Goal: Task Accomplishment & Management: Use online tool/utility

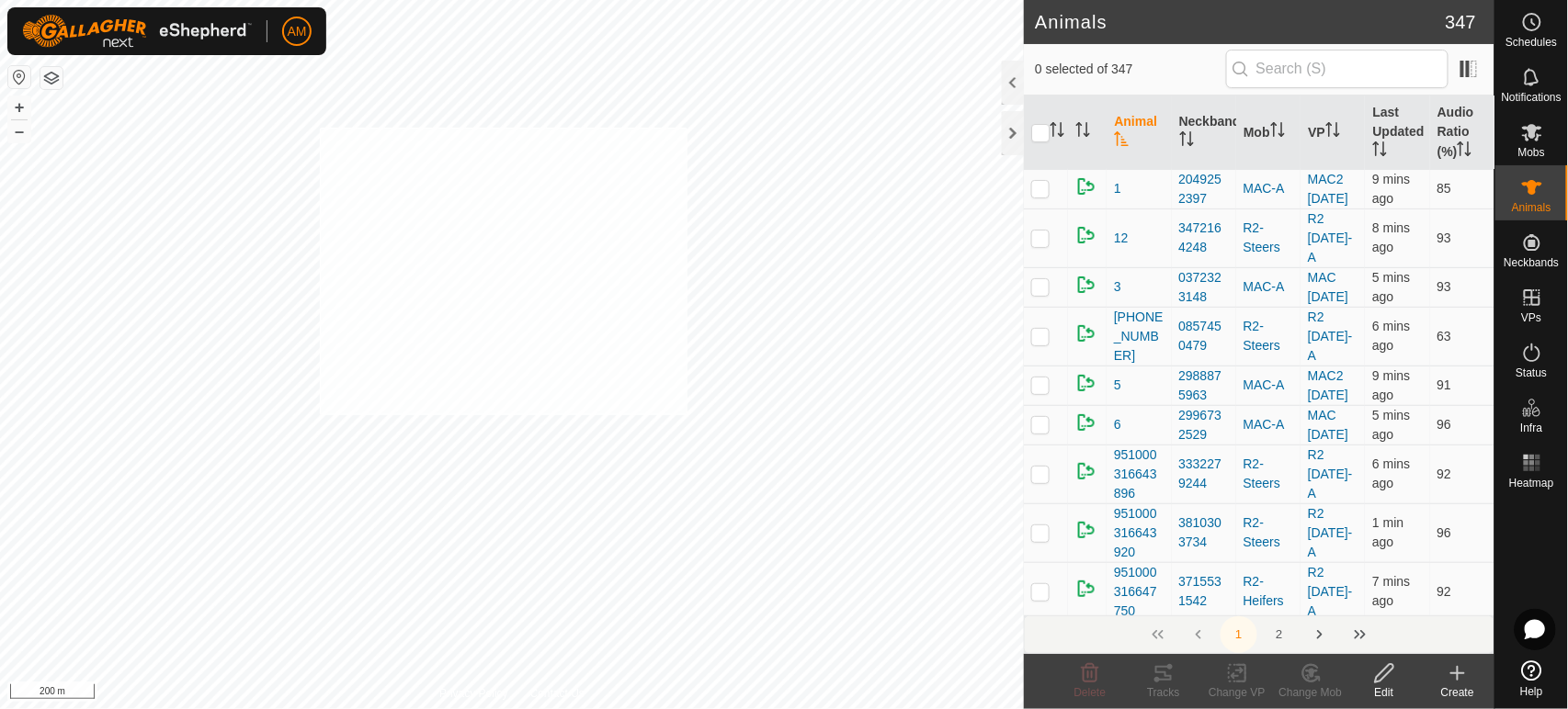
checkbox input "true"
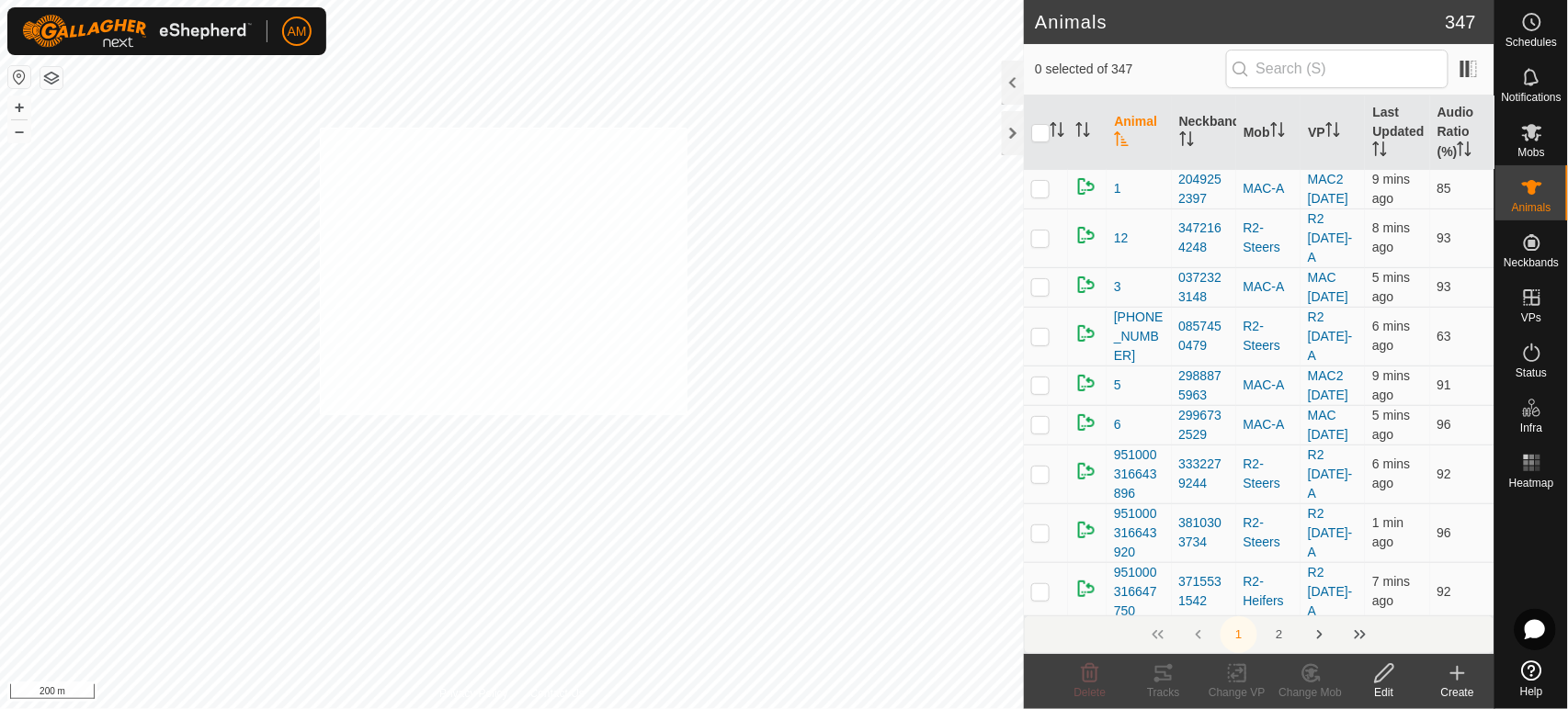
checkbox input "true"
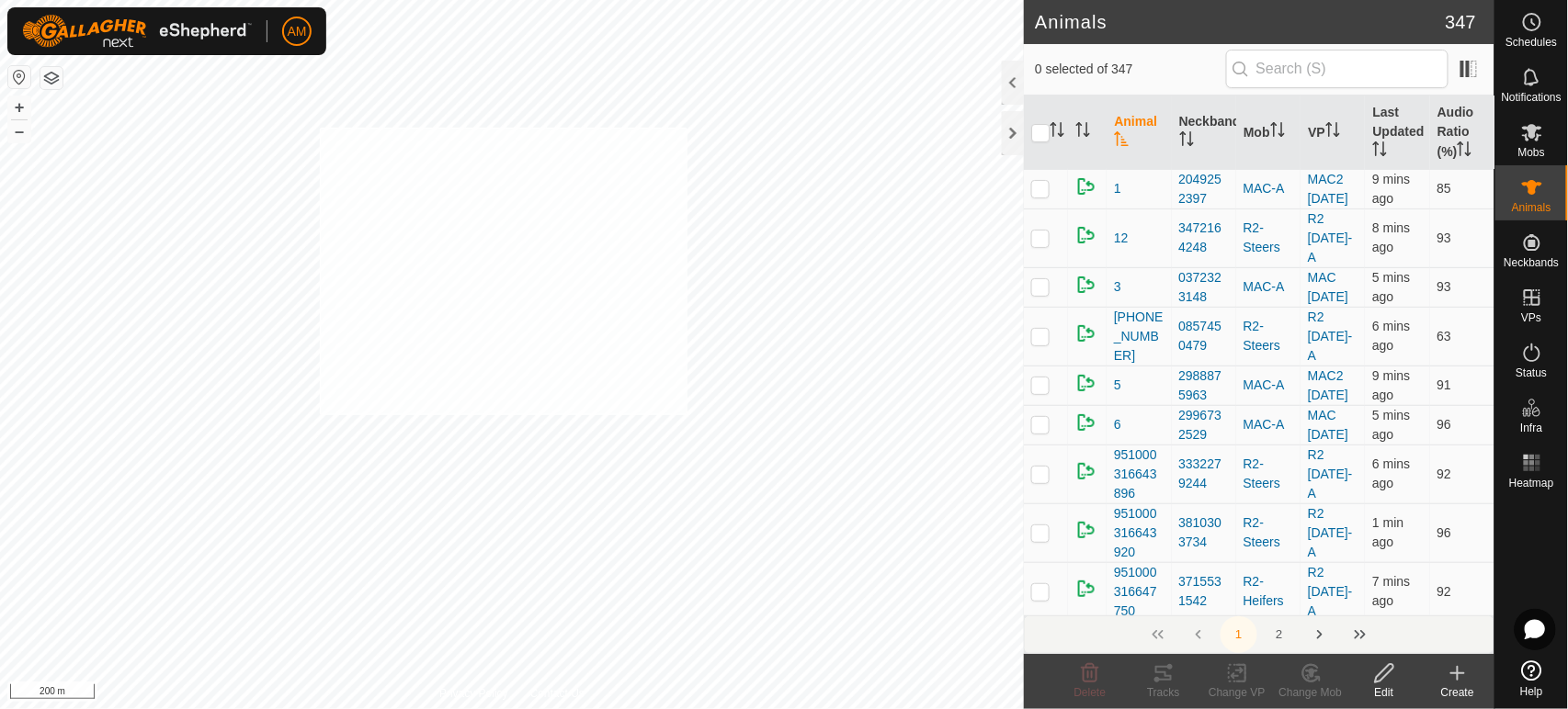
checkbox input "true"
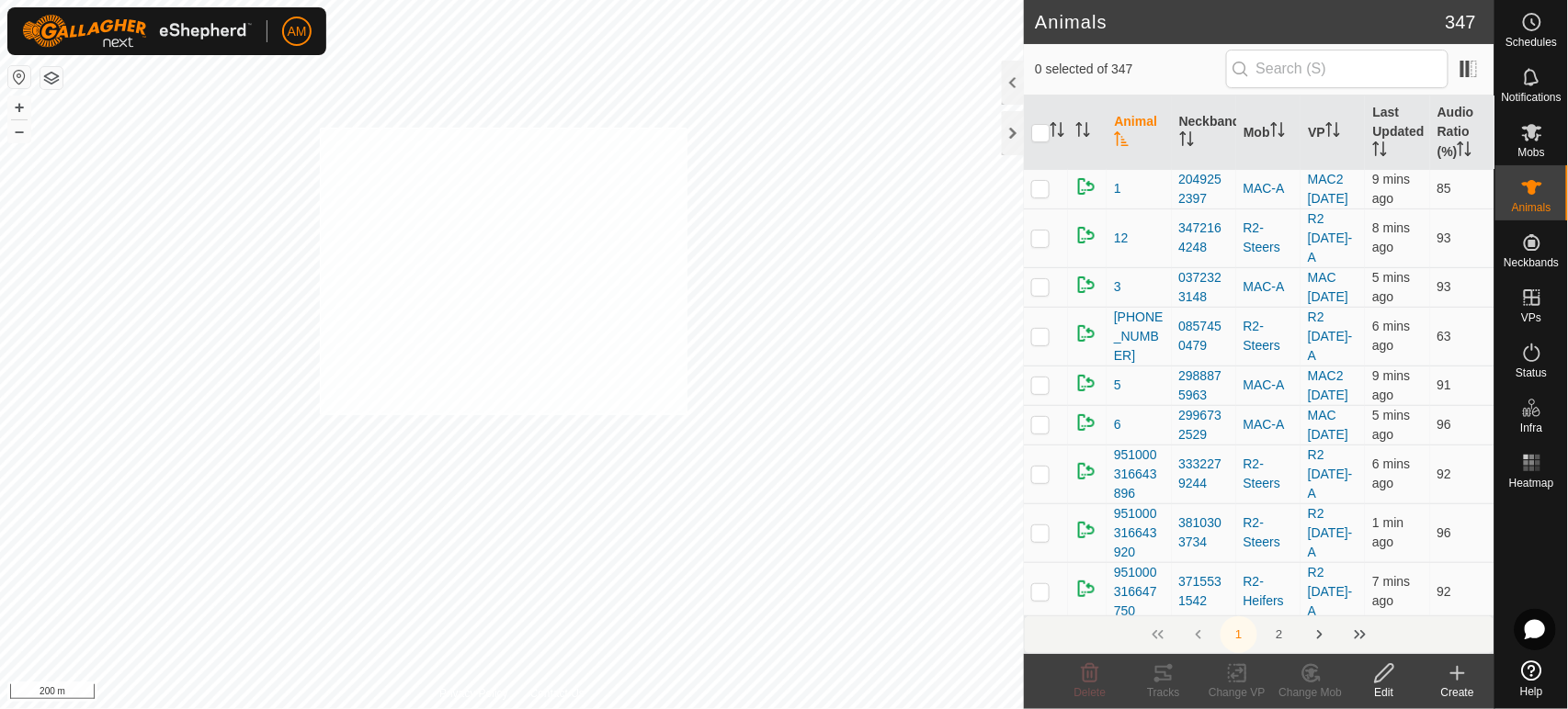
checkbox input "true"
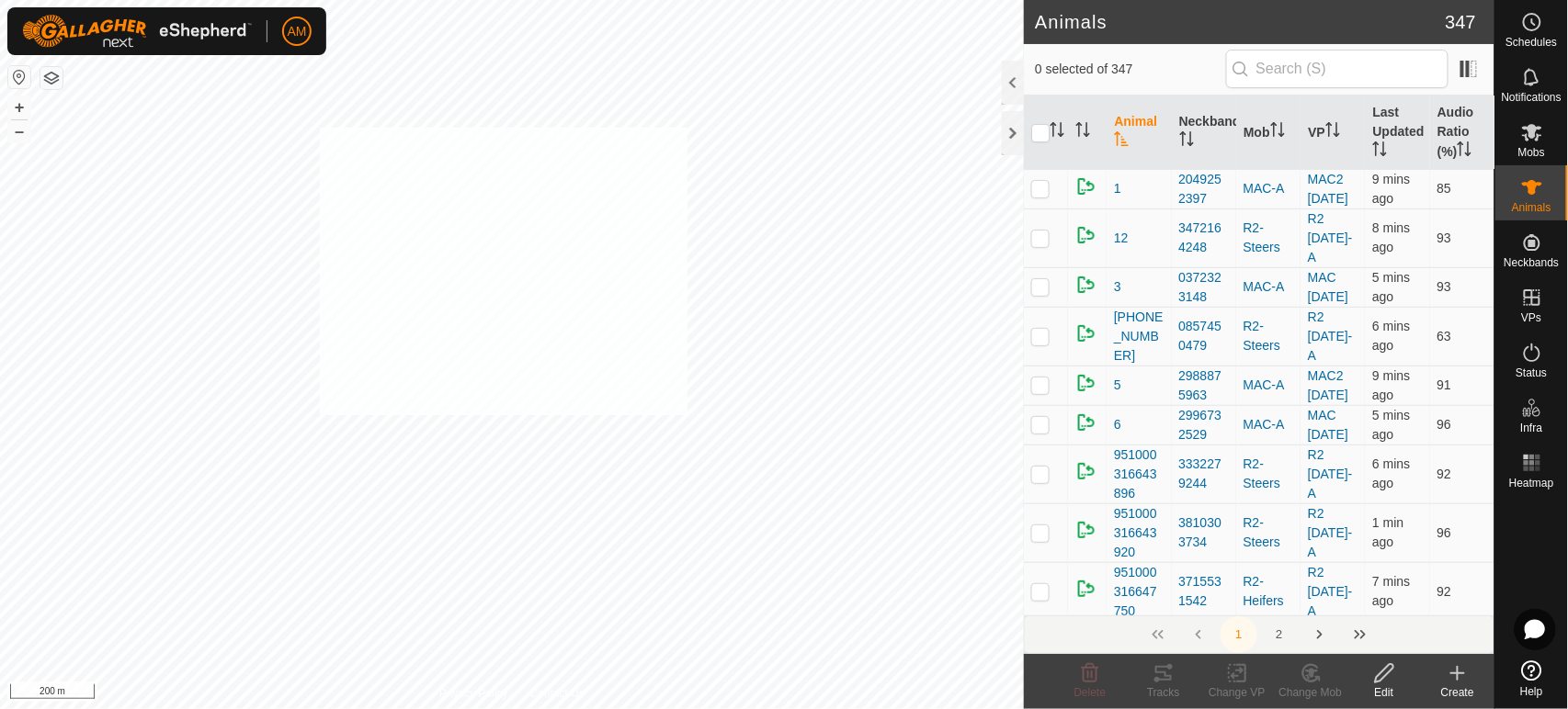
checkbox input "true"
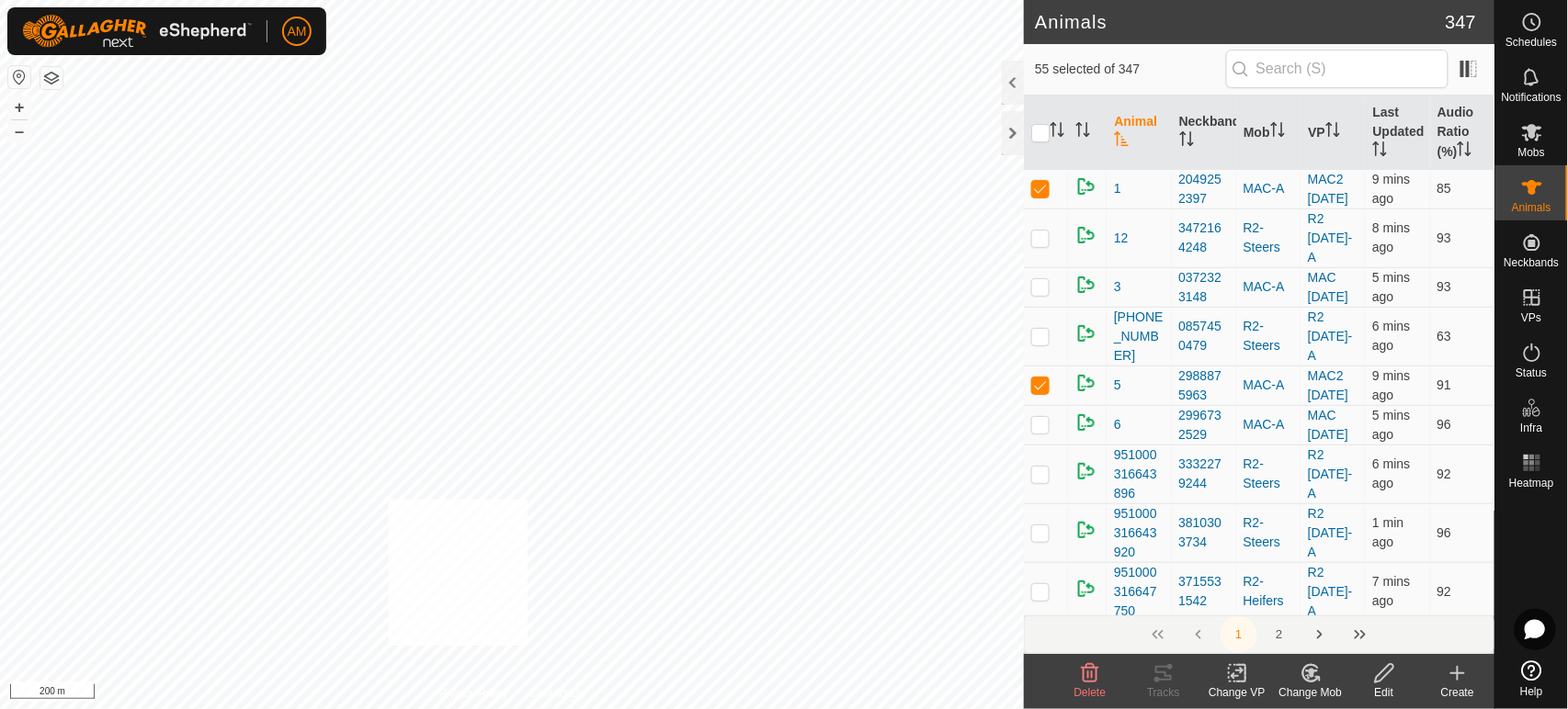
checkbox input "true"
click at [1044, 125] on input "checkbox" at bounding box center [1040, 133] width 18 height 18
checkbox input "true"
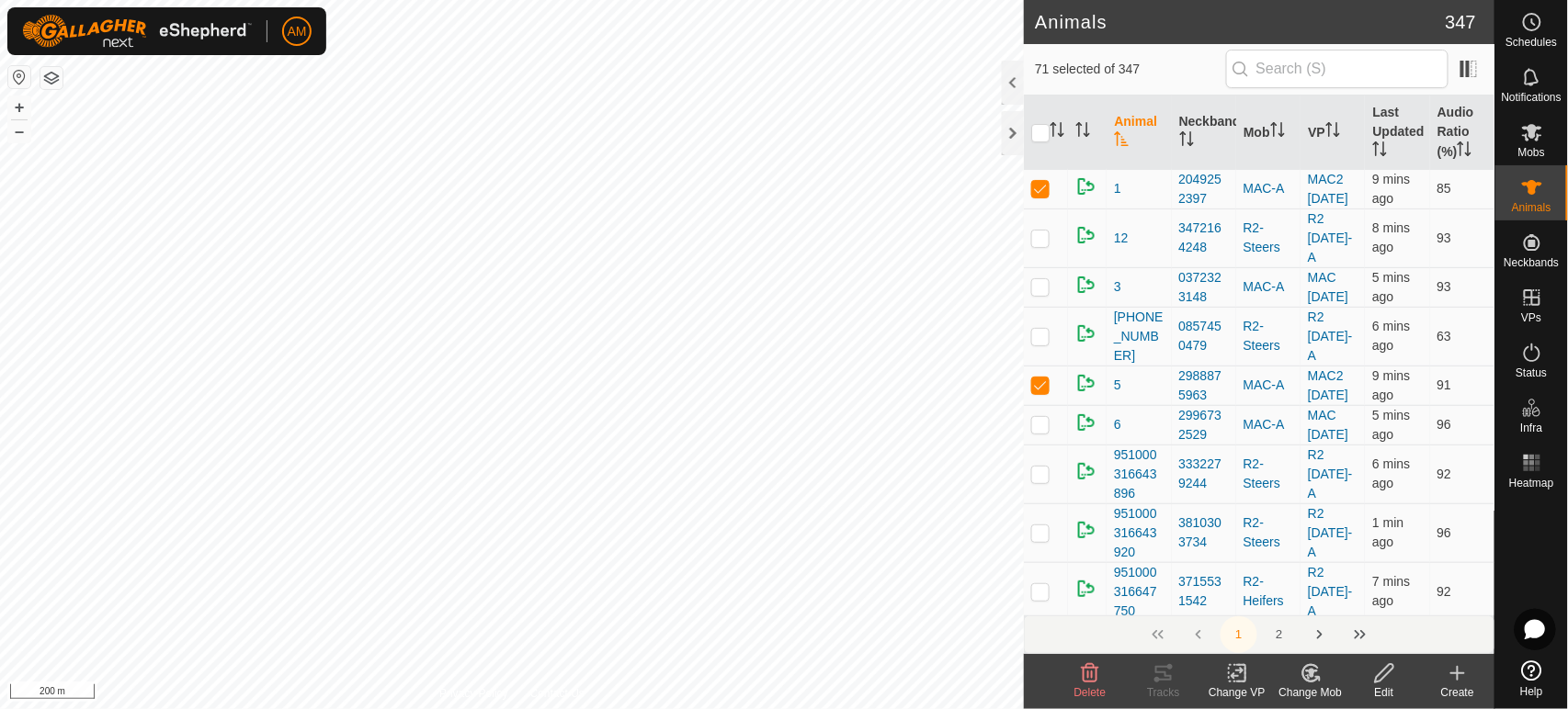
checkbox input "true"
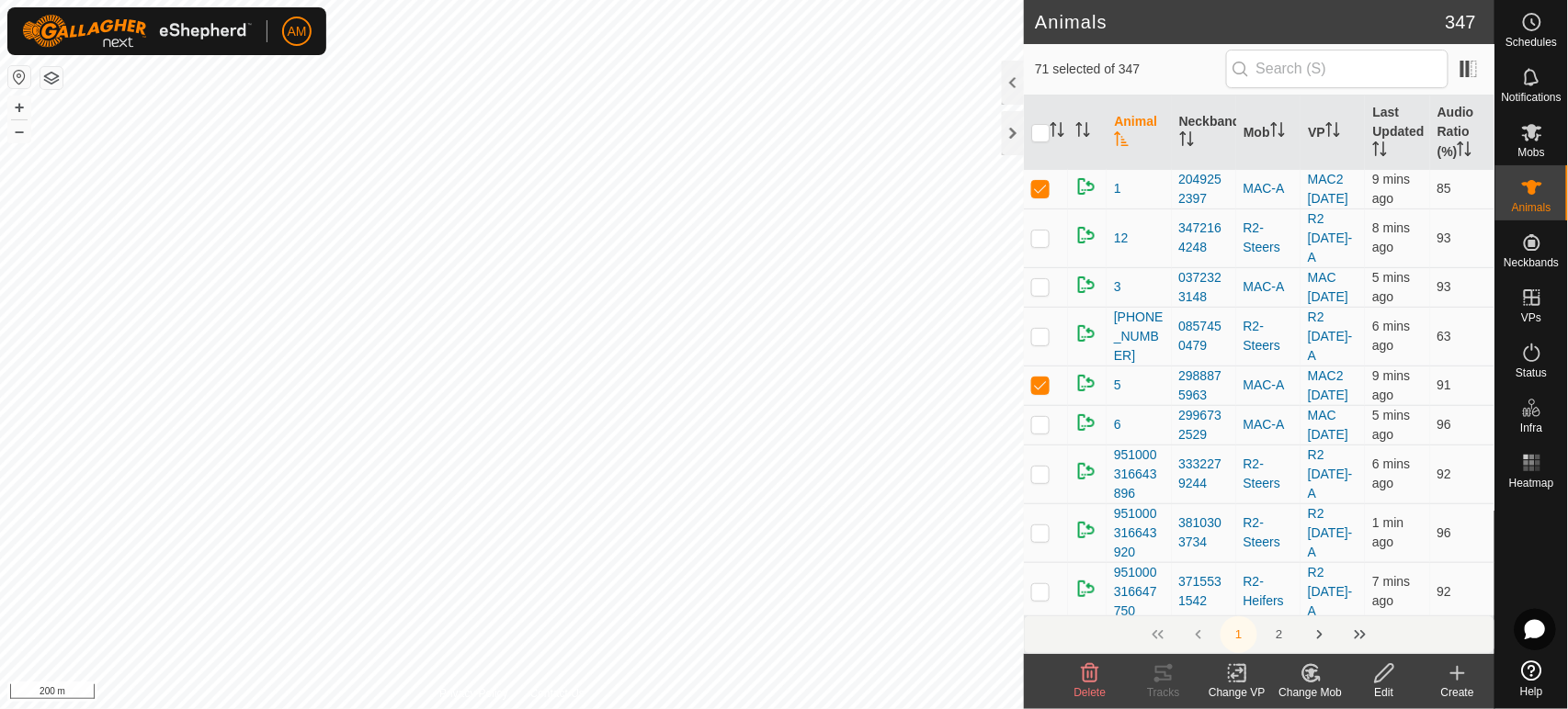
checkbox input "true"
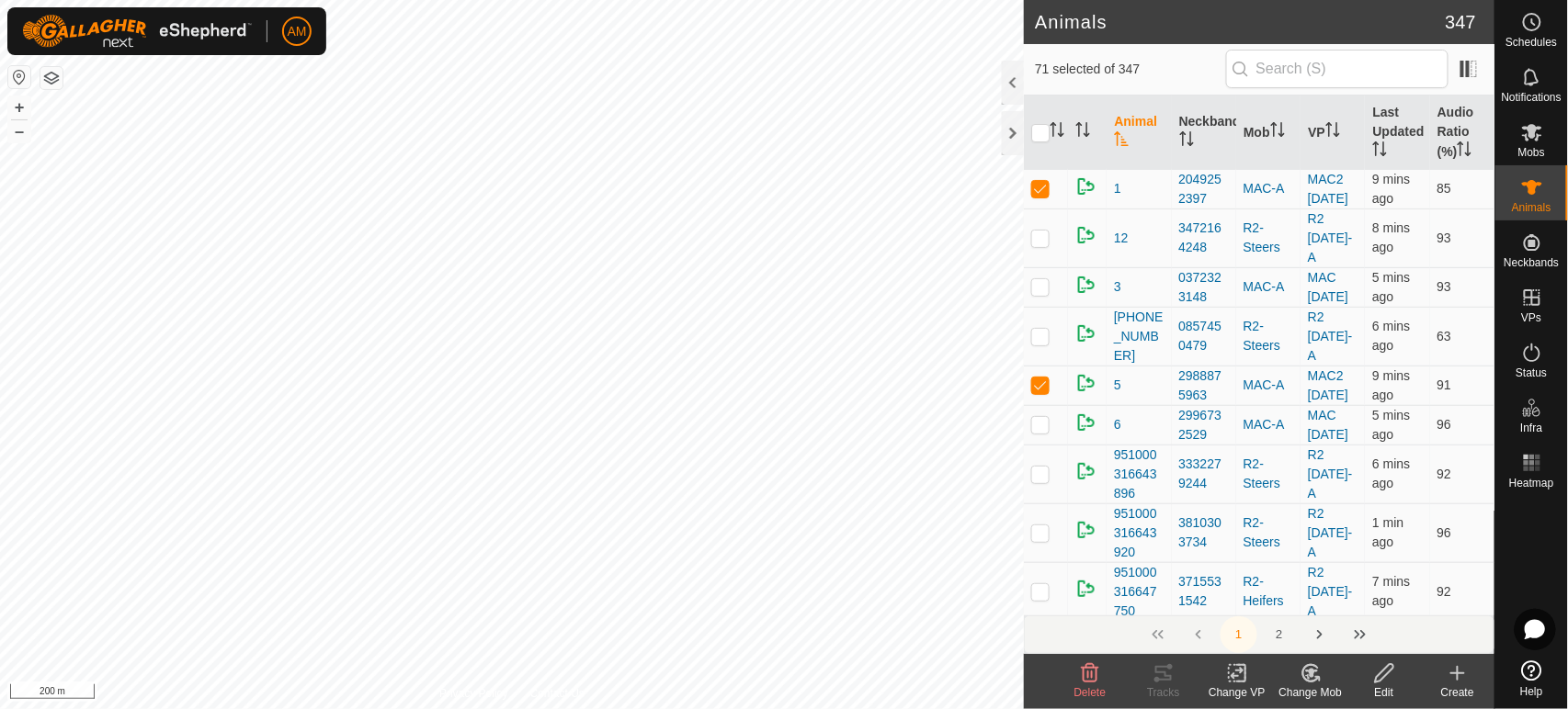
checkbox input "true"
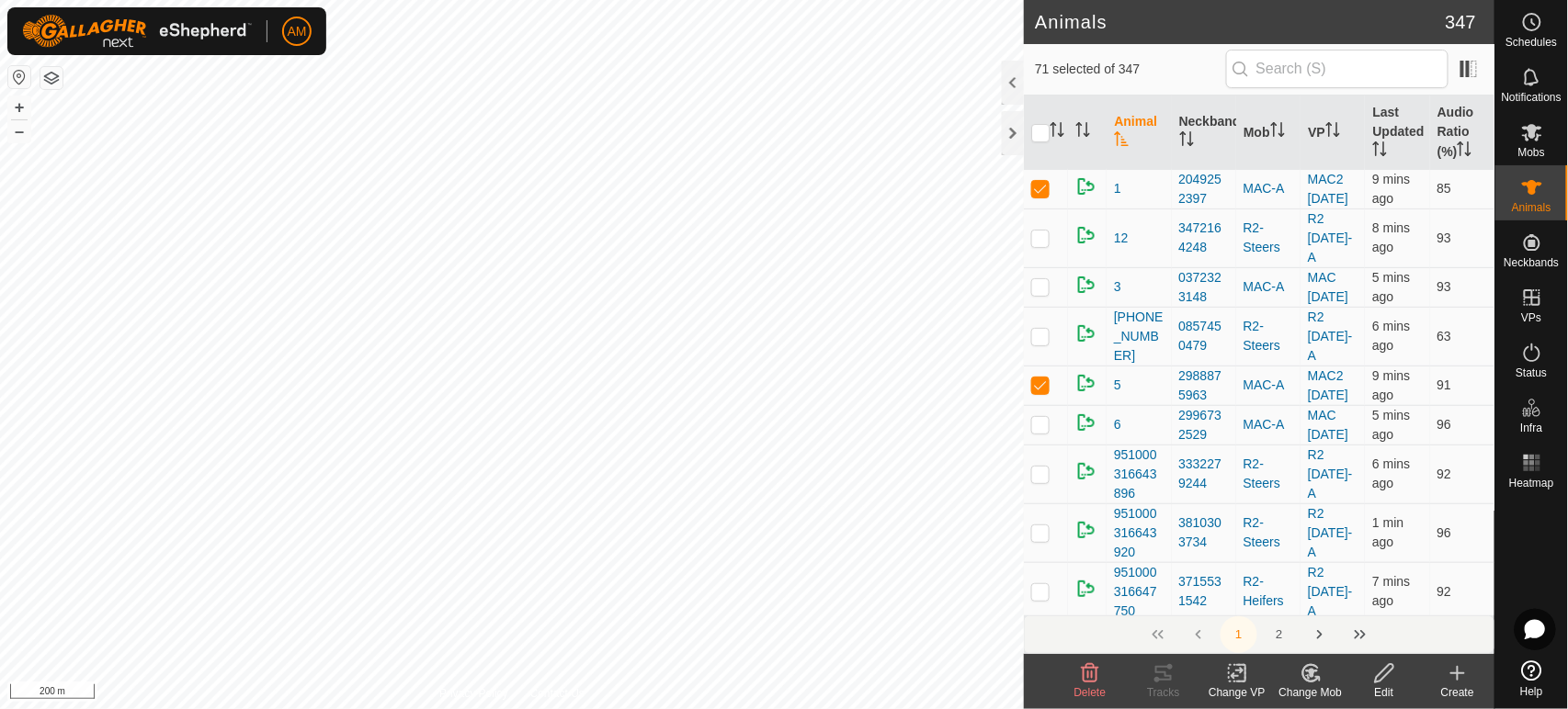
checkbox input "true"
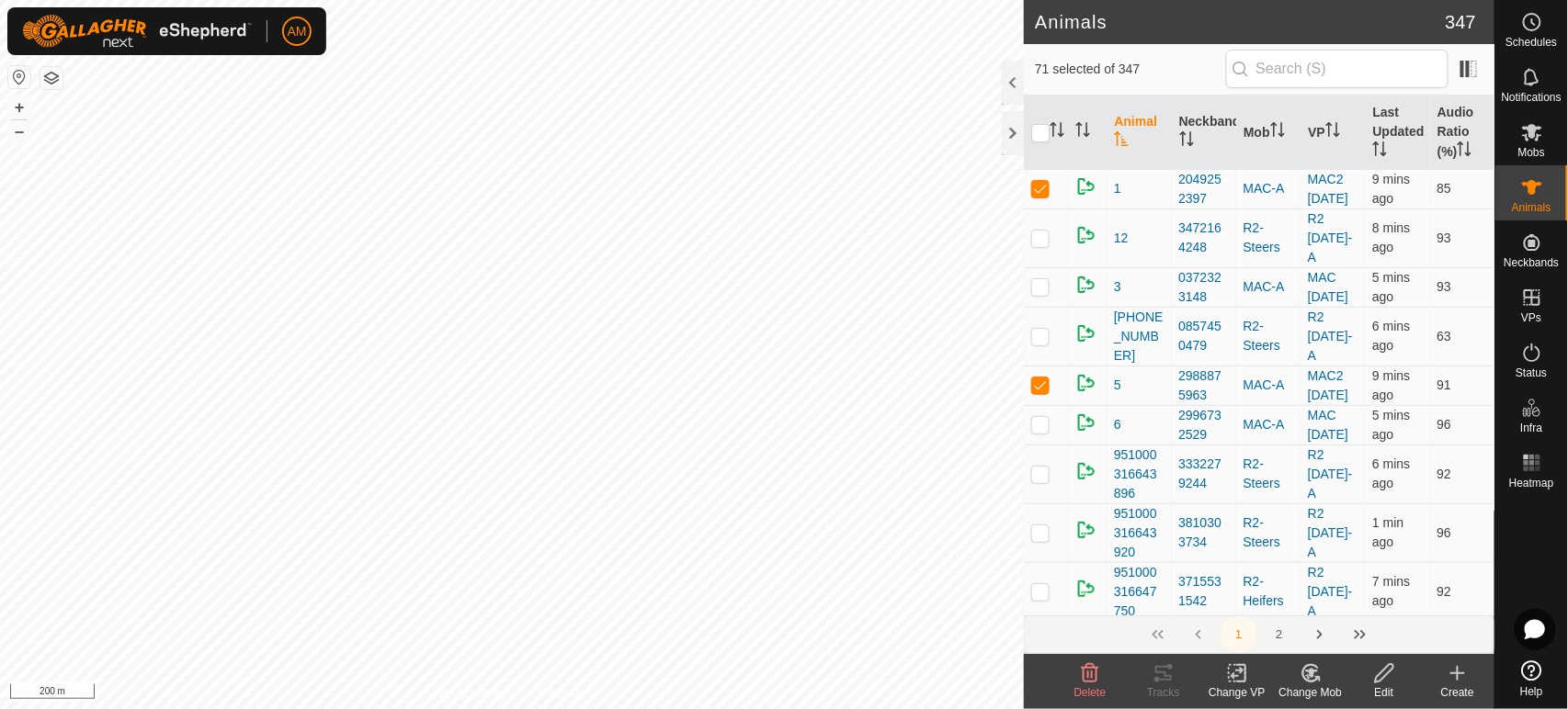
checkbox input "true"
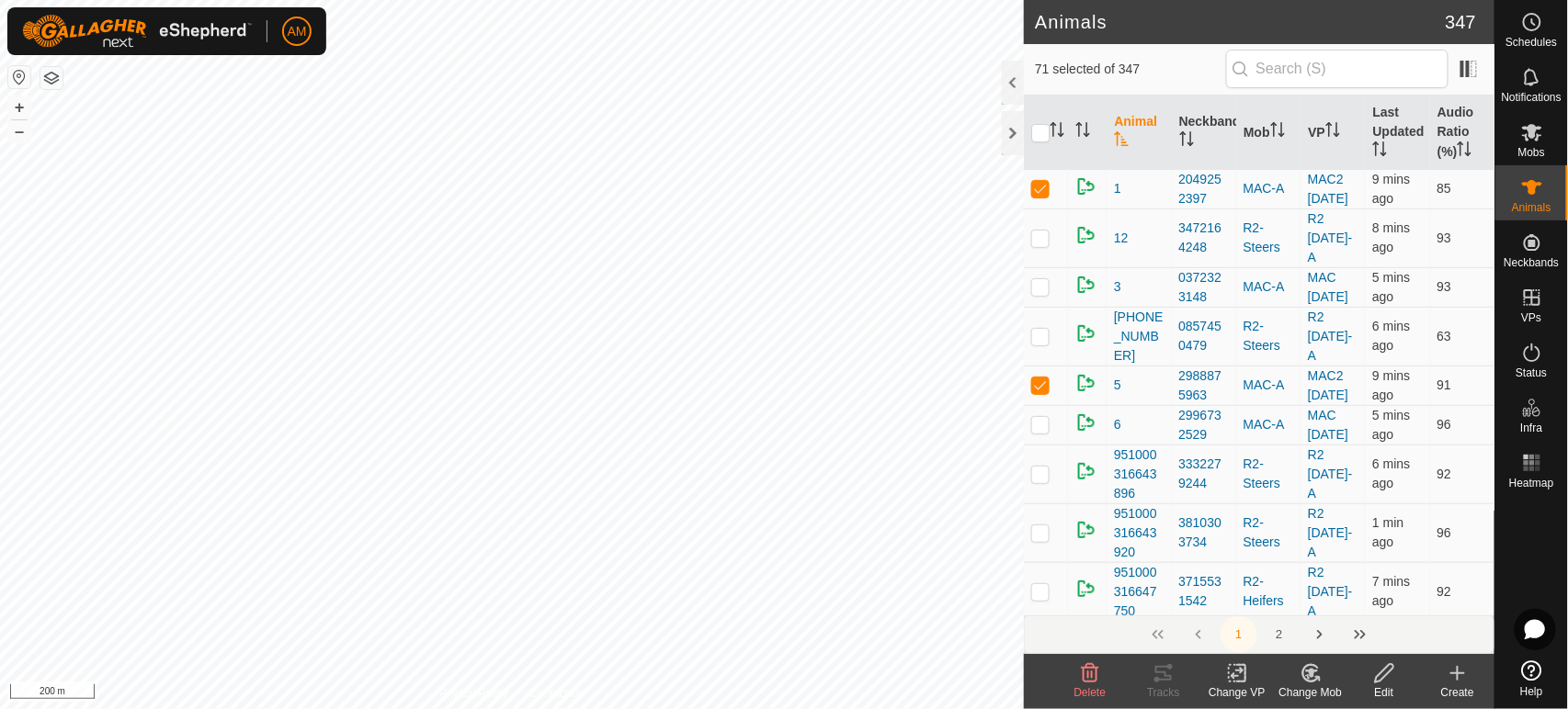
checkbox input "true"
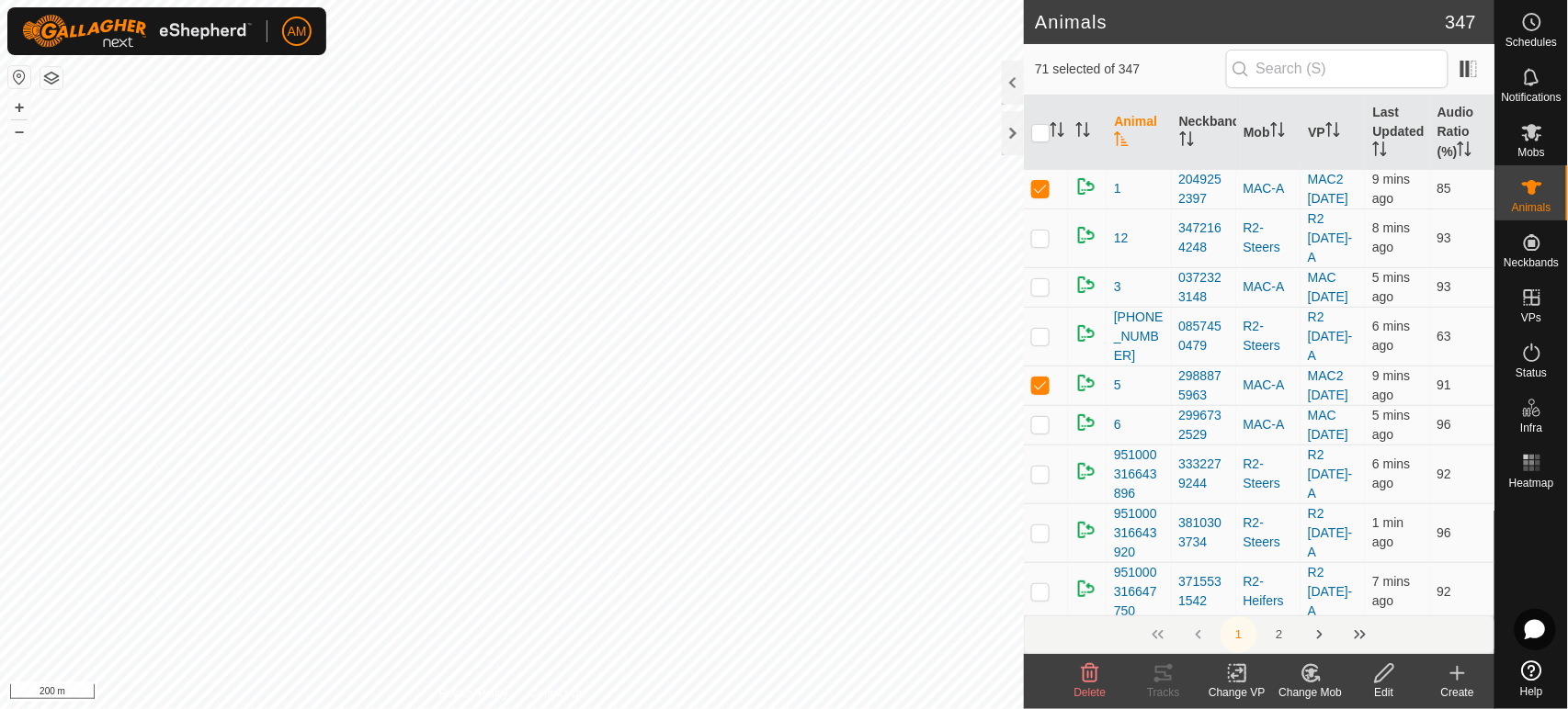
checkbox input "true"
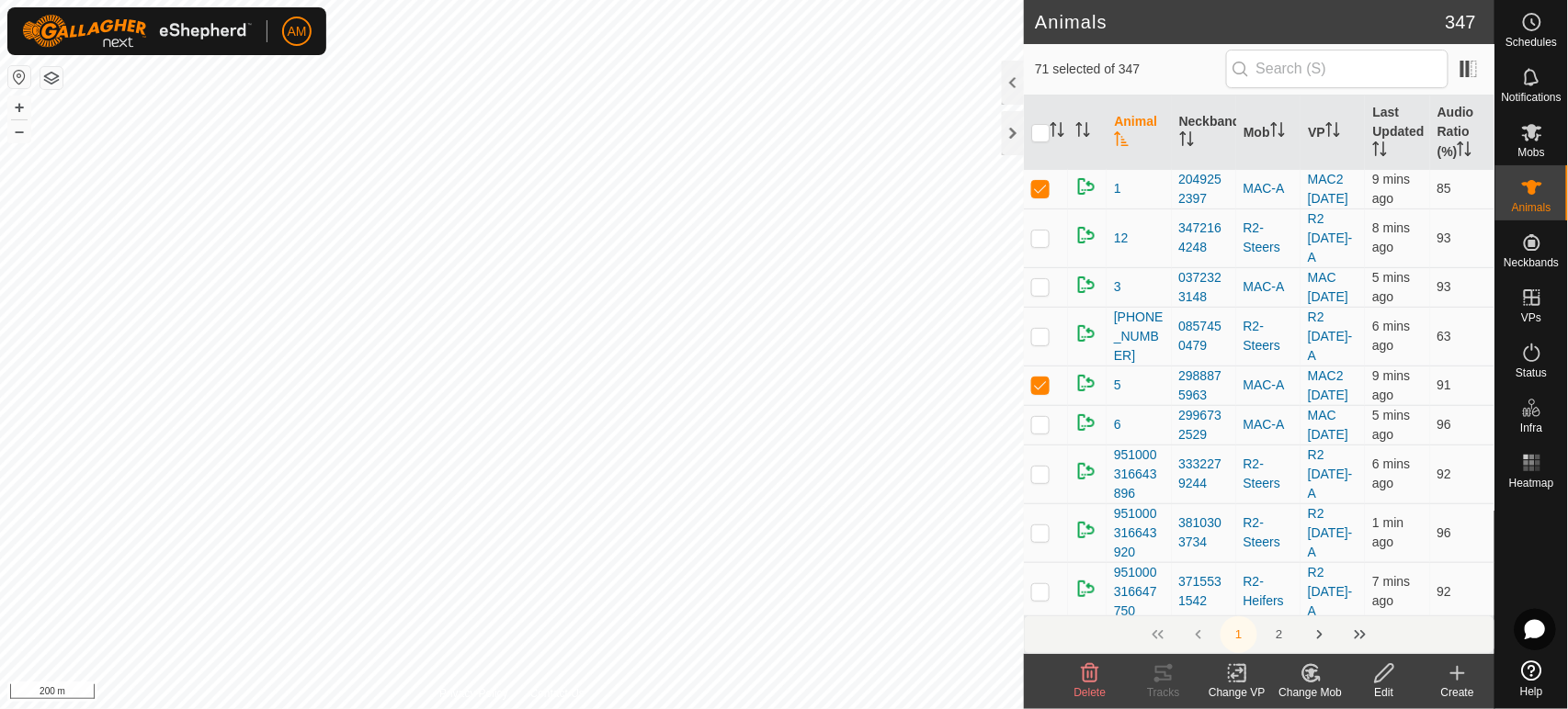
checkbox input "true"
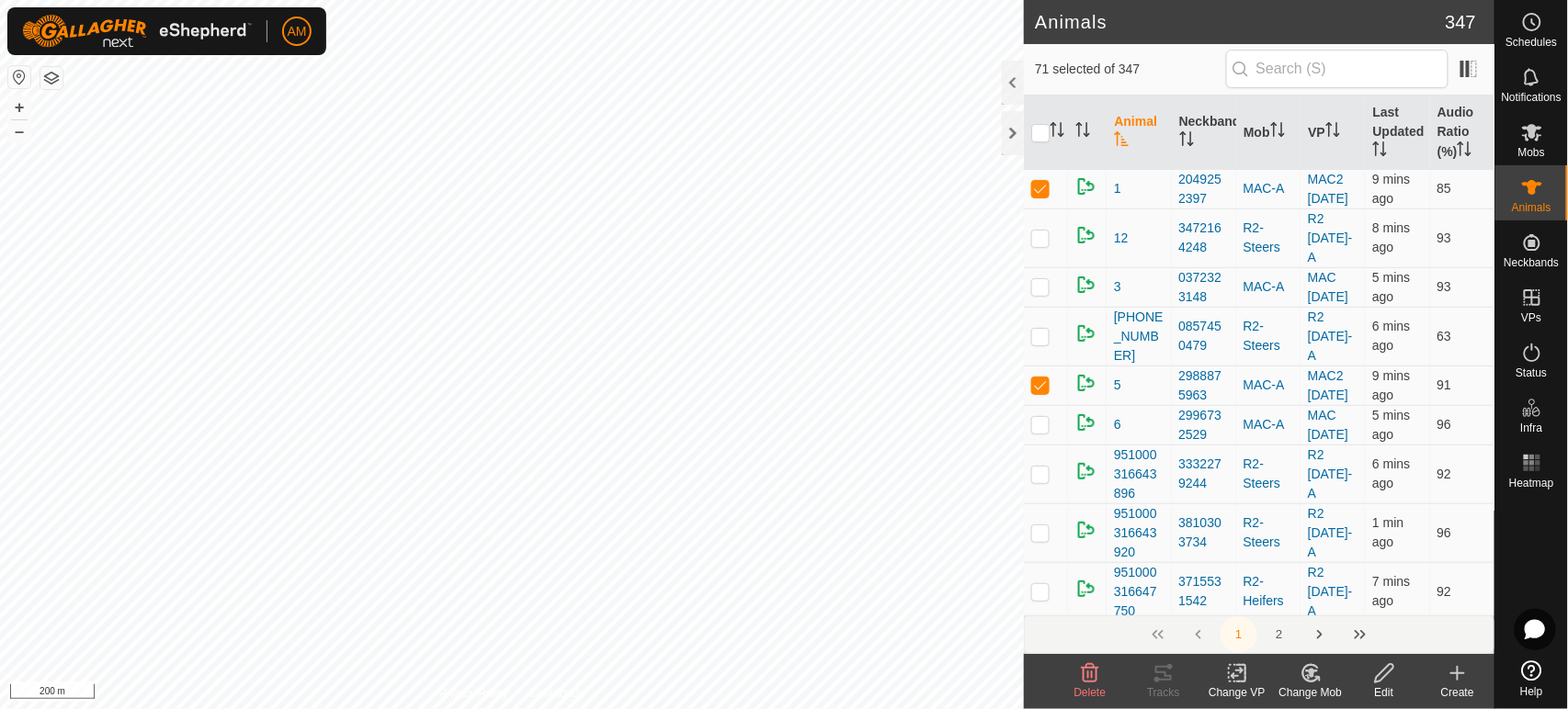
checkbox input "true"
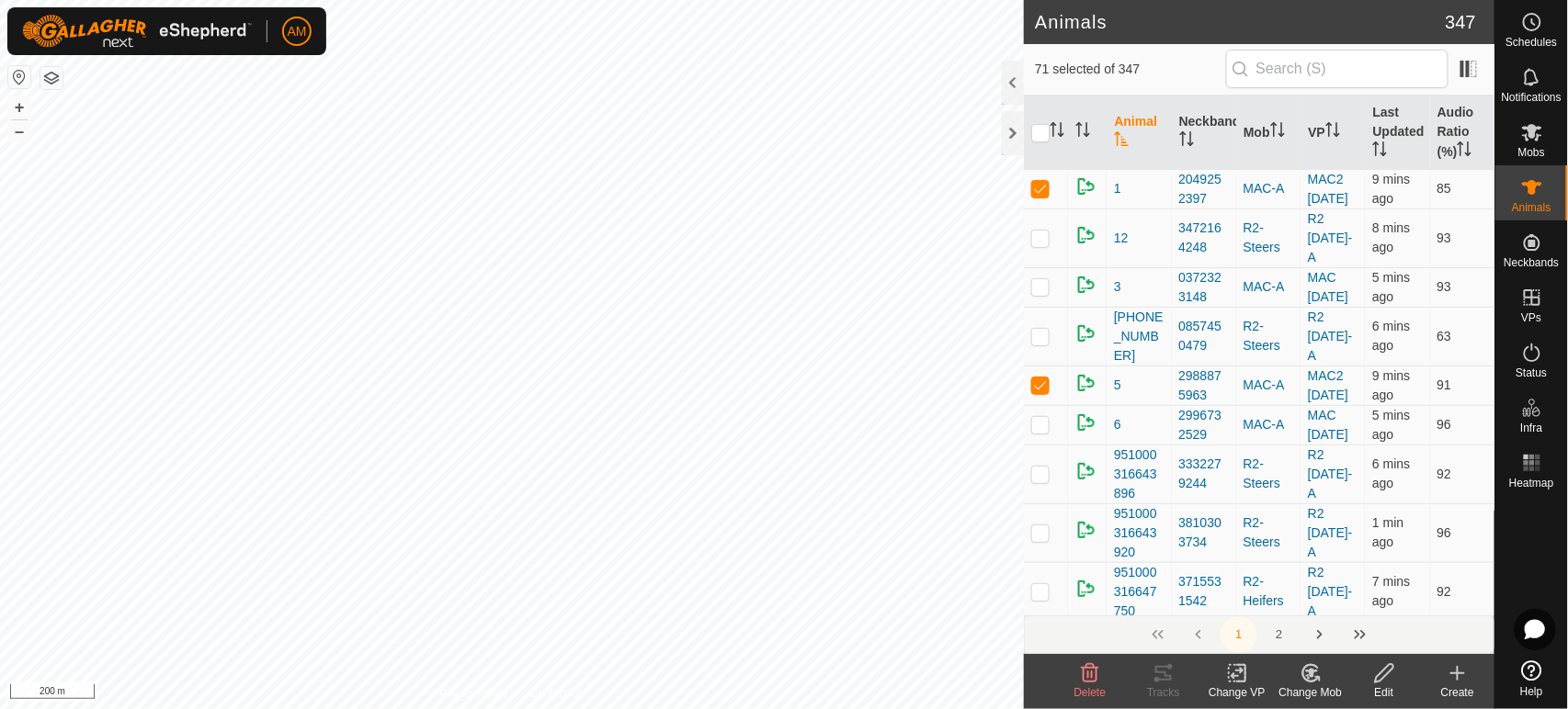
checkbox input "true"
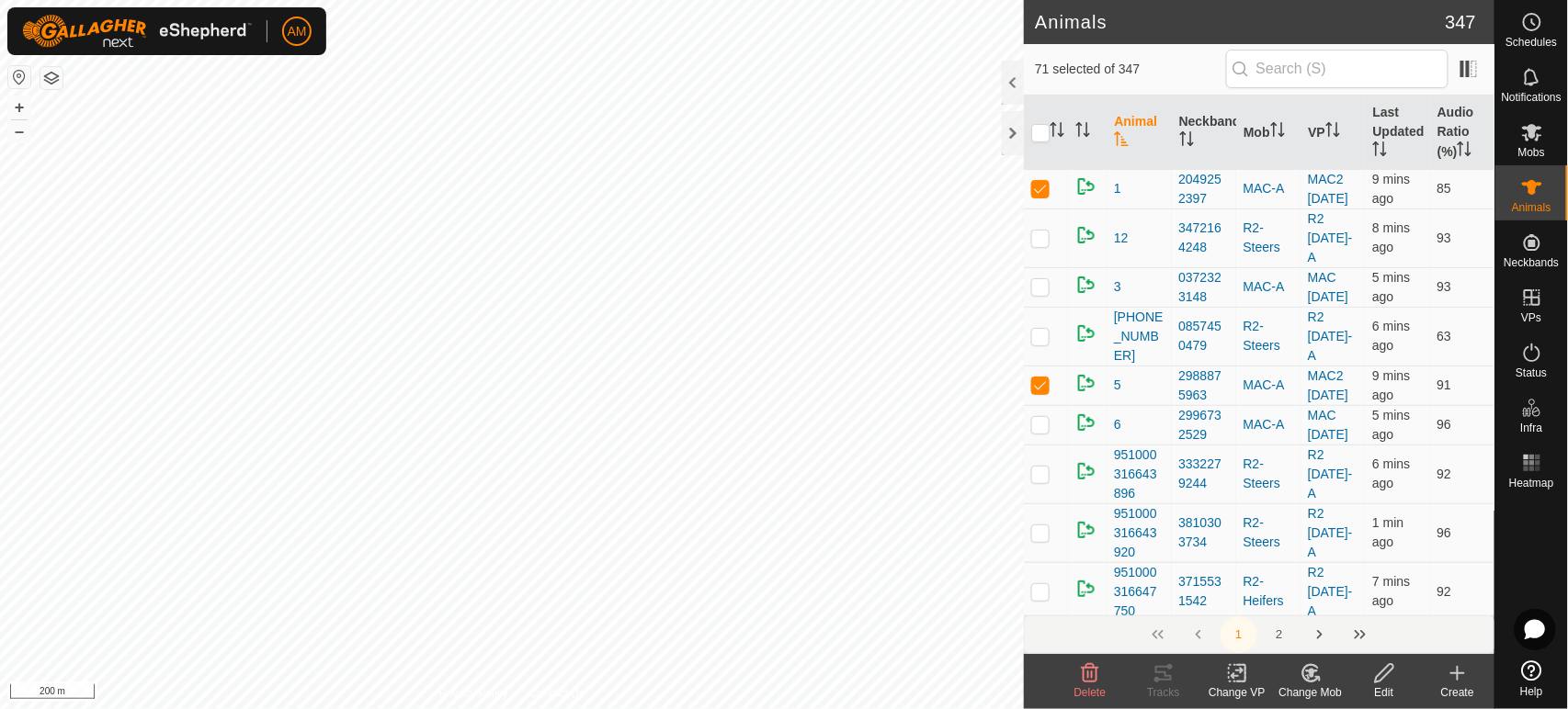
checkbox input "true"
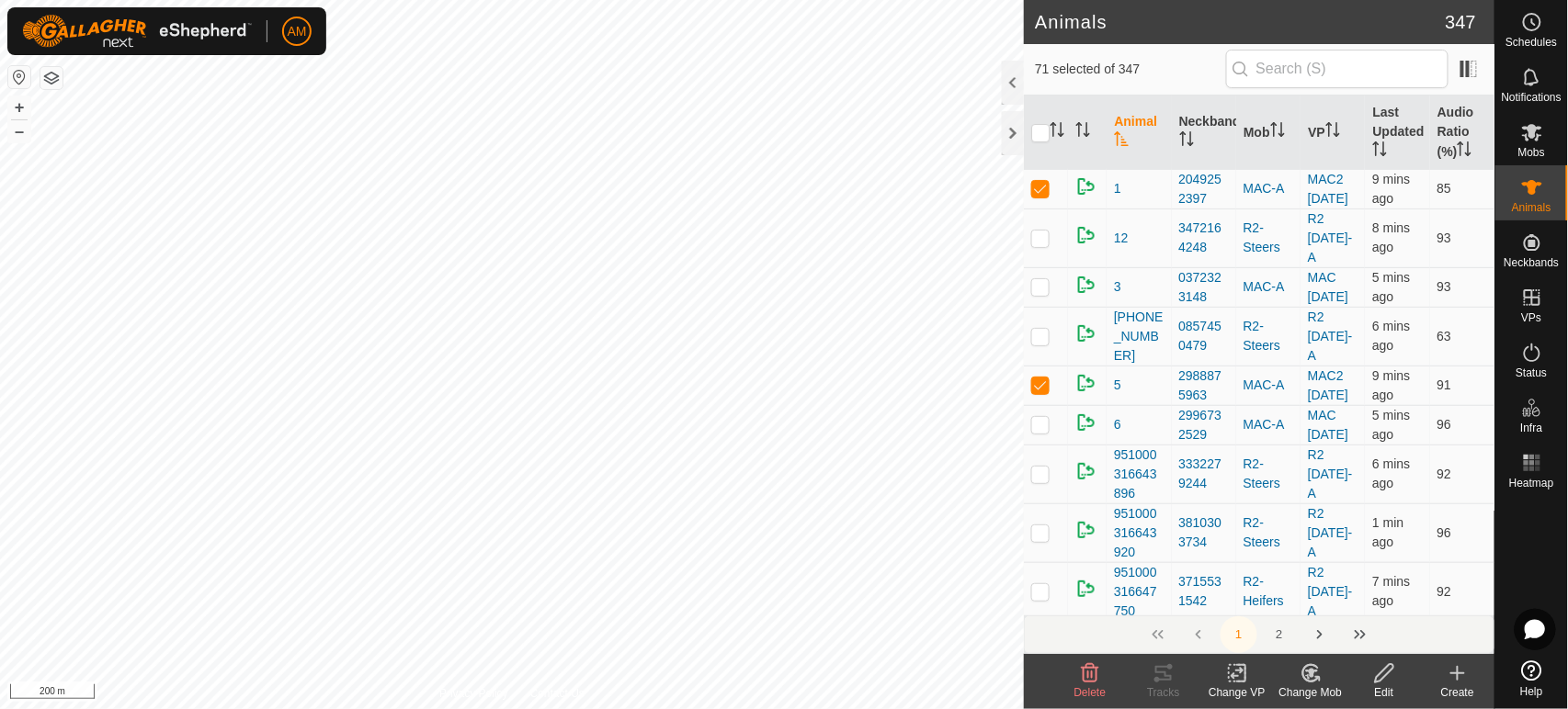
checkbox input "true"
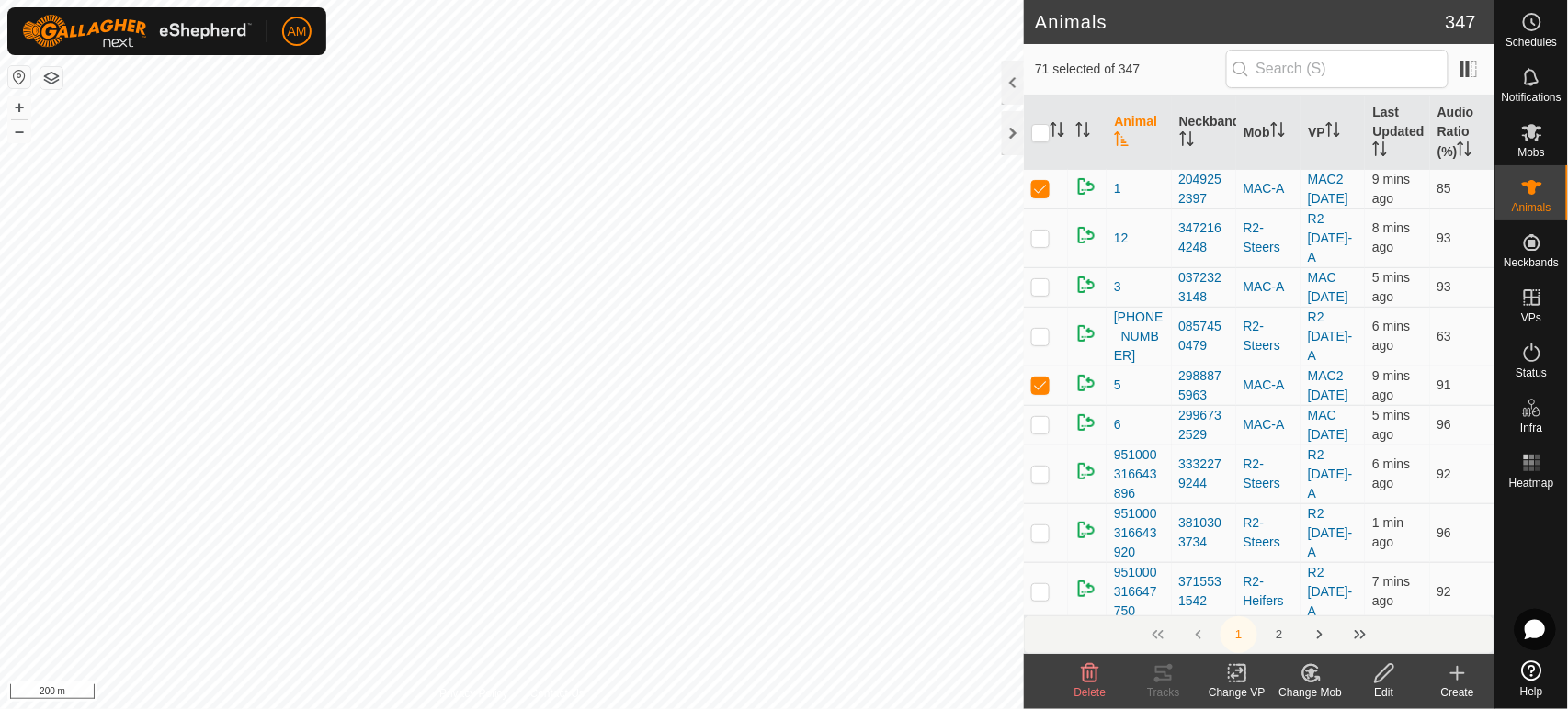
checkbox input "true"
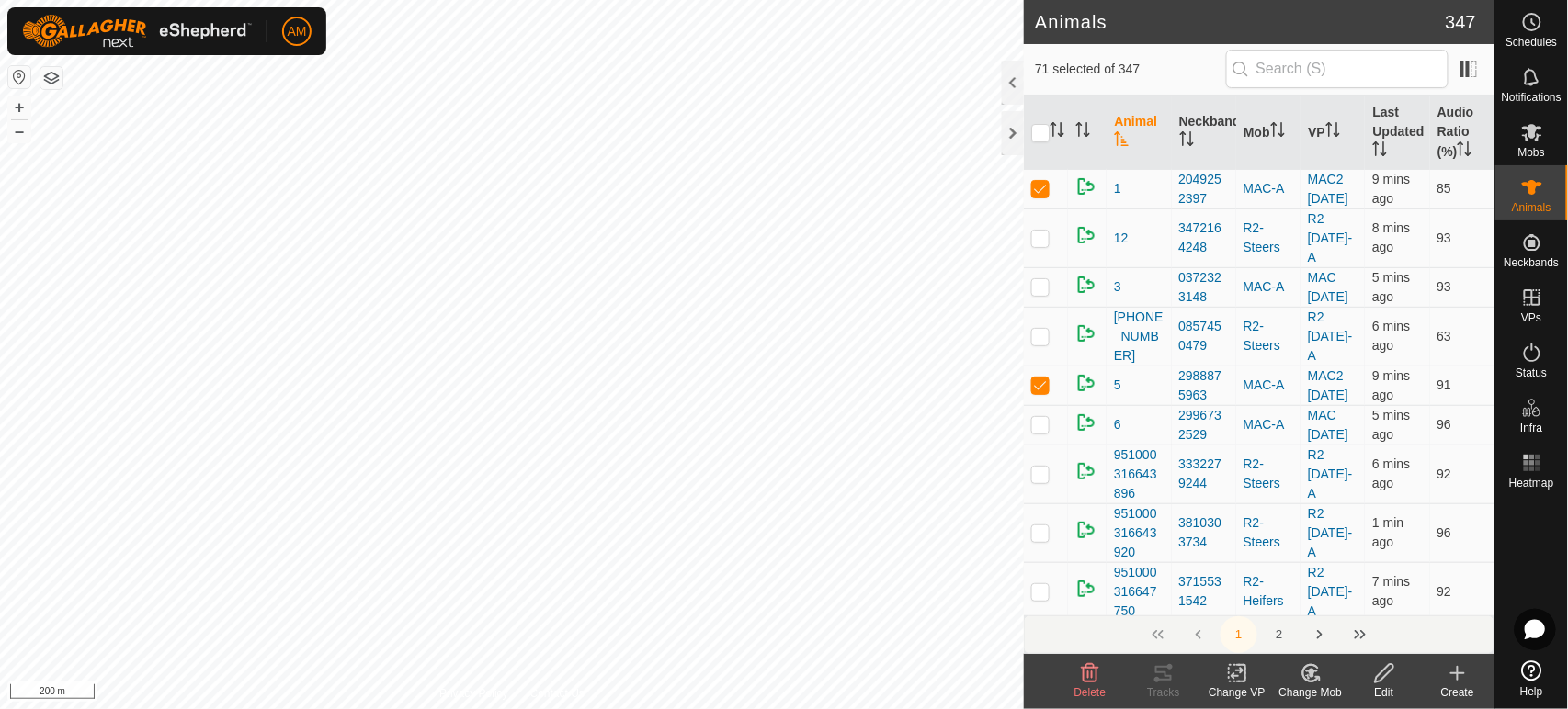
checkbox input "true"
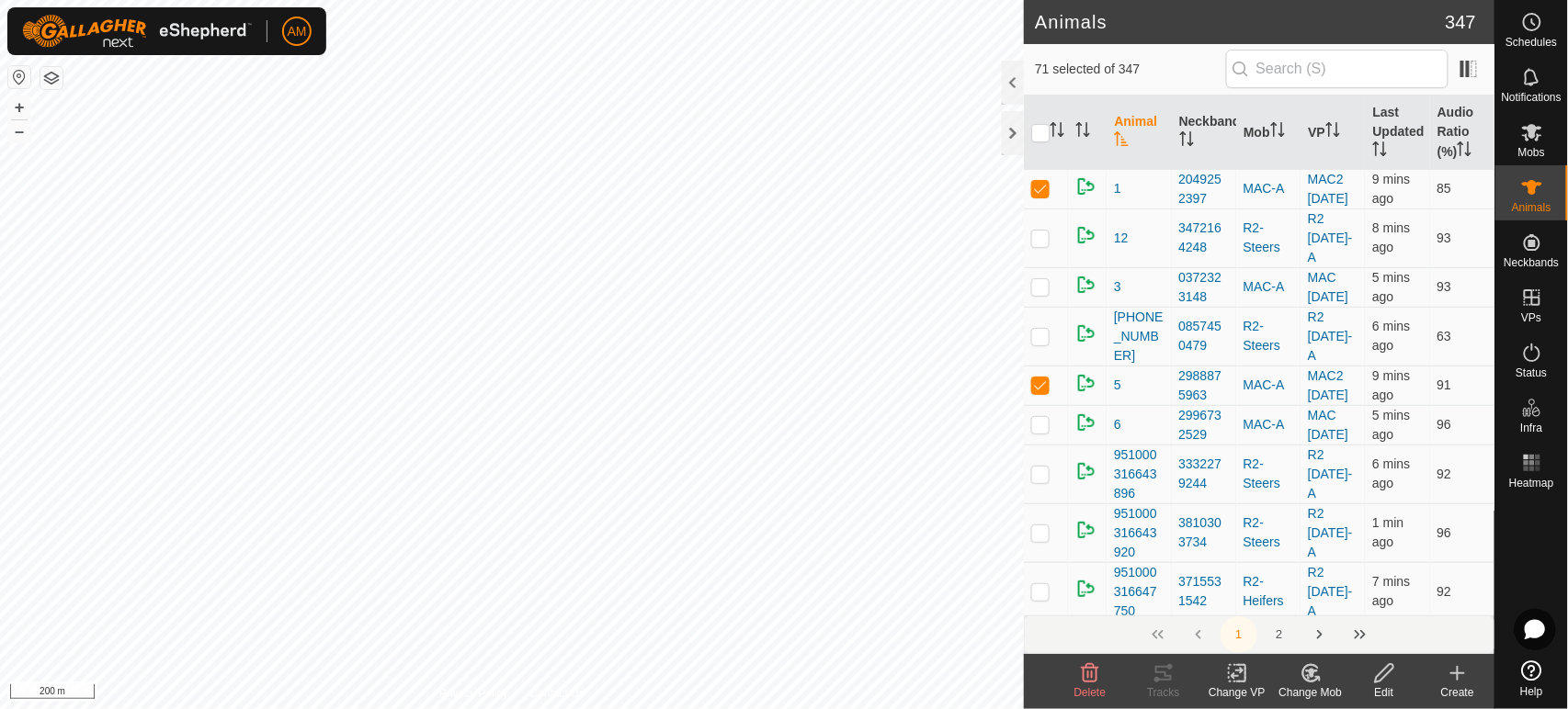
checkbox input "true"
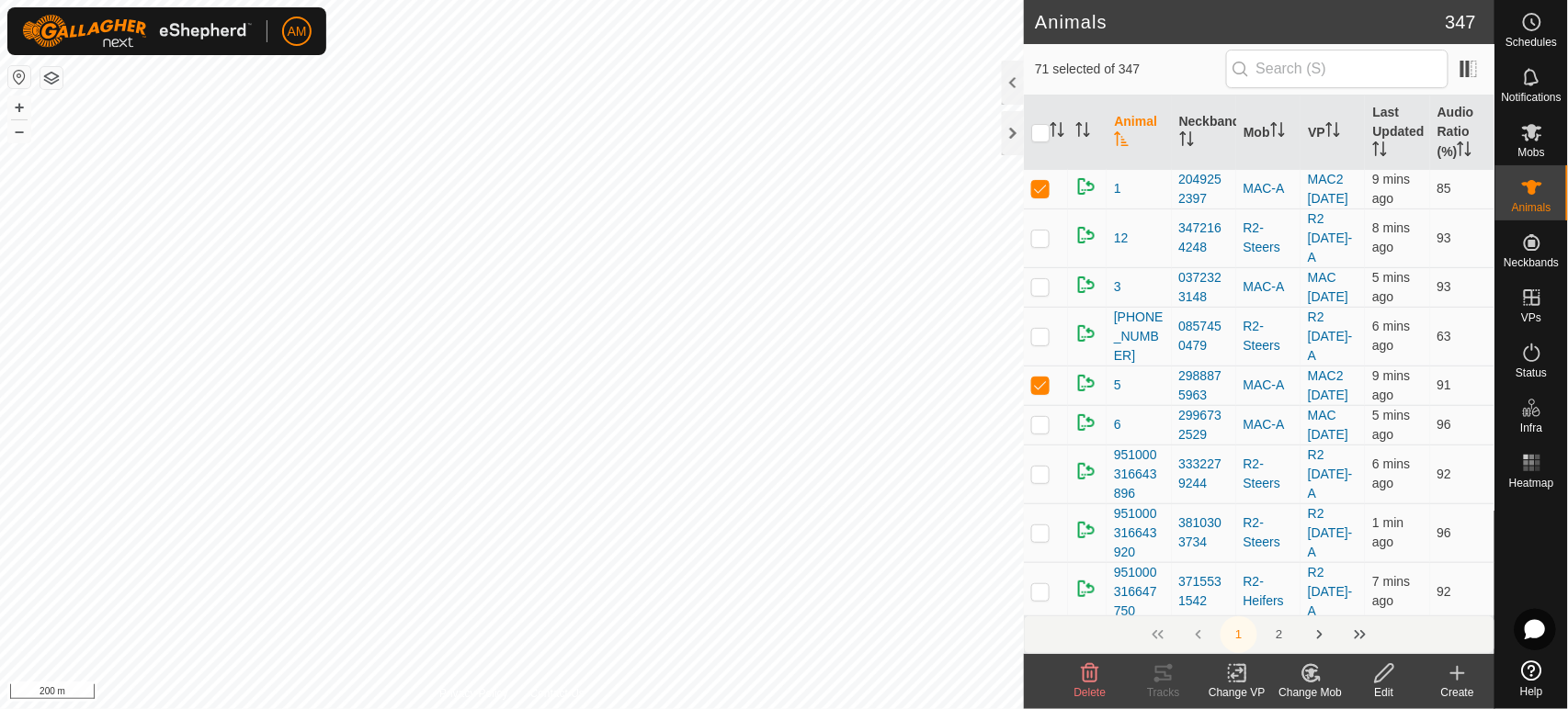
checkbox input "true"
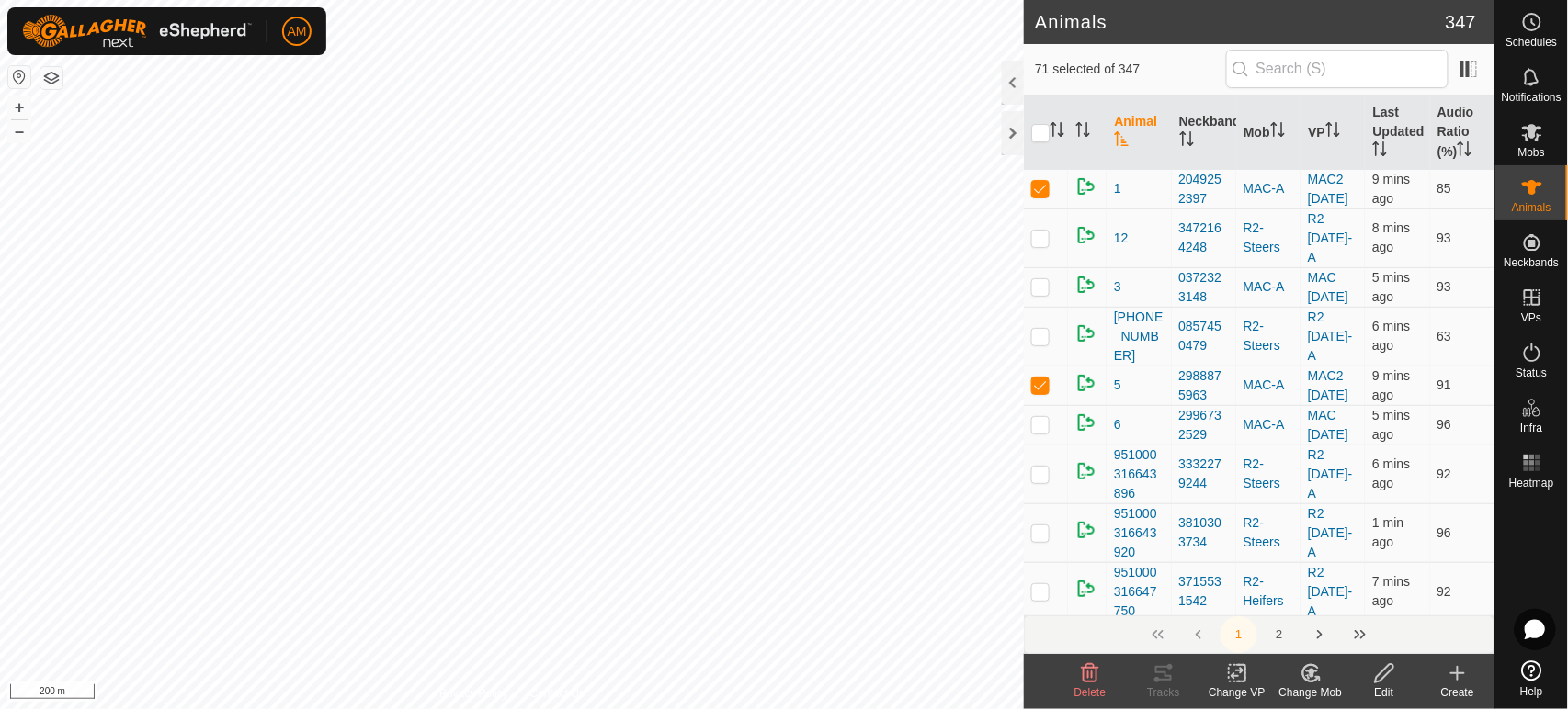
checkbox input "true"
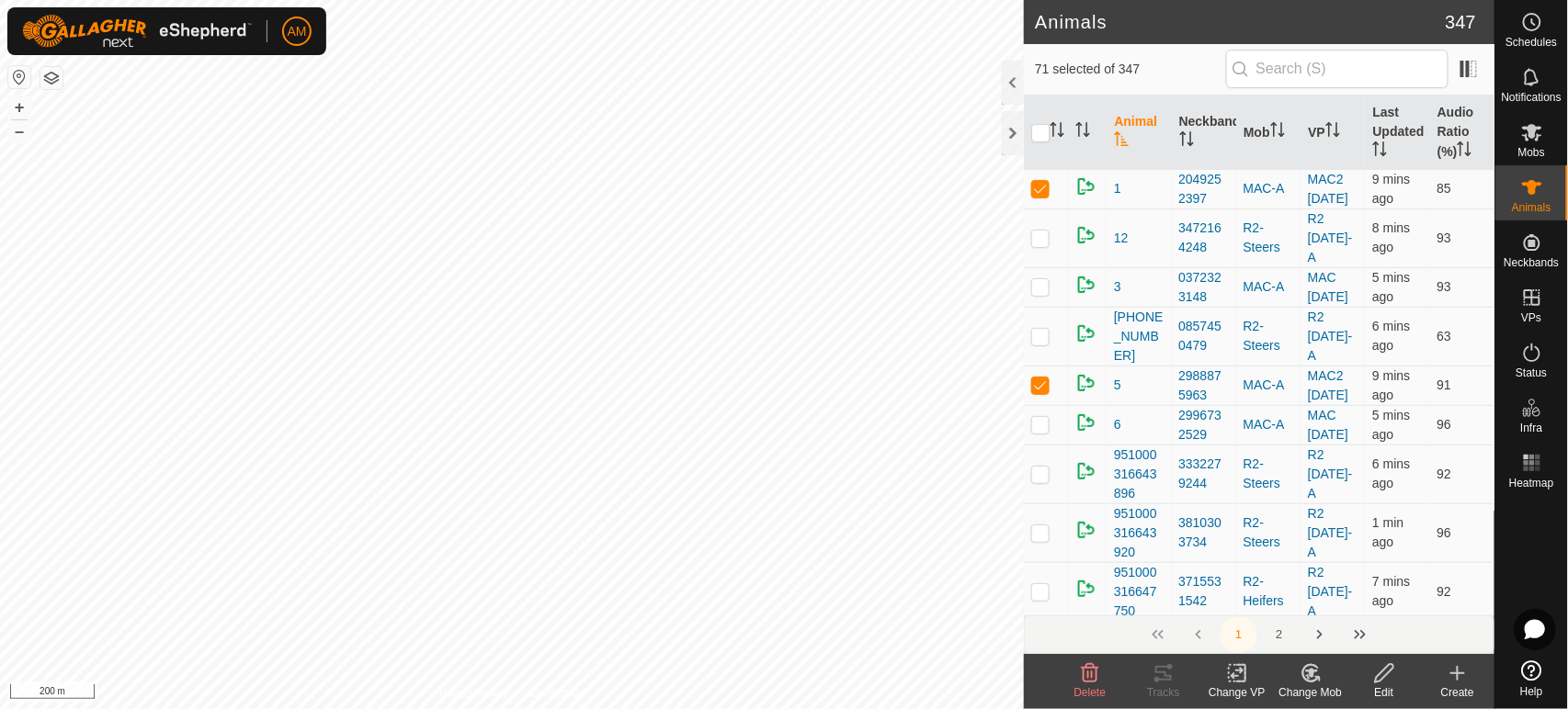
checkbox input "true"
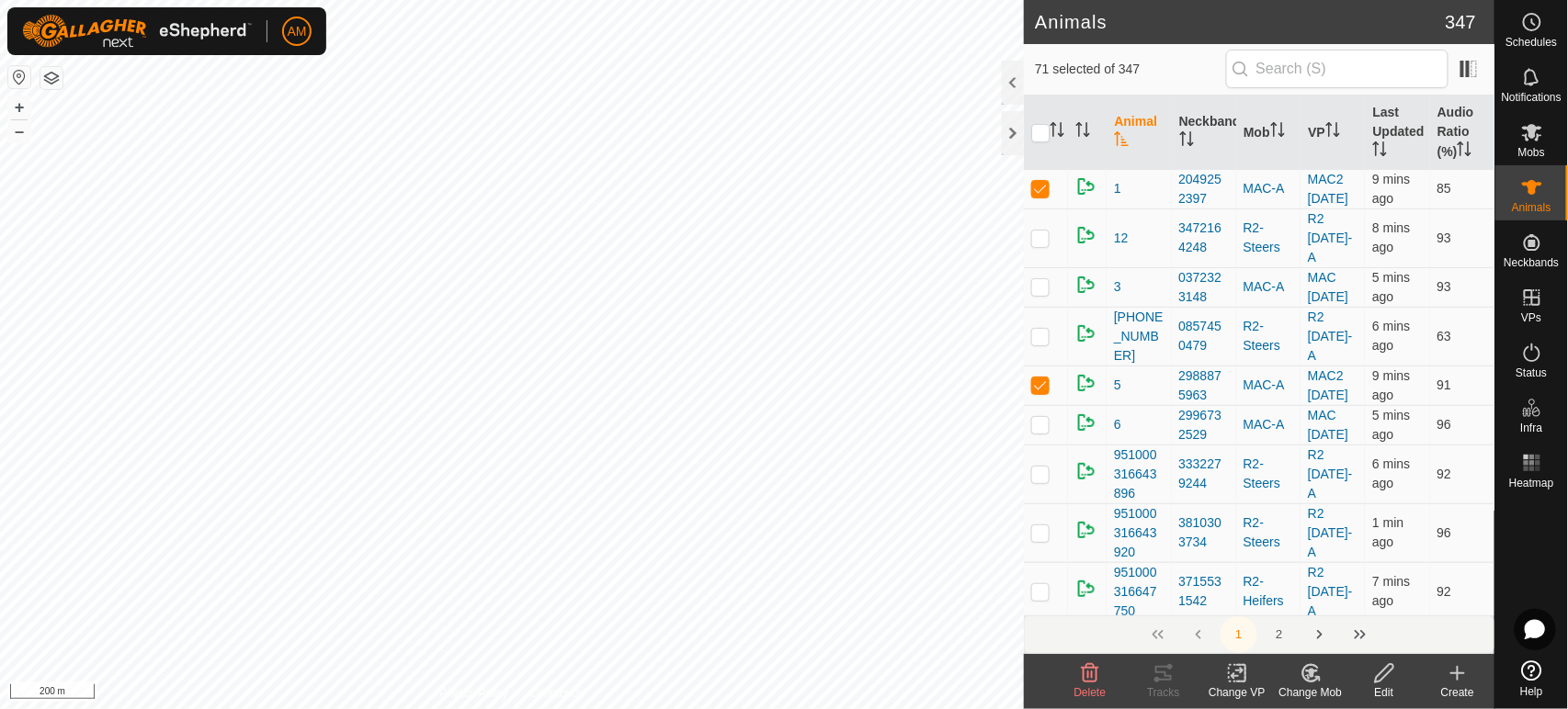
checkbox input "true"
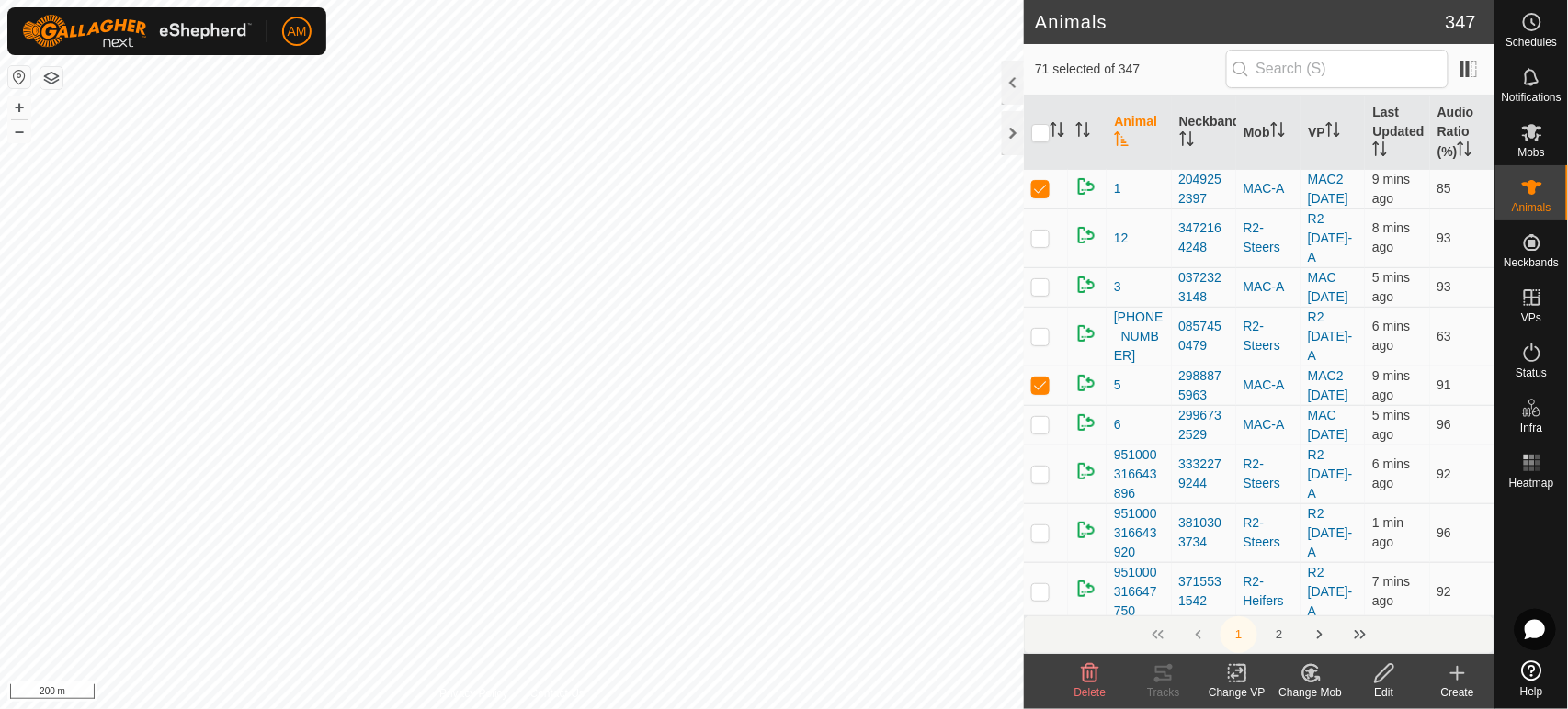
checkbox input "true"
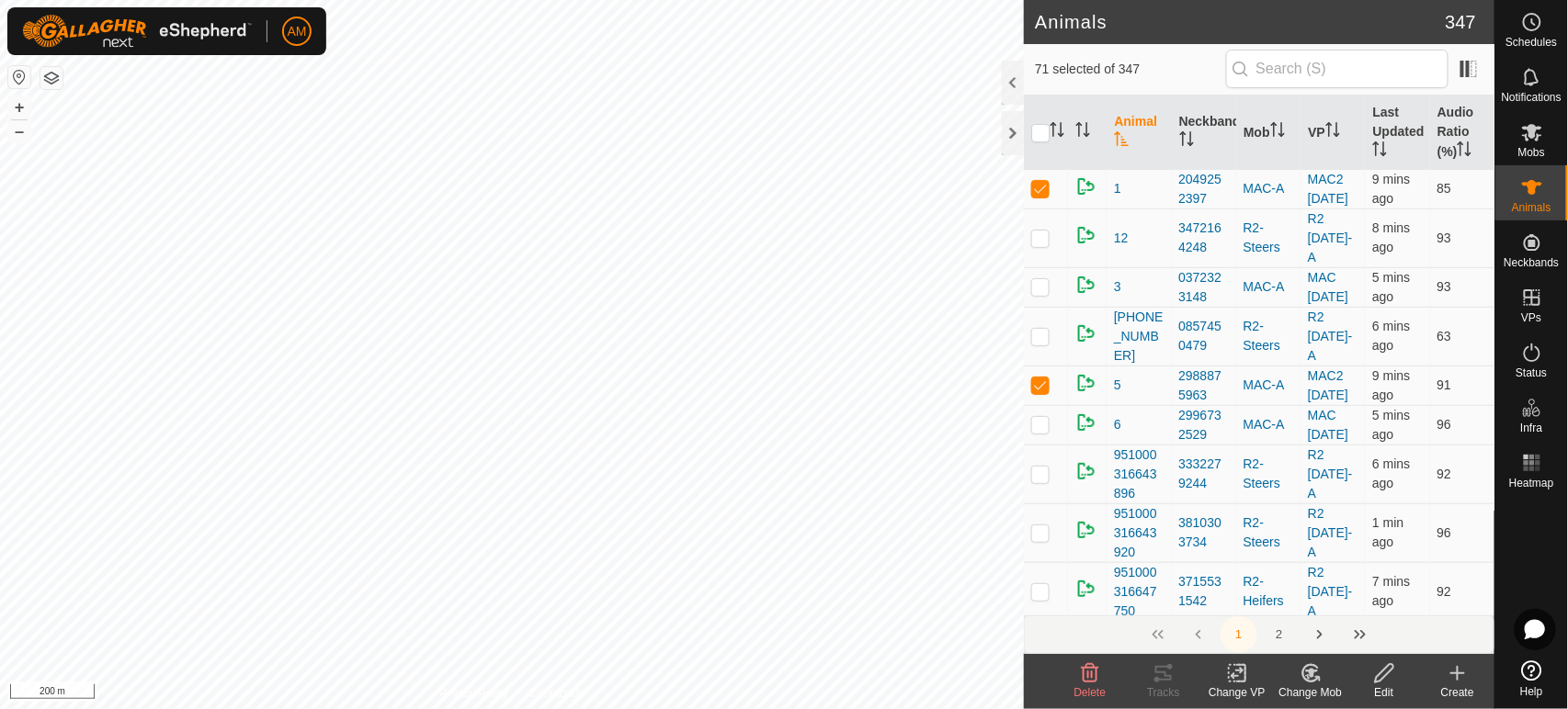
checkbox input "true"
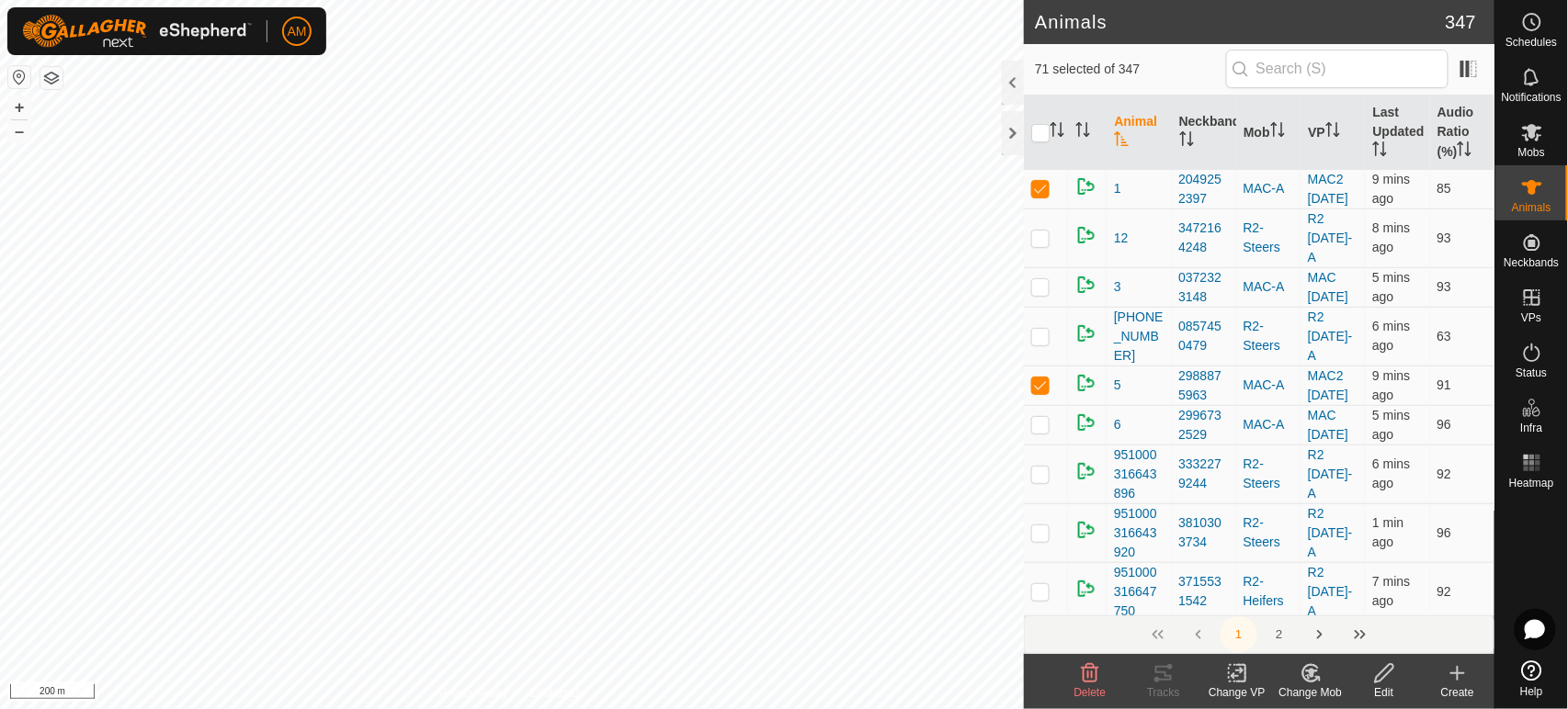
checkbox input "true"
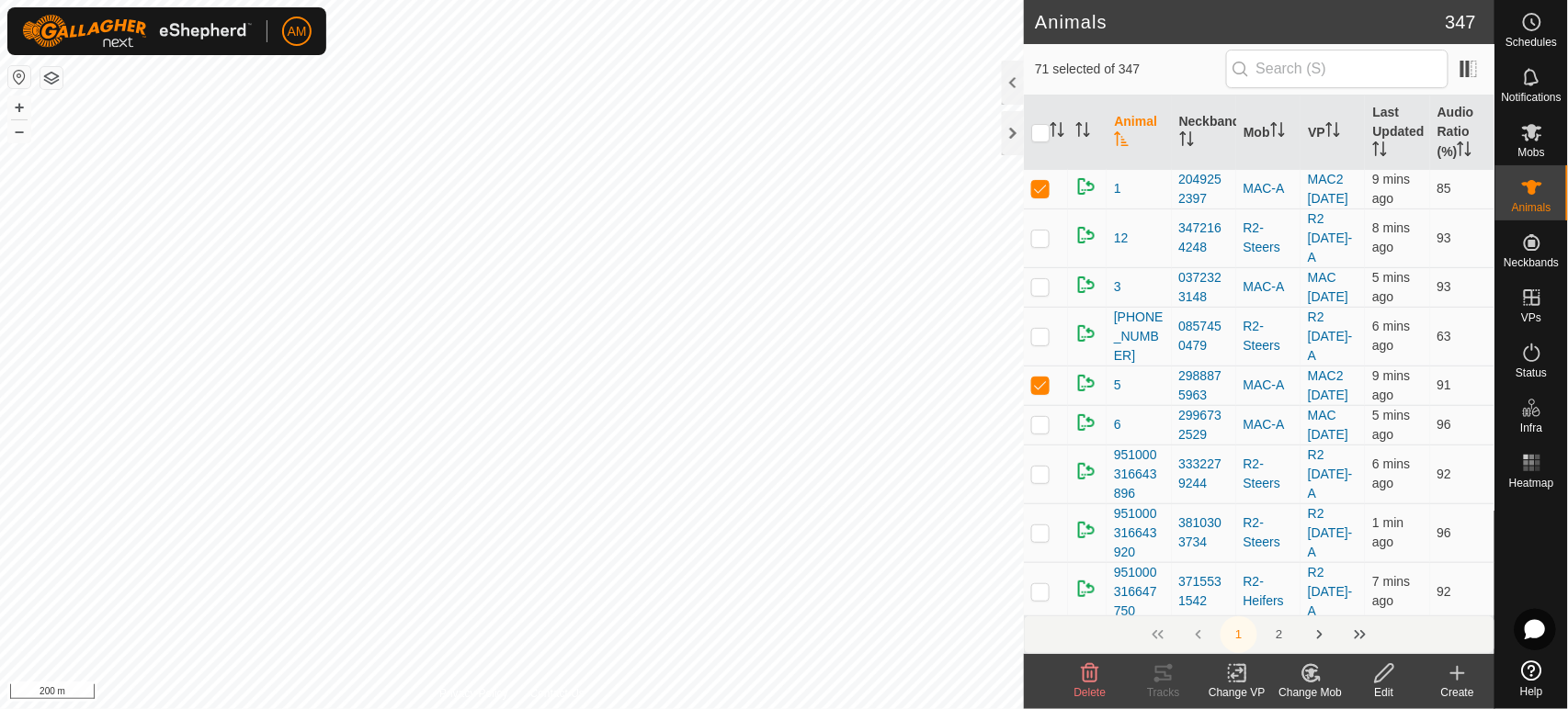
checkbox input "true"
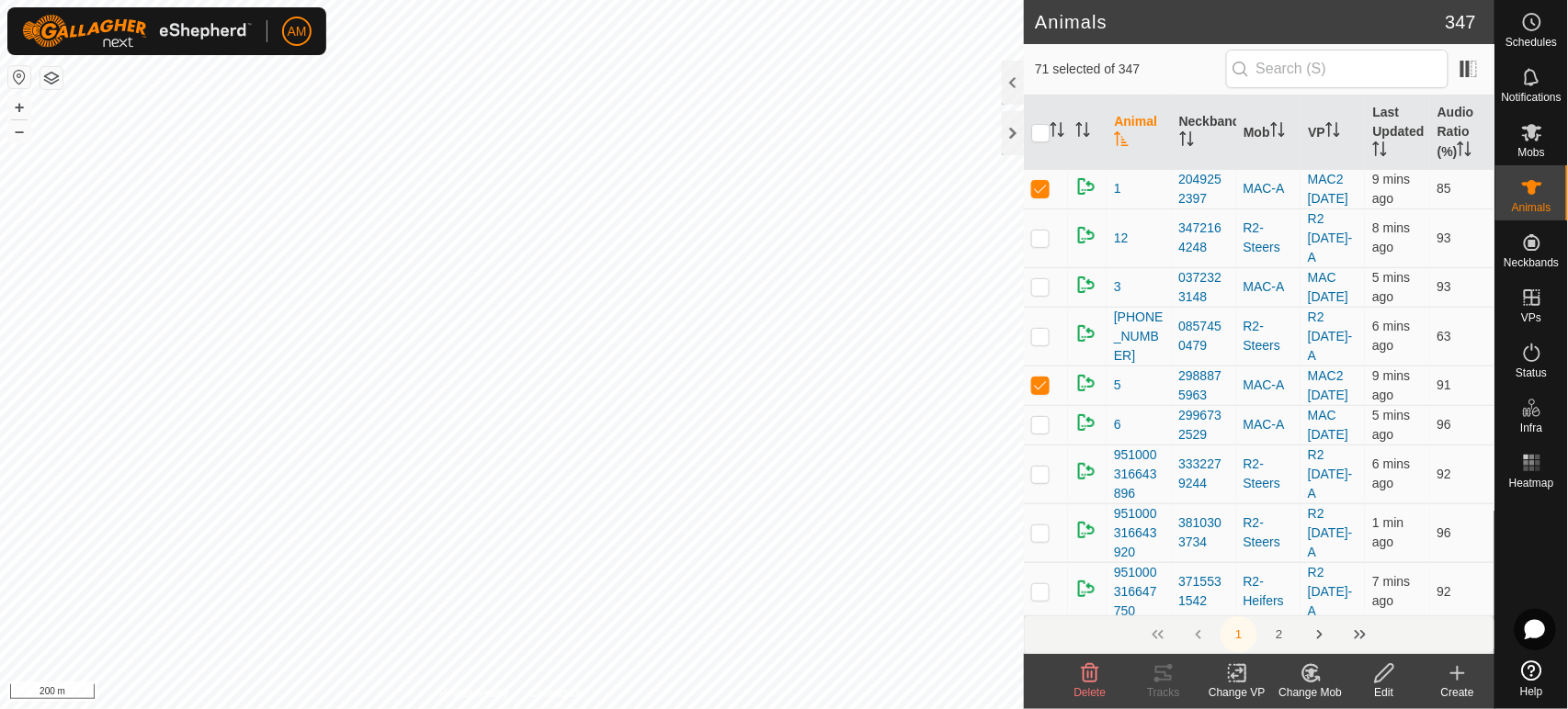
checkbox input "true"
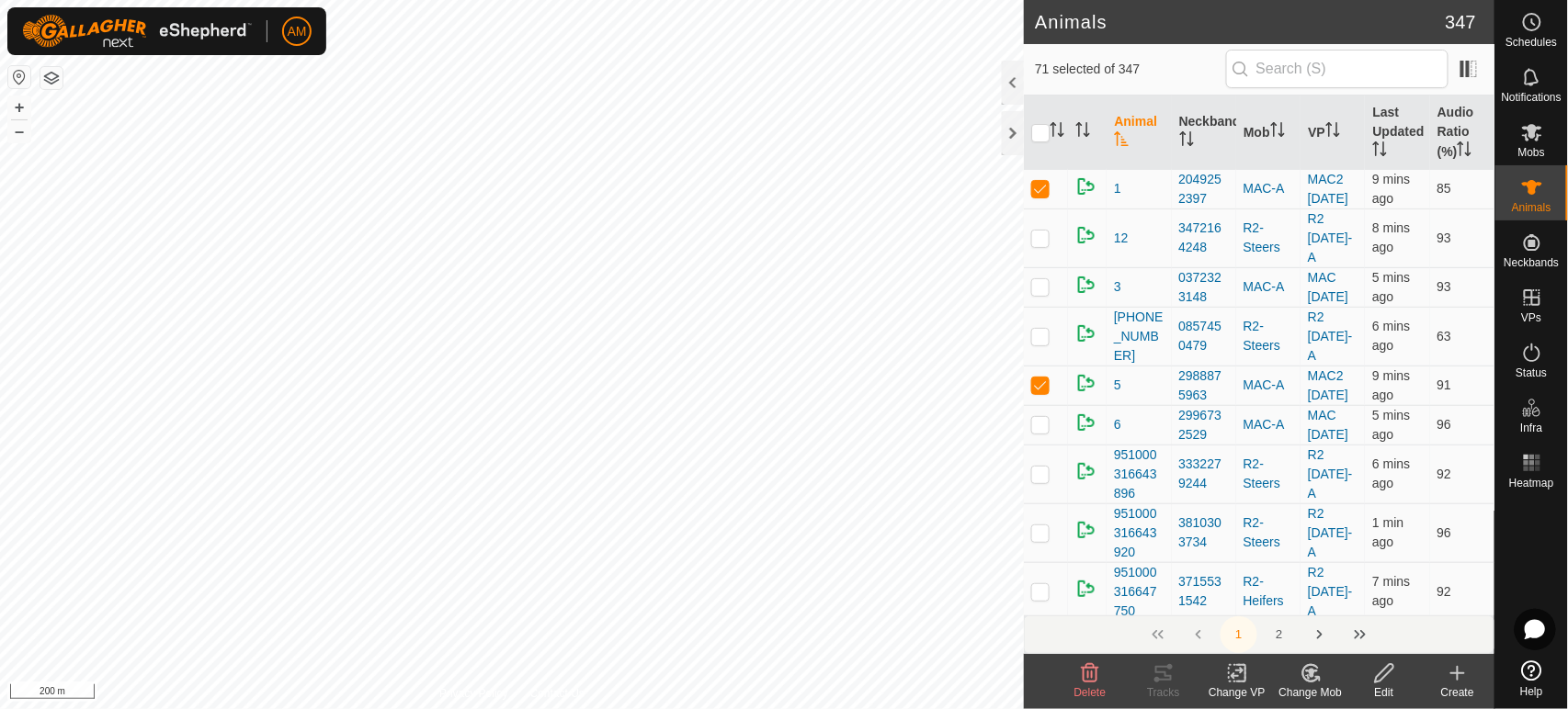
checkbox input "true"
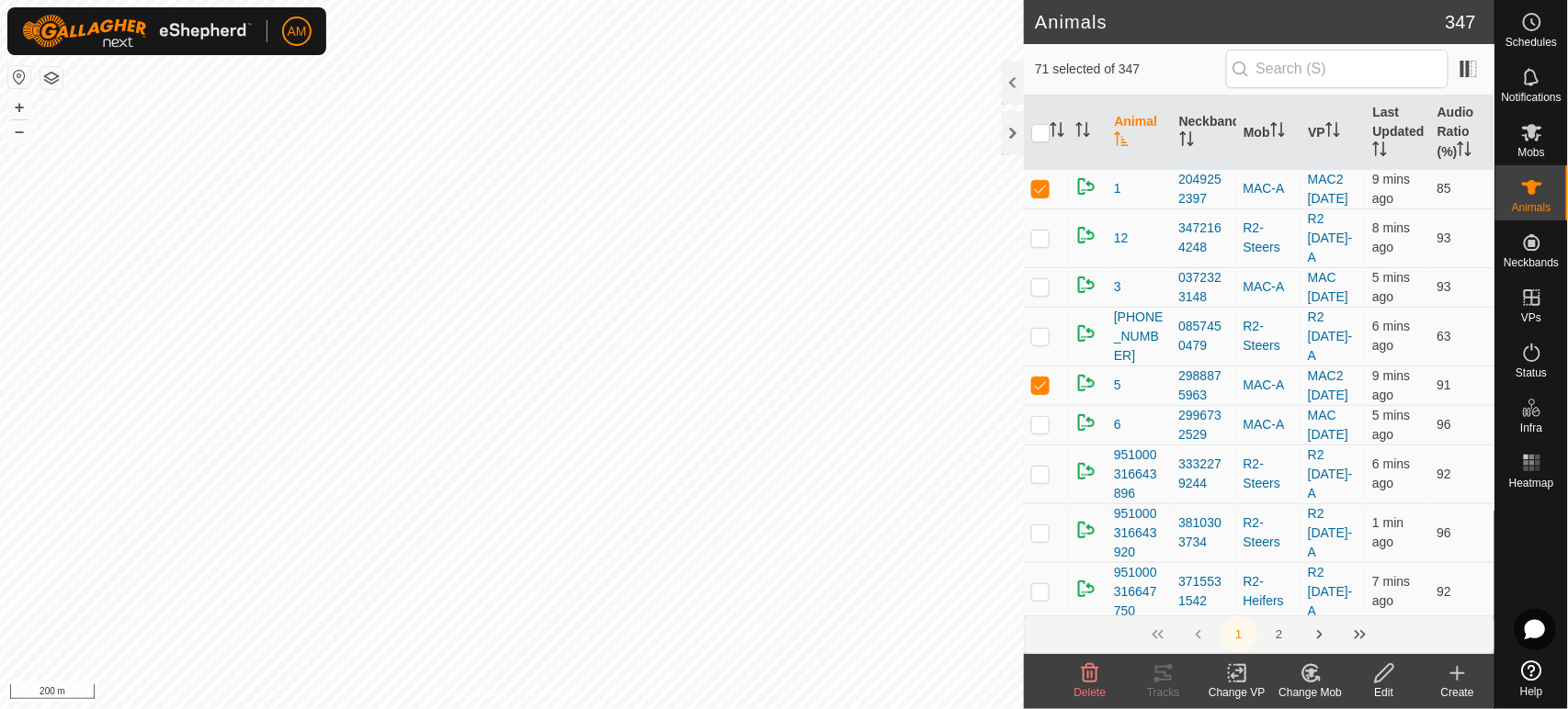
checkbox input "true"
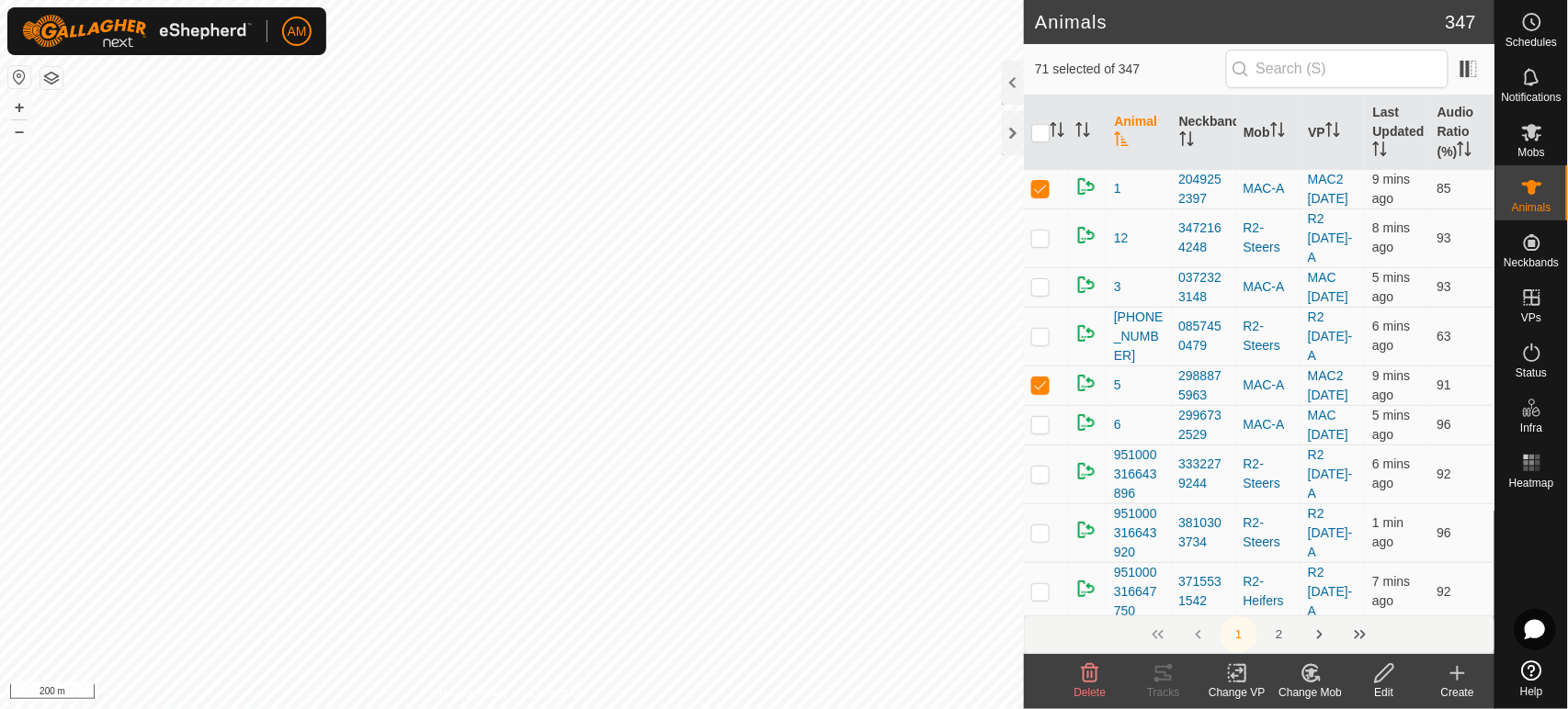
checkbox input "true"
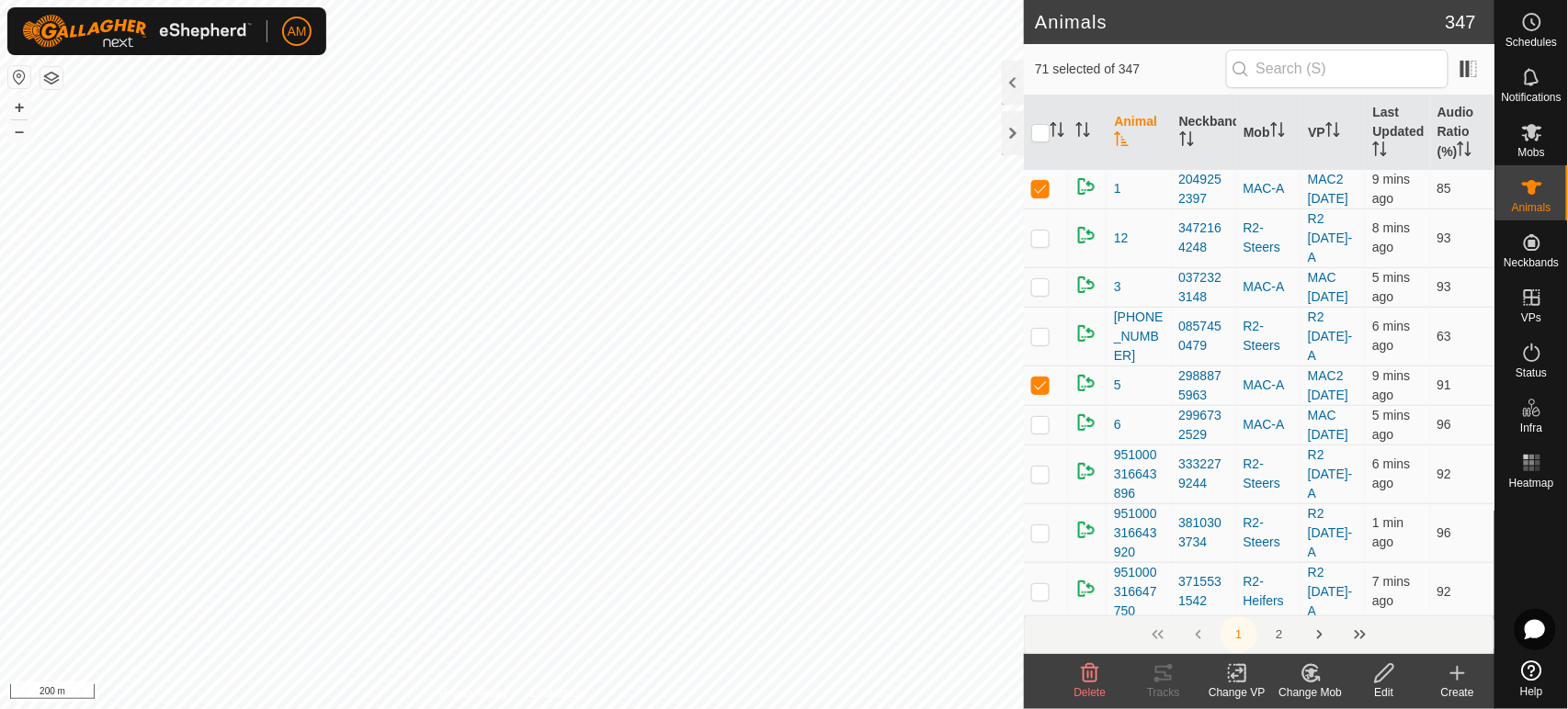
checkbox input "true"
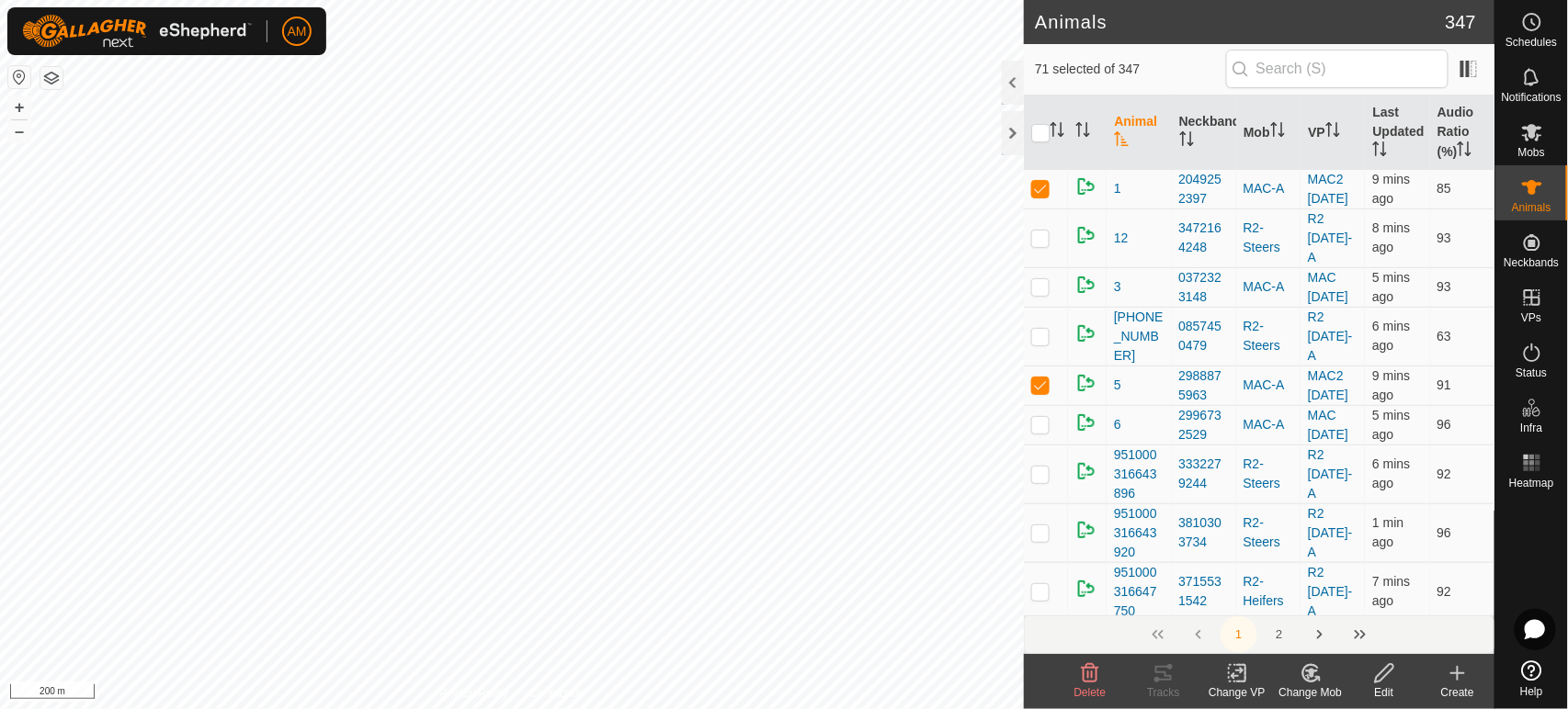
checkbox input "true"
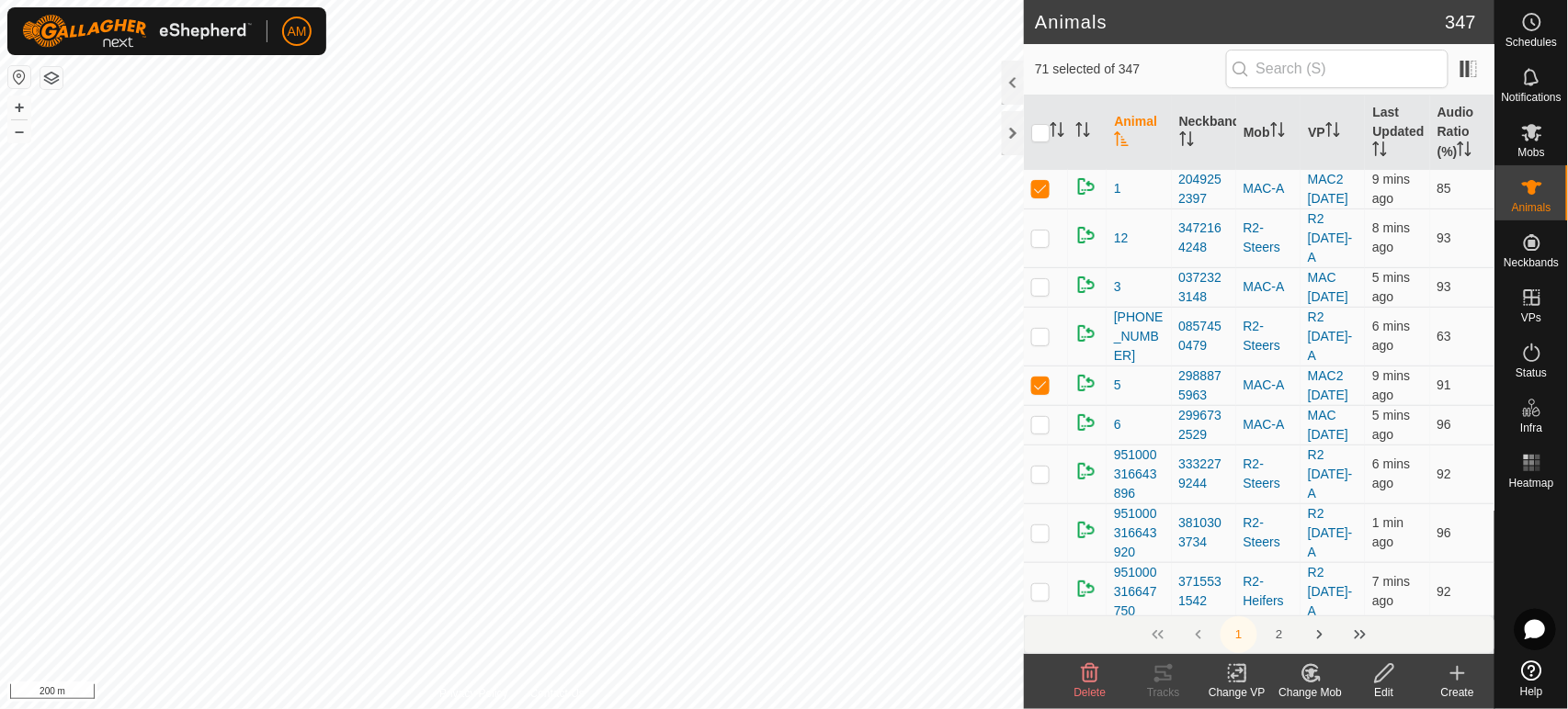
checkbox input "true"
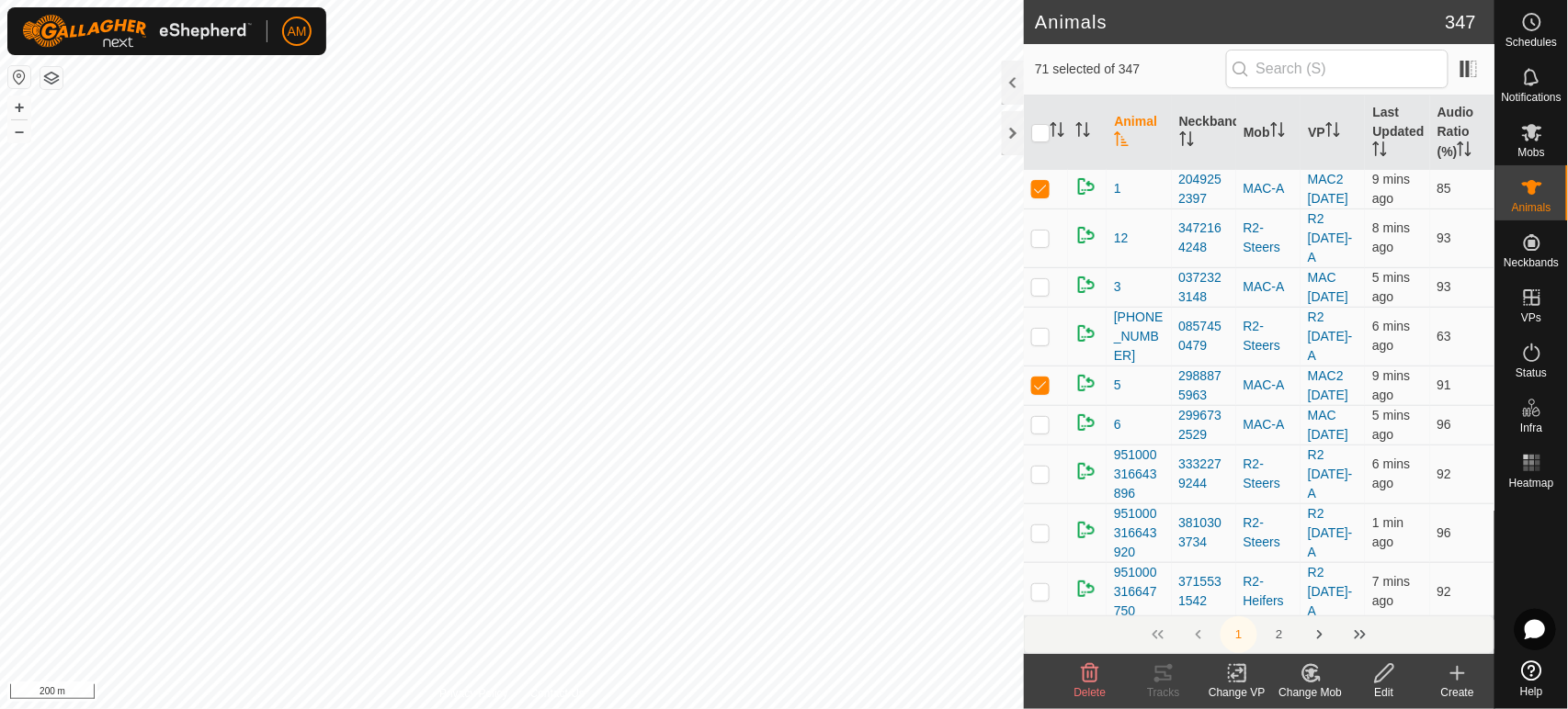
checkbox input "true"
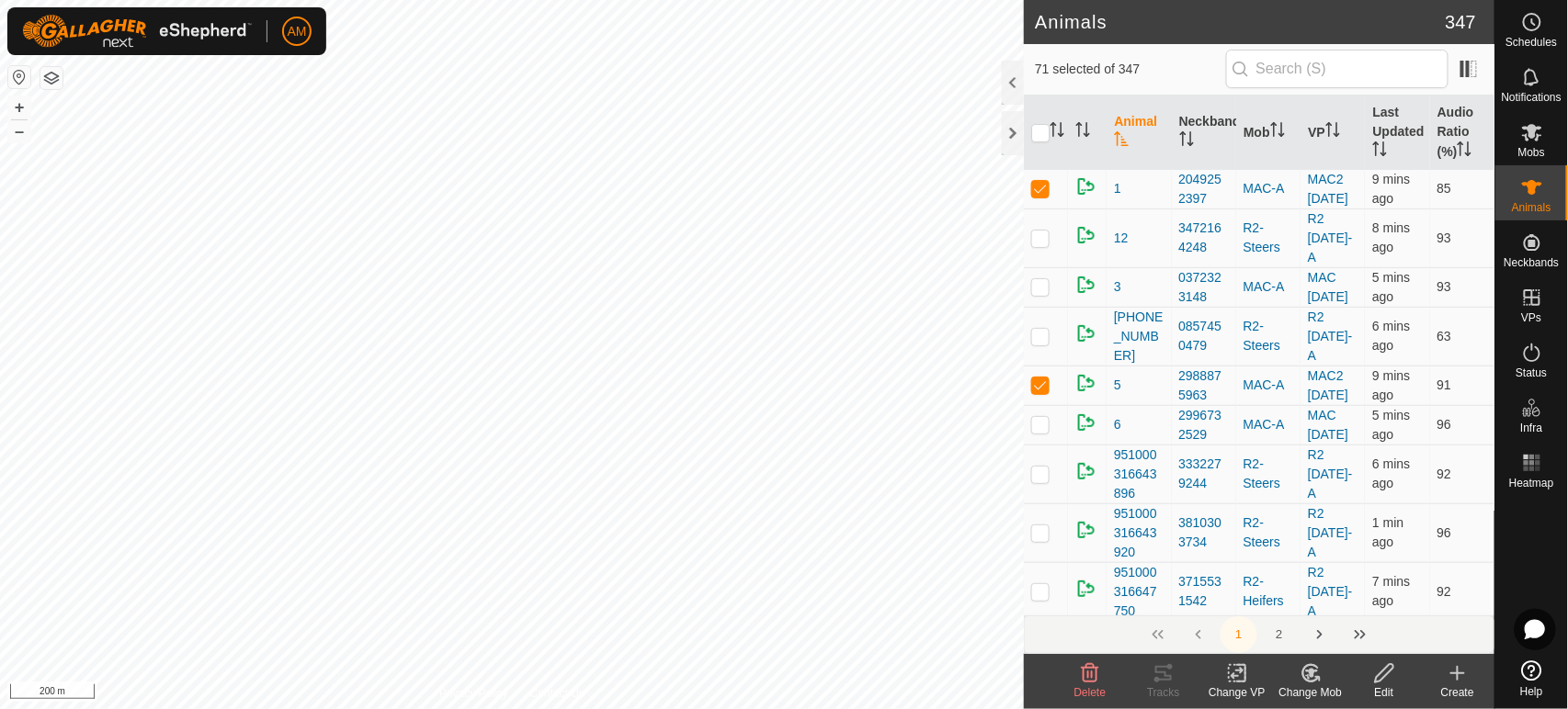
checkbox input "true"
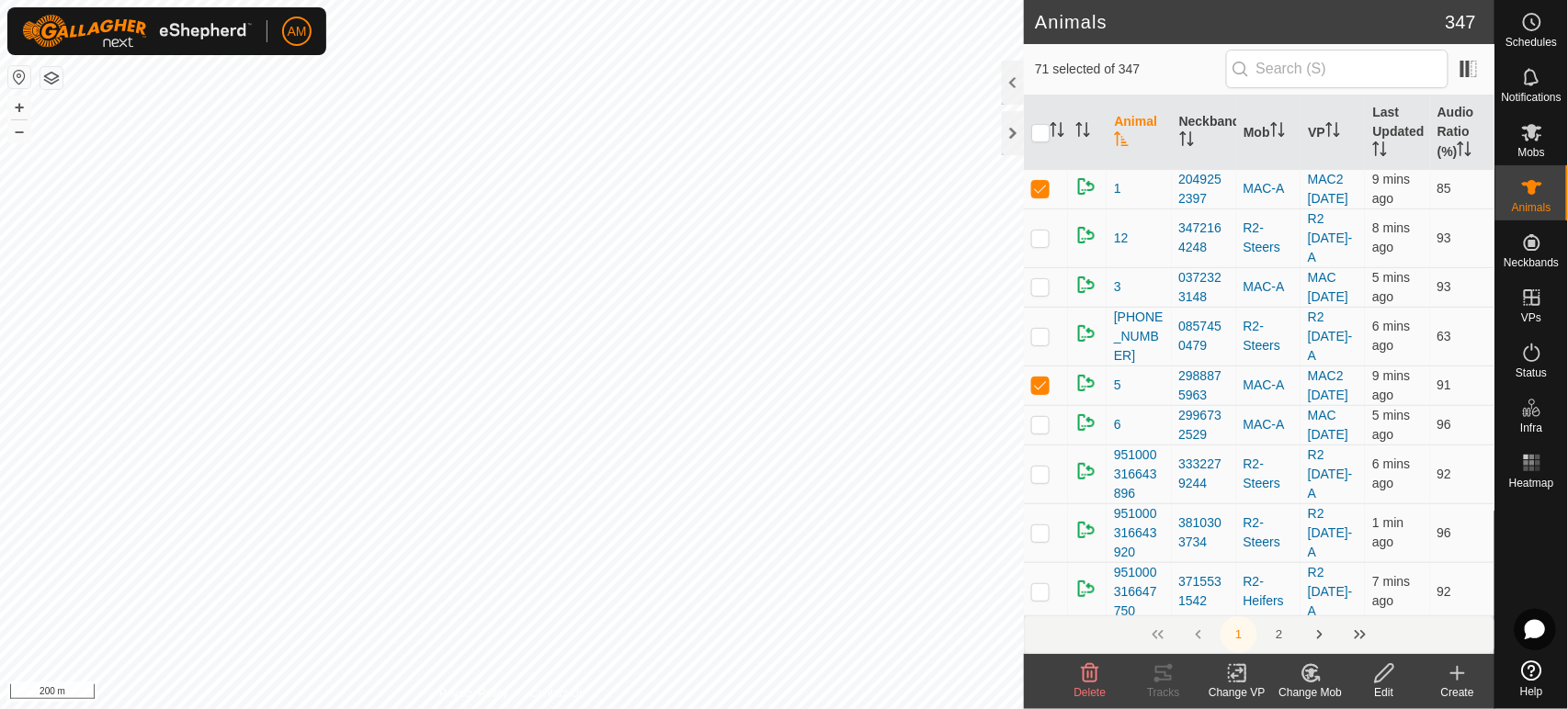
checkbox input "true"
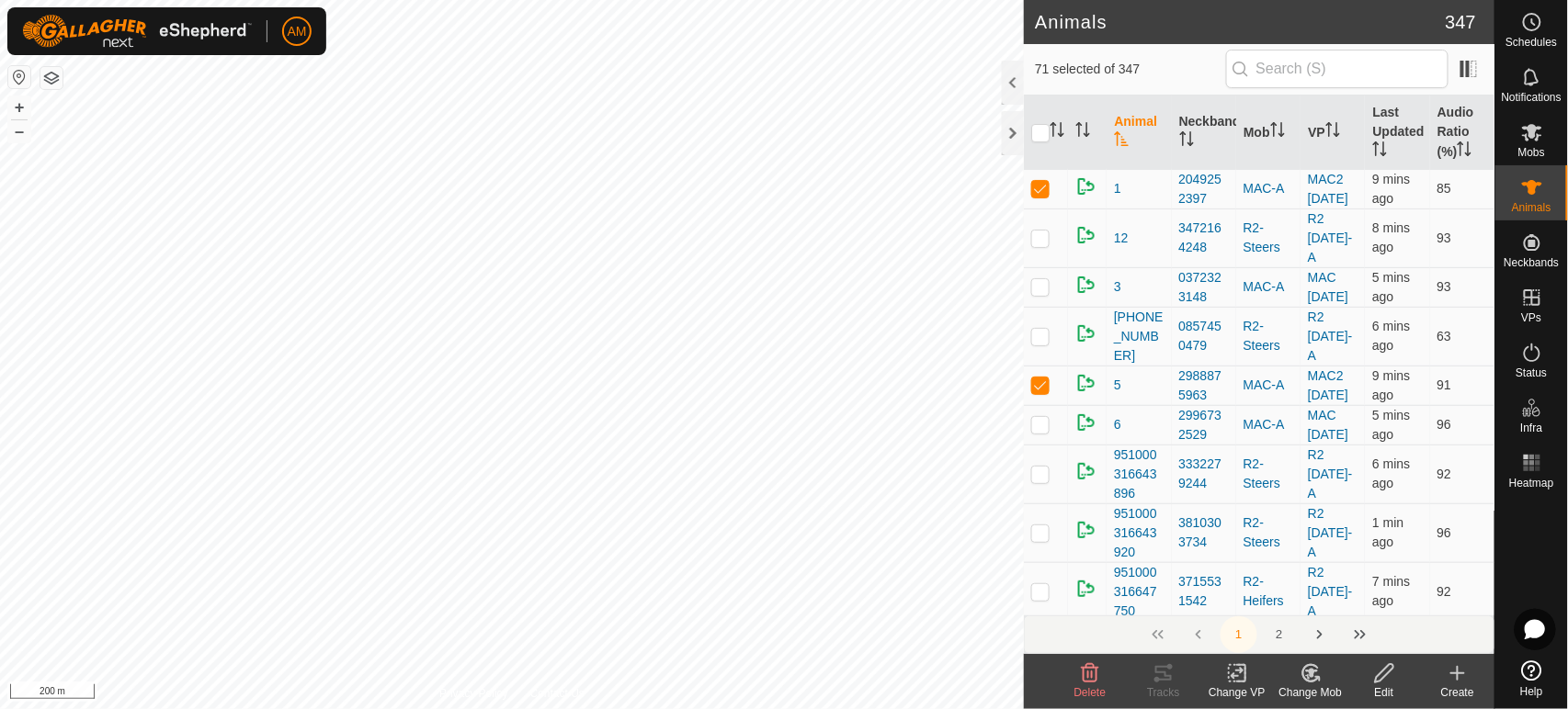
checkbox input "true"
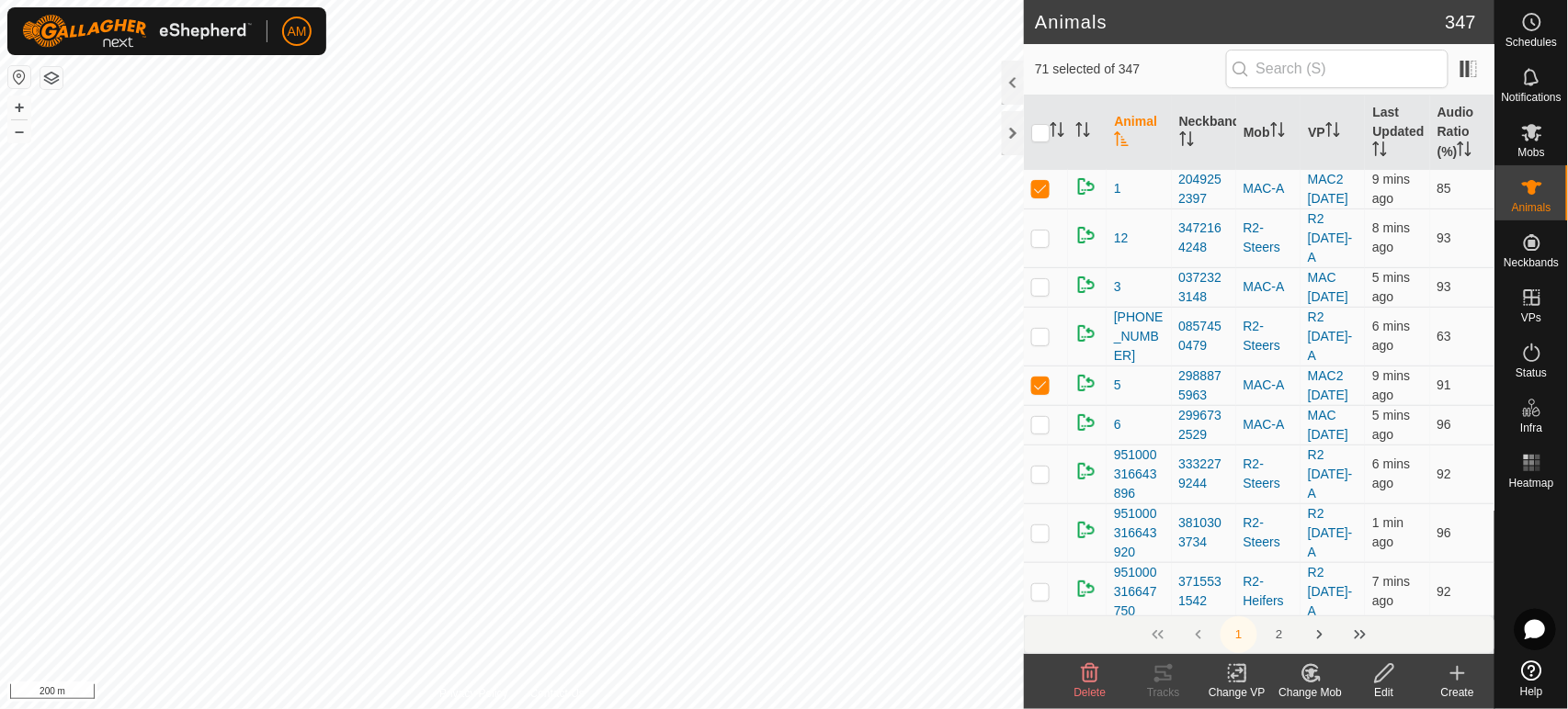
checkbox input "true"
click at [1044, 125] on input "checkbox" at bounding box center [1040, 133] width 18 height 18
click at [766, 708] on html "AM Schedules Notifications Mobs Animals Neckbands VPs Status Infra Heatmap Help…" at bounding box center [784, 354] width 1568 height 709
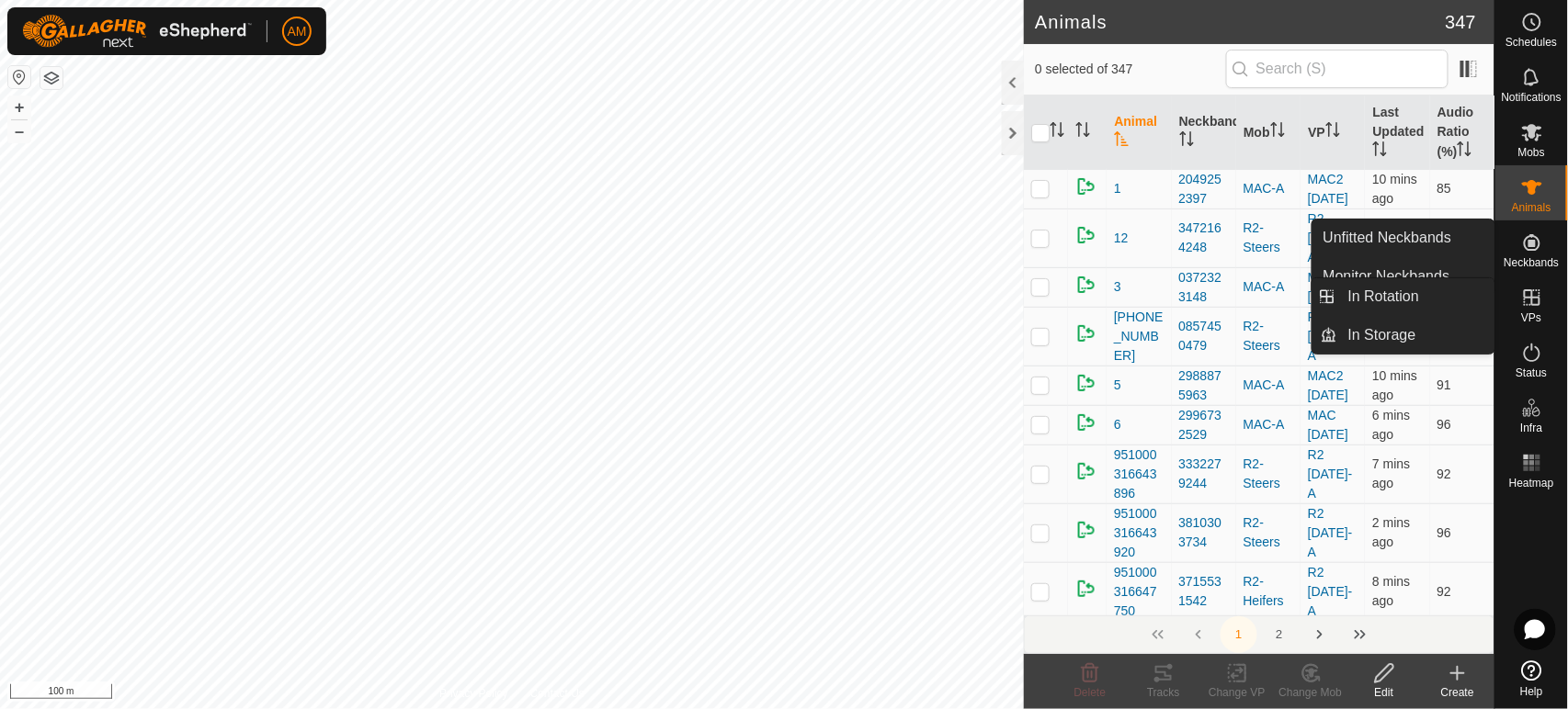
click at [1537, 319] on span "VPs" at bounding box center [1531, 318] width 20 height 11
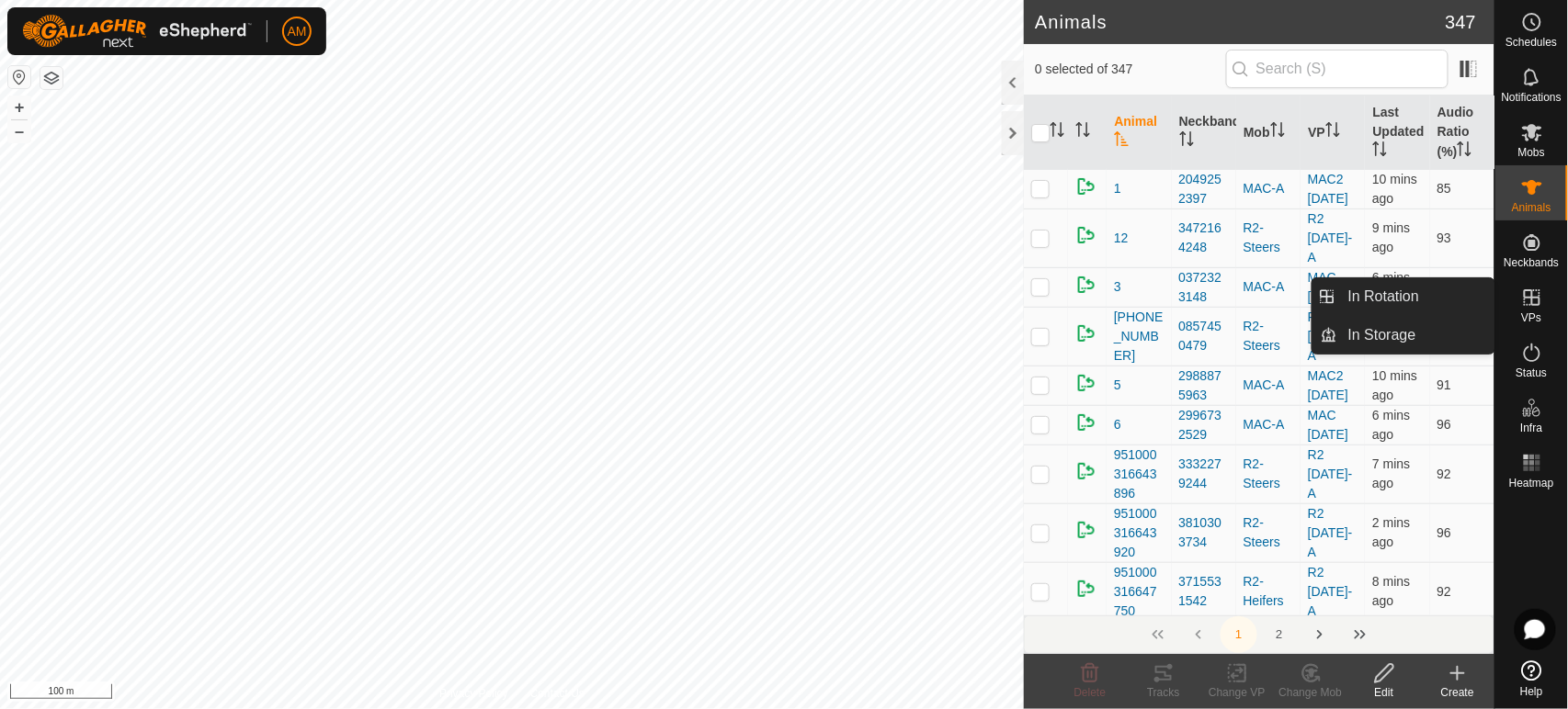
click at [1522, 306] on icon at bounding box center [1532, 298] width 22 height 22
click at [1436, 300] on link "In Rotation" at bounding box center [1415, 297] width 157 height 37
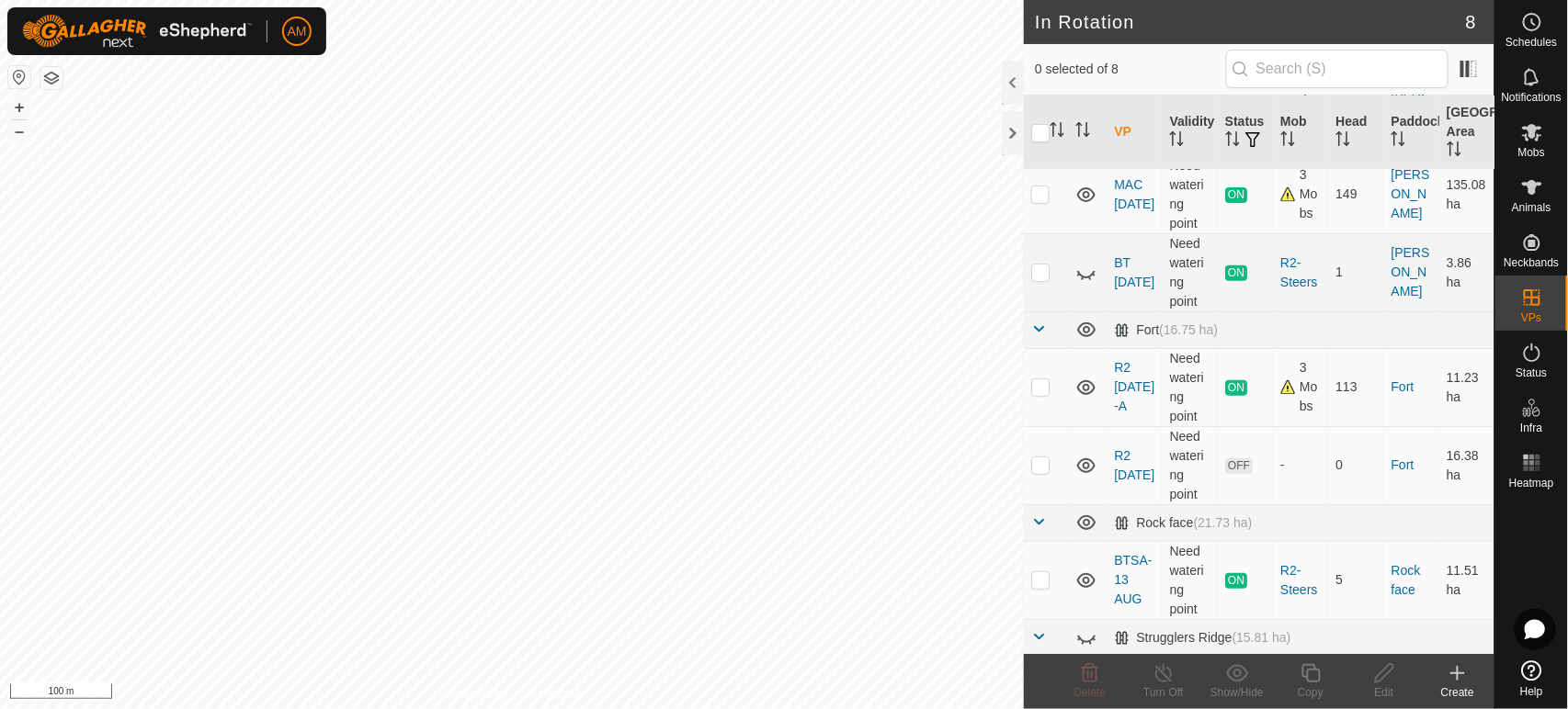
scroll to position [118, 0]
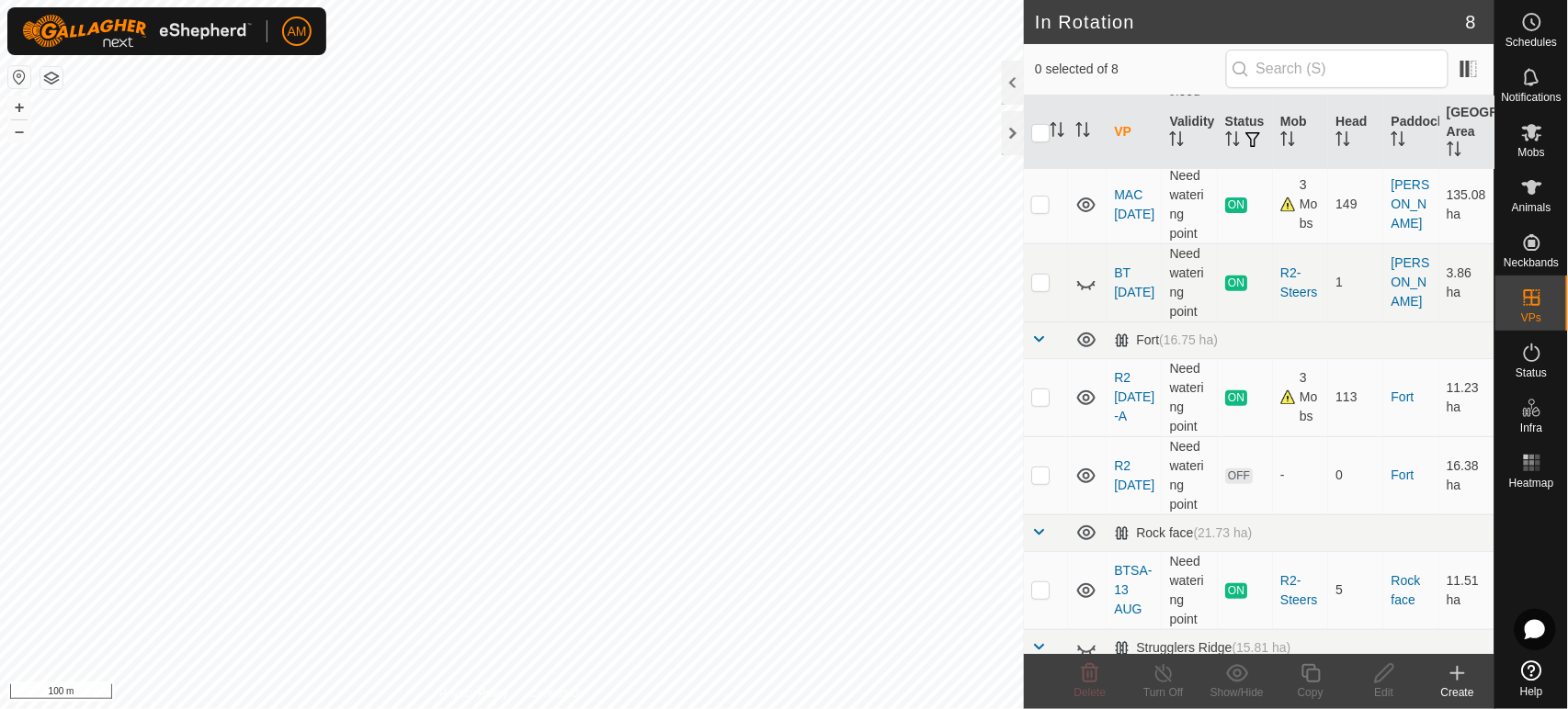
click at [1035, 480] on p-checkbox at bounding box center [1040, 475] width 18 height 15
click at [1083, 678] on icon at bounding box center [1090, 674] width 22 height 22
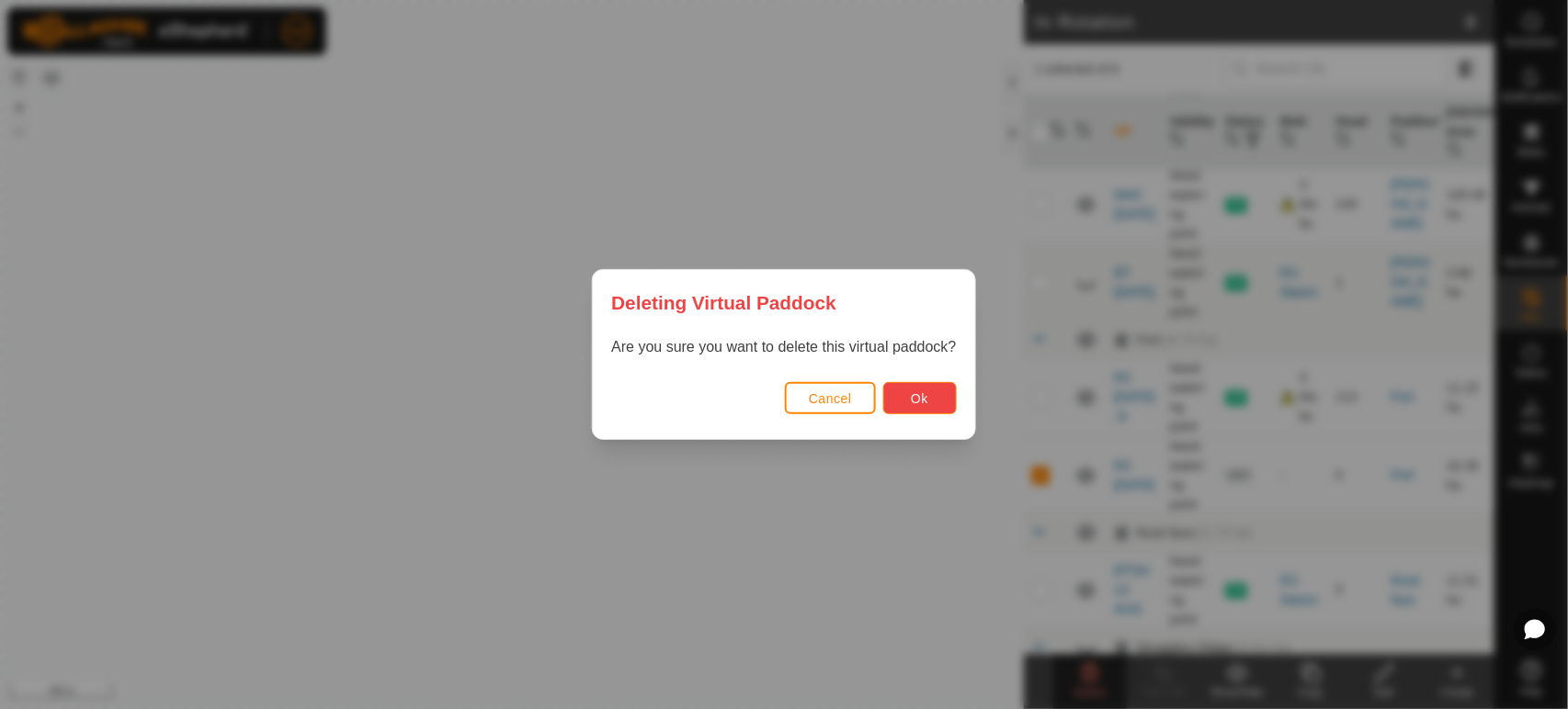
click at [917, 397] on span "Ok" at bounding box center [919, 398] width 18 height 15
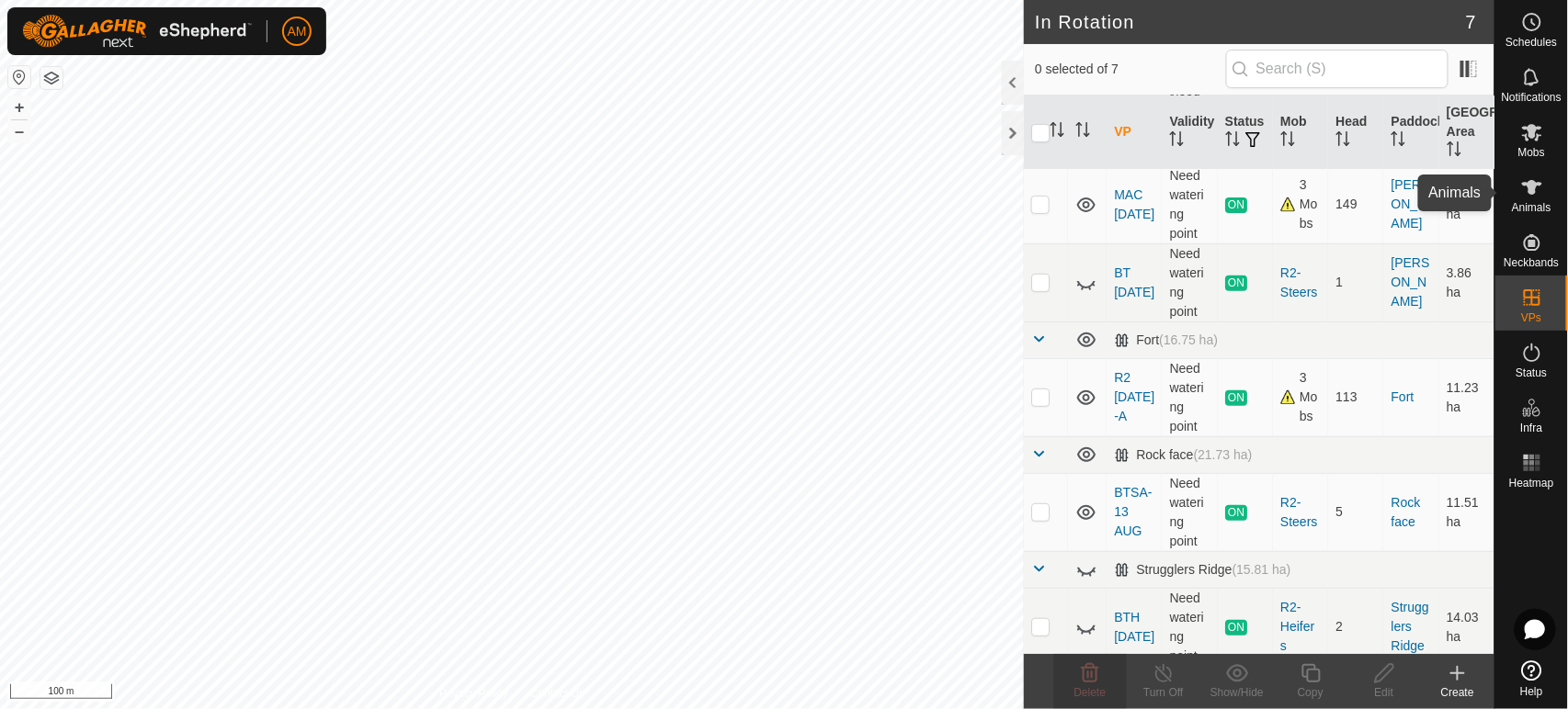
click at [1535, 194] on icon at bounding box center [1532, 188] width 22 height 22
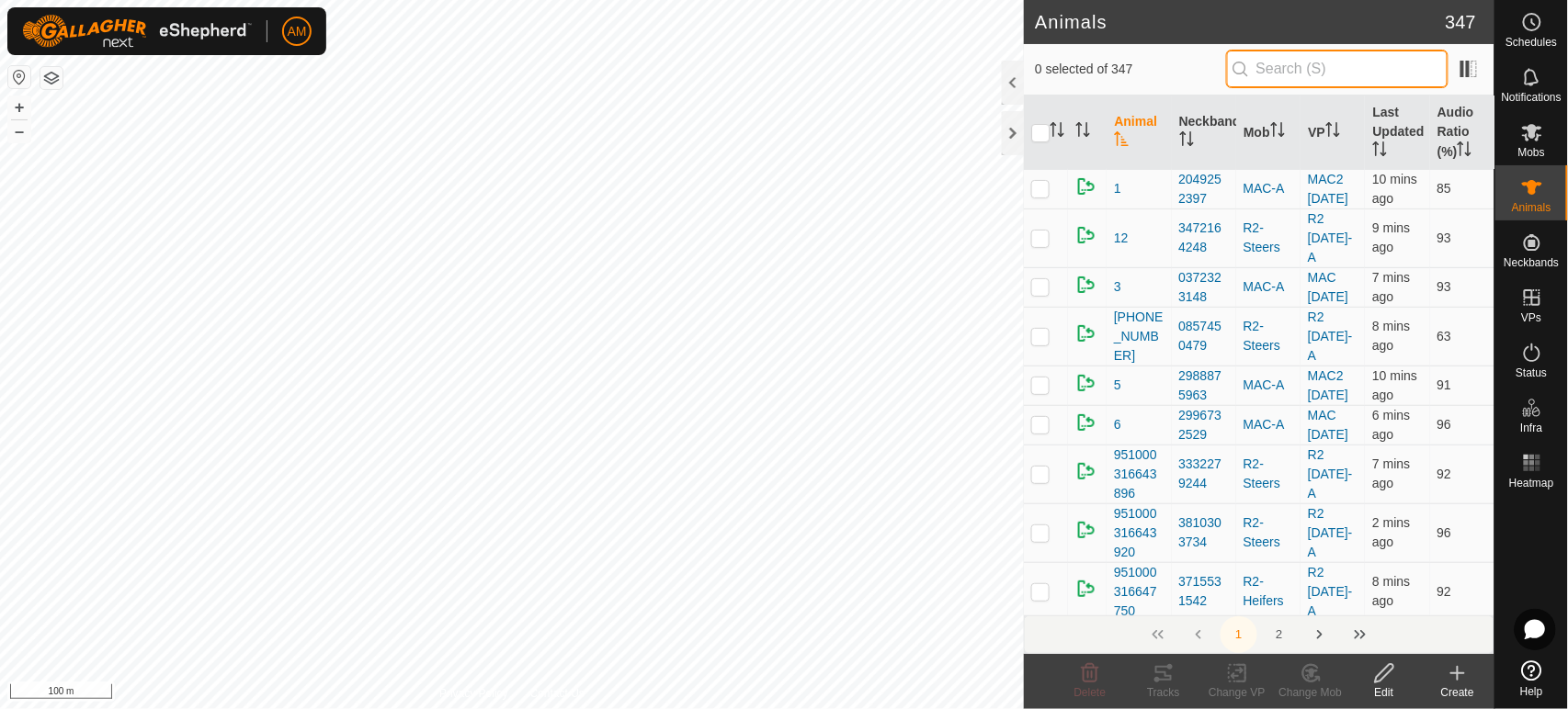
click at [1306, 79] on input "text" at bounding box center [1337, 69] width 223 height 39
click at [1319, 117] on th "VP" at bounding box center [1332, 132] width 65 height 75
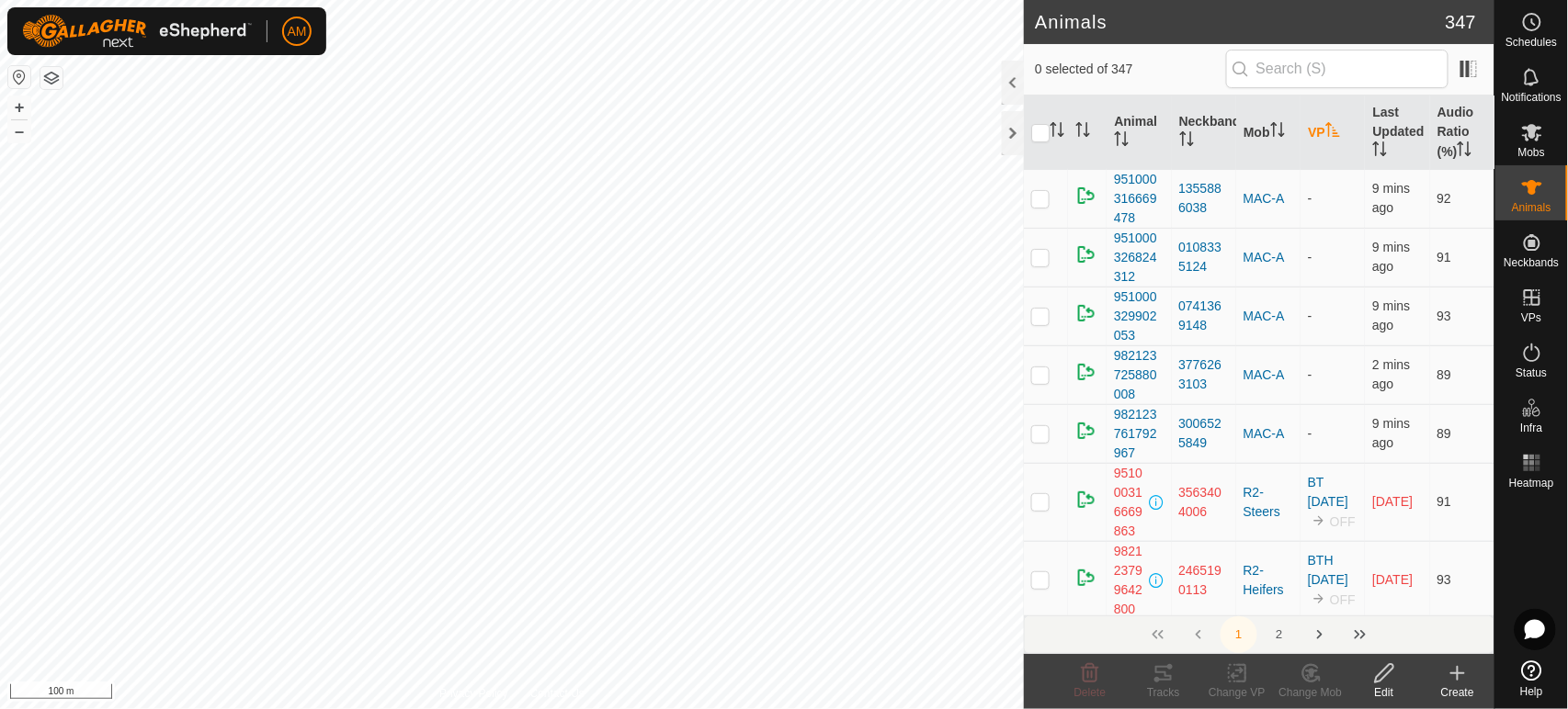
click at [1319, 117] on th "VP" at bounding box center [1332, 132] width 65 height 75
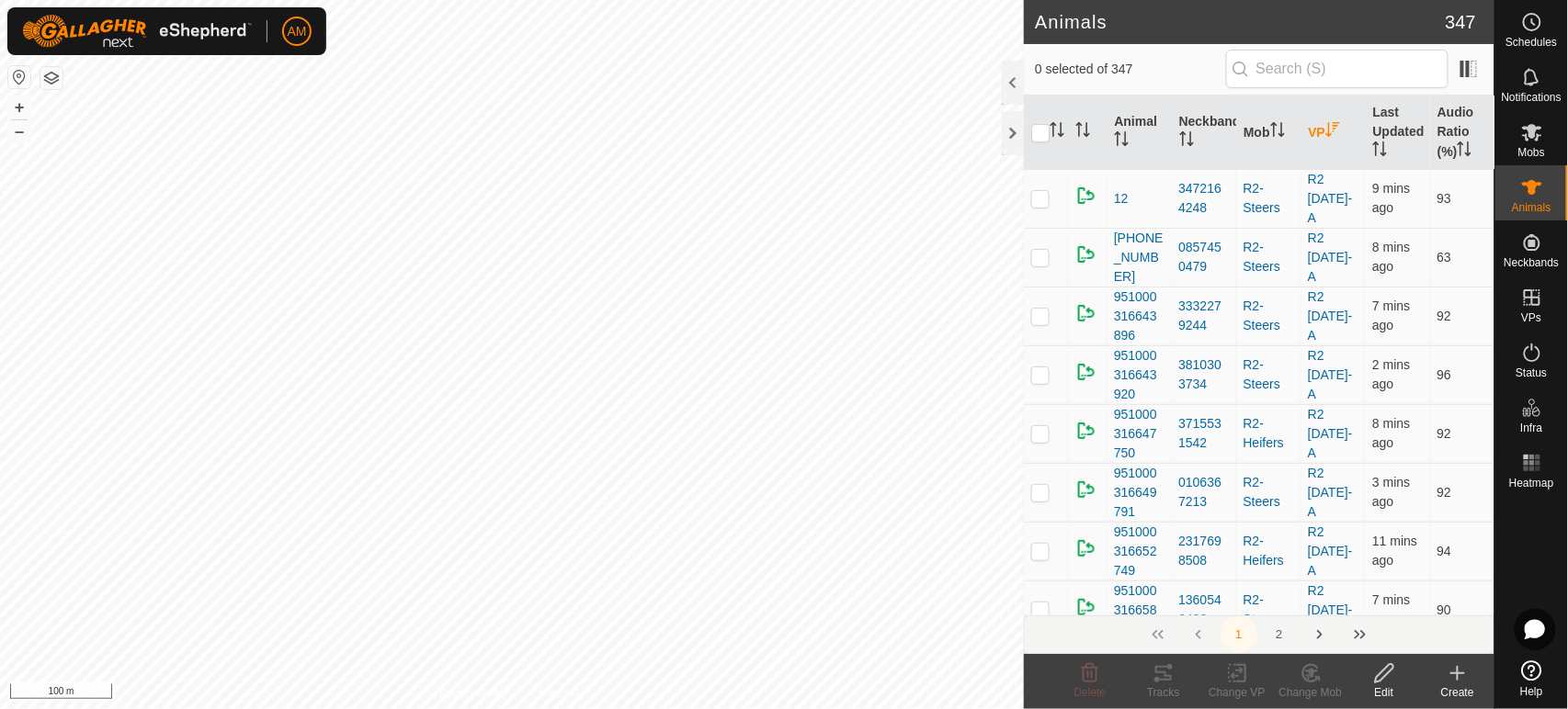
click at [1319, 117] on th "VP" at bounding box center [1332, 132] width 65 height 75
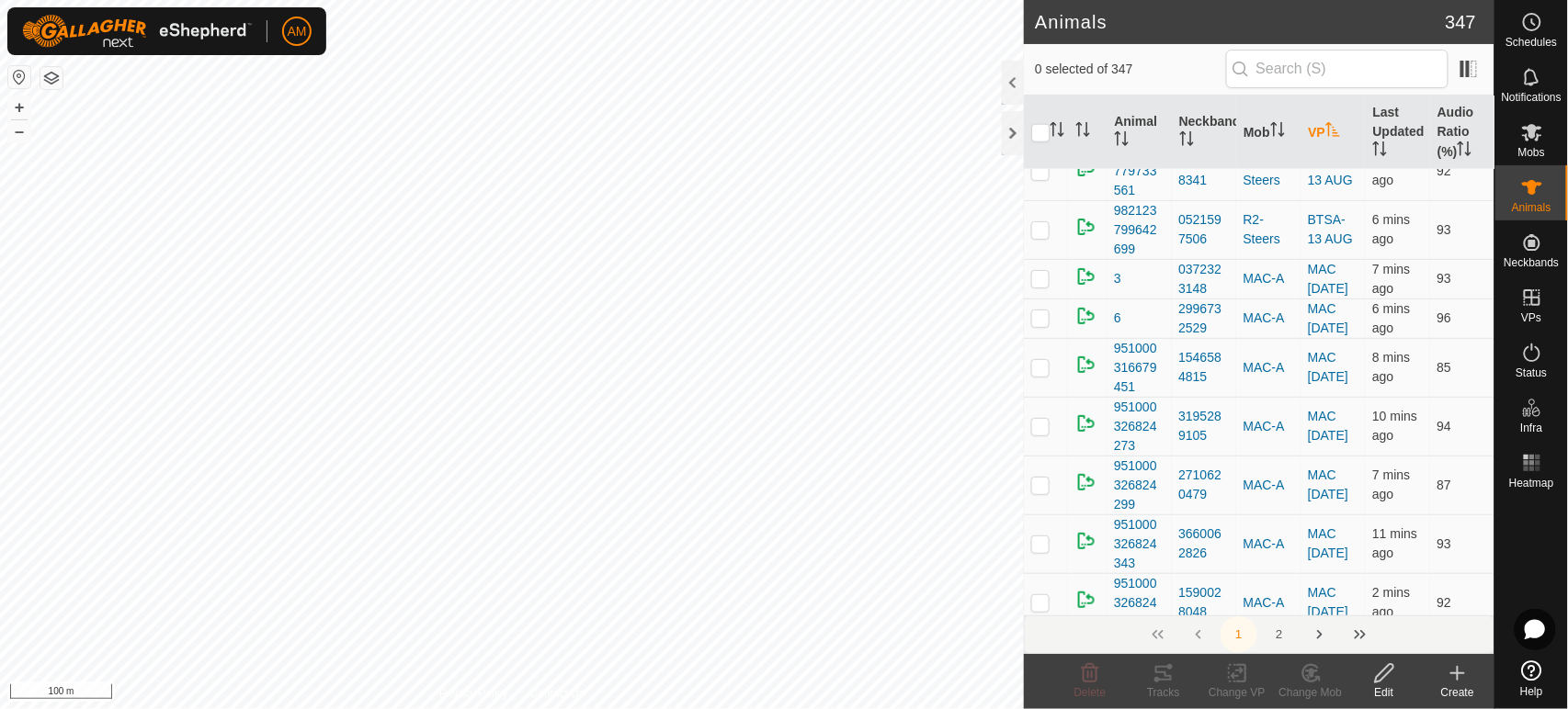
scroll to position [612, 0]
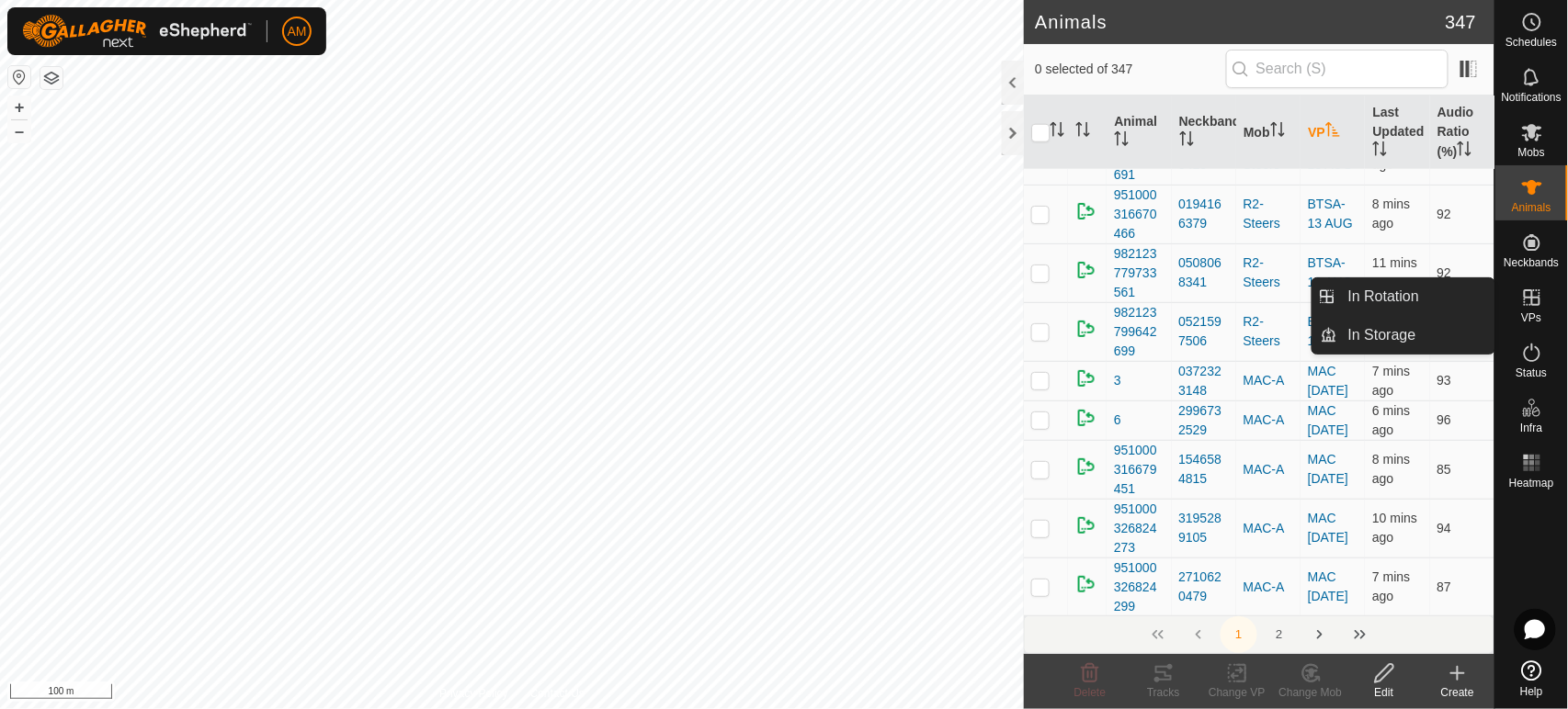
click at [1456, 294] on link "In Rotation" at bounding box center [1415, 297] width 157 height 37
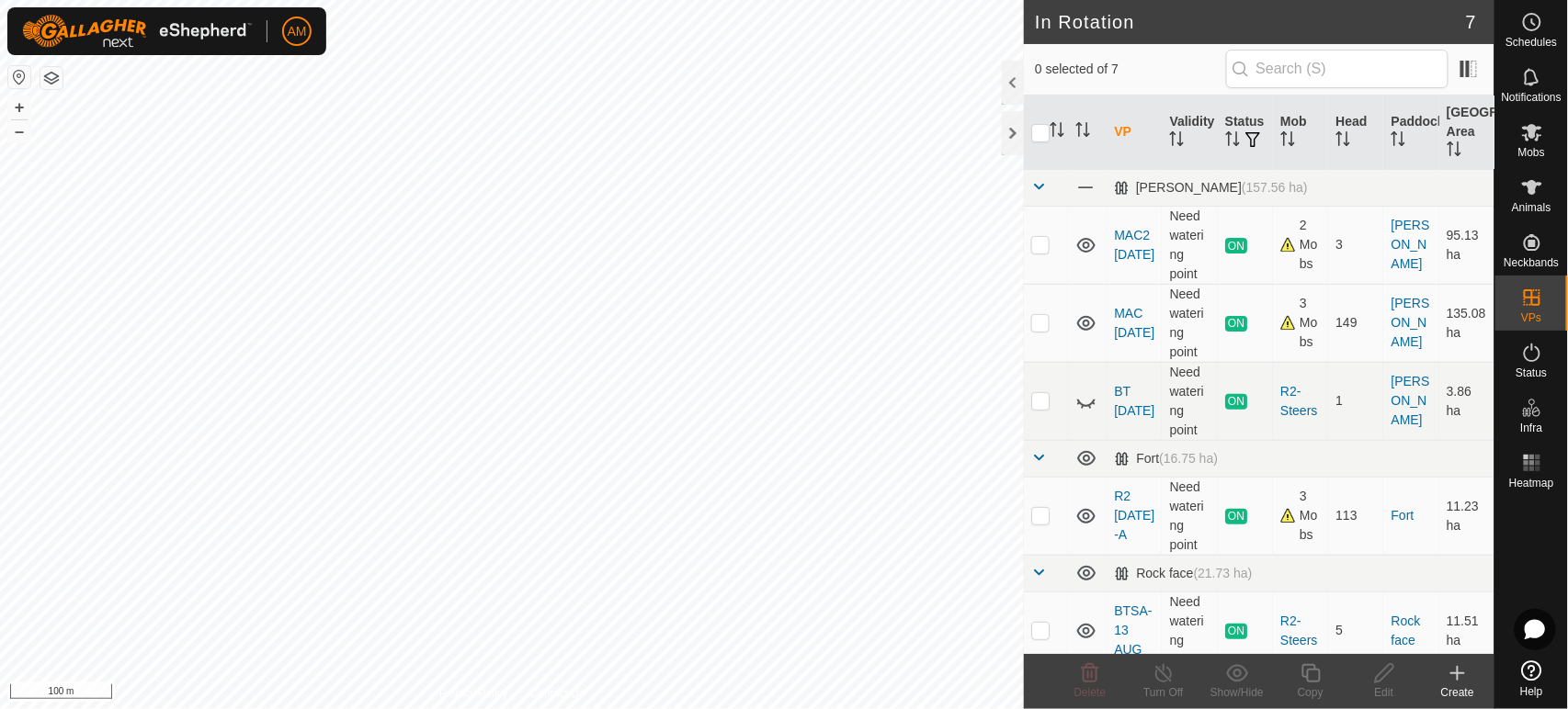
scroll to position [102, 0]
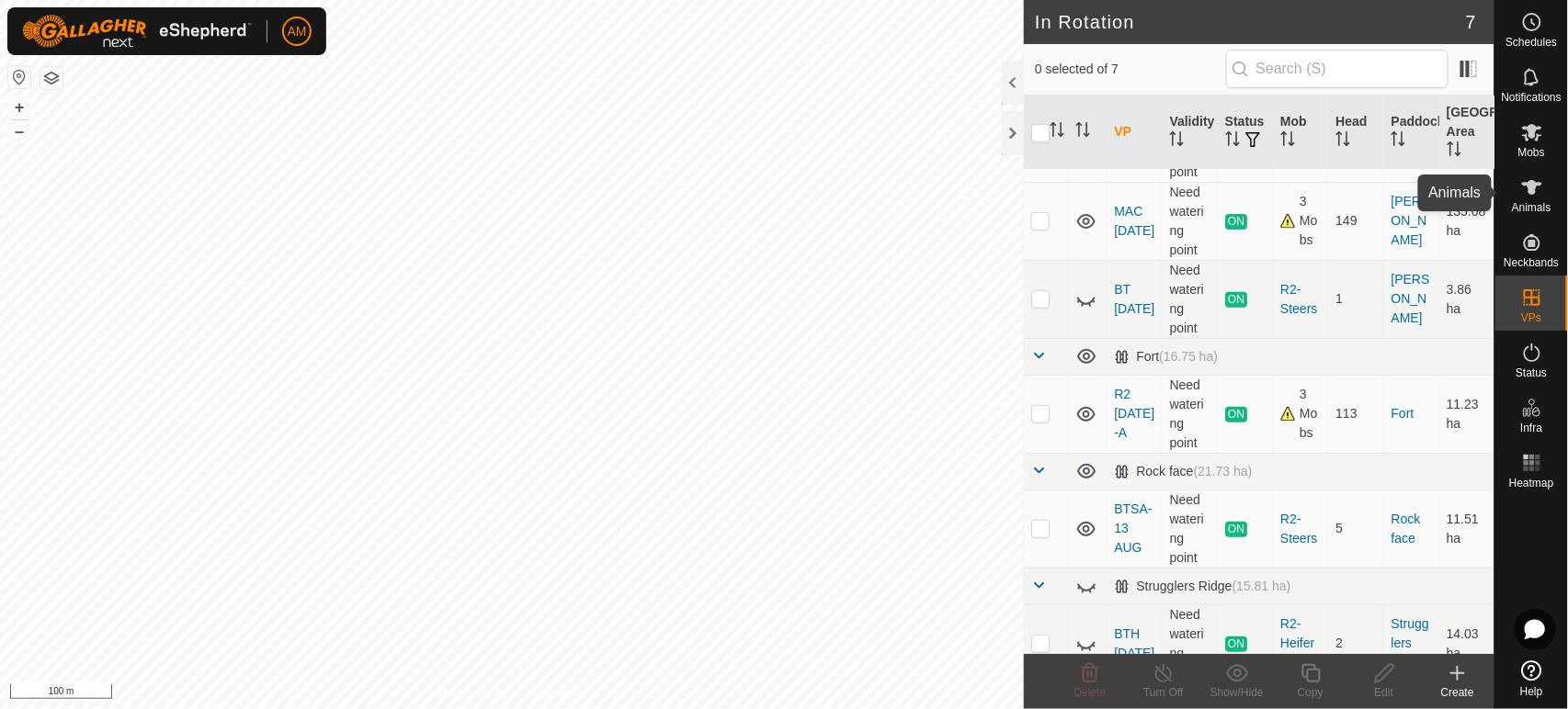
click at [1542, 207] on span "Animals" at bounding box center [1531, 208] width 40 height 11
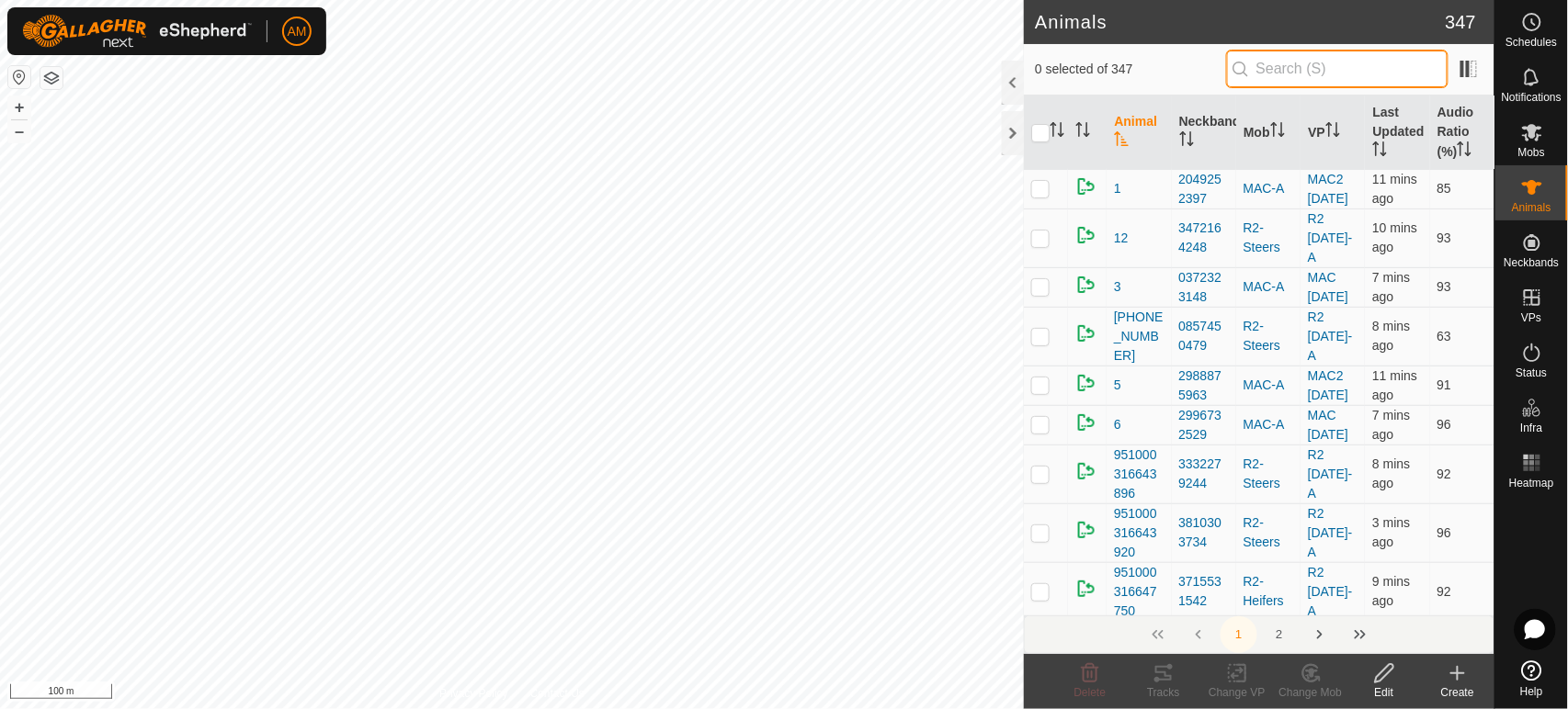
click at [1305, 67] on input "text" at bounding box center [1337, 69] width 223 height 39
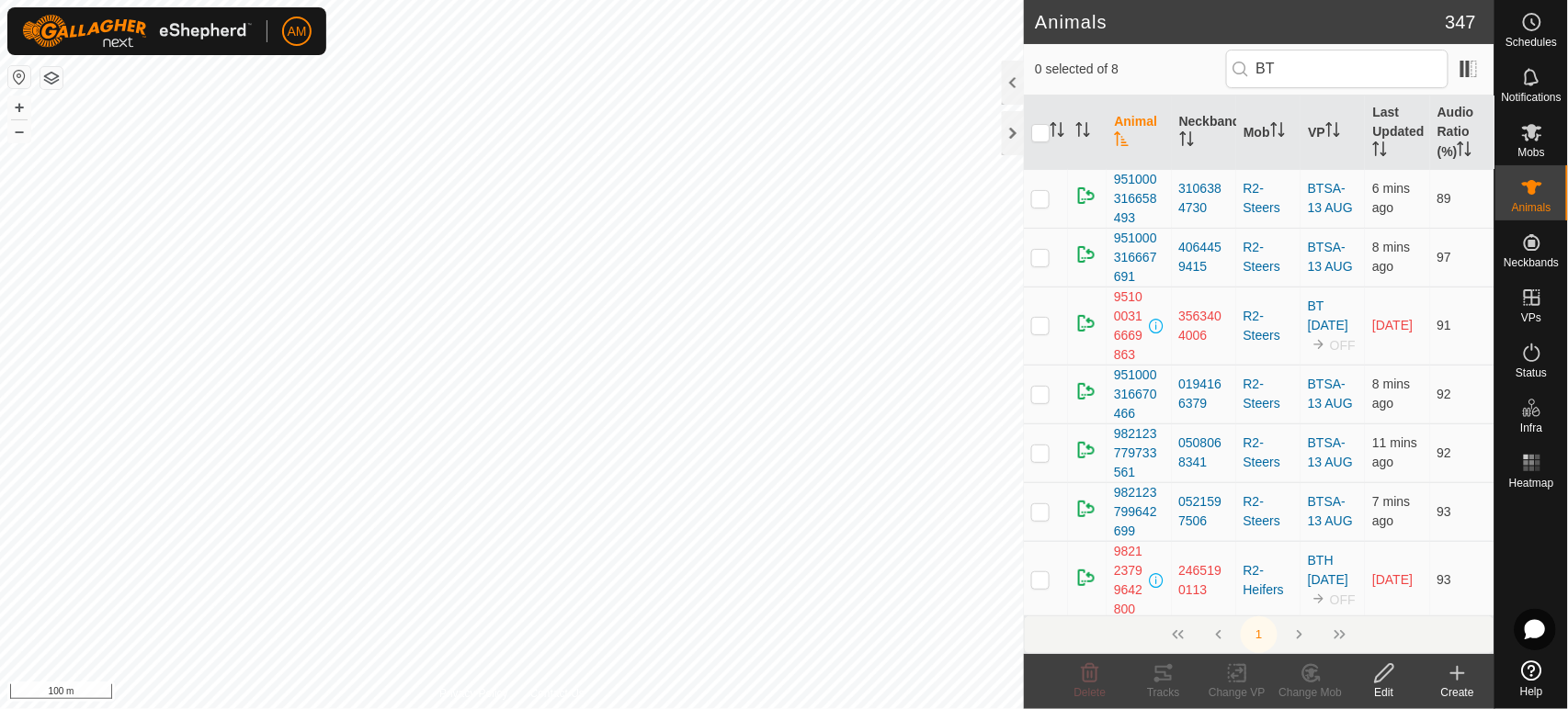
click at [1041, 321] on p-checkbox at bounding box center [1040, 325] width 18 height 15
click at [1181, 321] on div "3563404006" at bounding box center [1204, 326] width 50 height 39
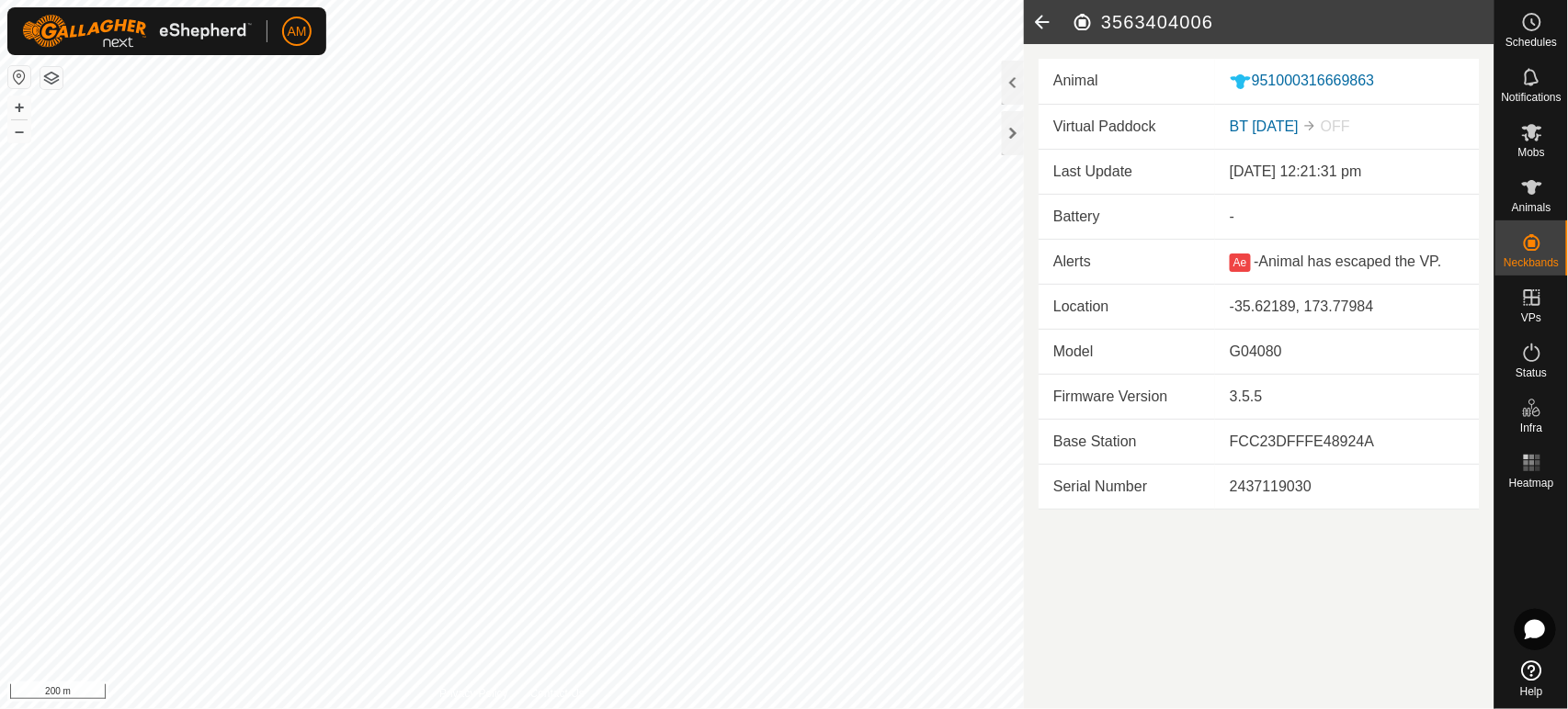
drag, startPoint x: 1234, startPoint y: 17, endPoint x: 1096, endPoint y: 24, distance: 138.2
click at [1096, 24] on h2 "3563404006" at bounding box center [1282, 22] width 423 height 22
copy h2 "3563404006"
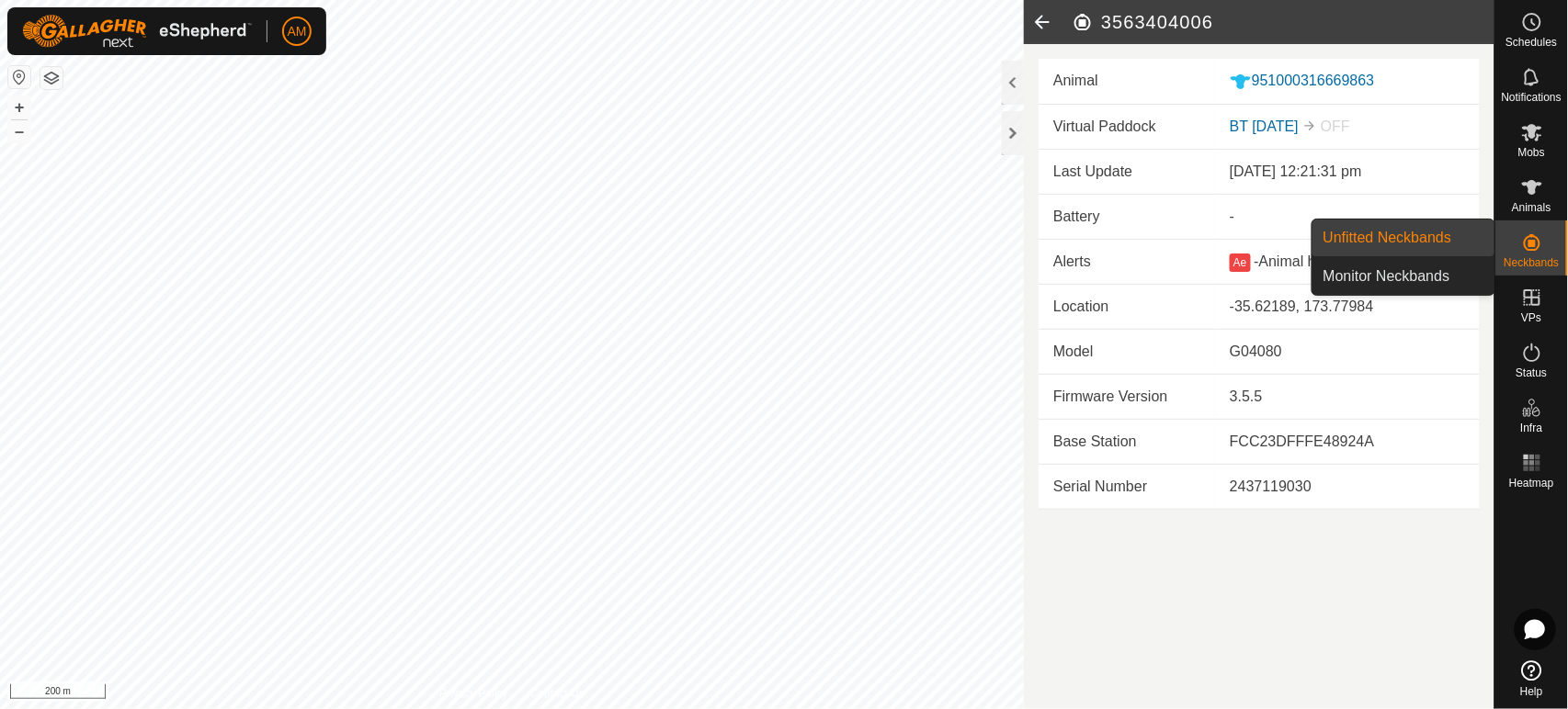
click at [1411, 273] on link "Monitor Neckbands" at bounding box center [1403, 276] width 182 height 37
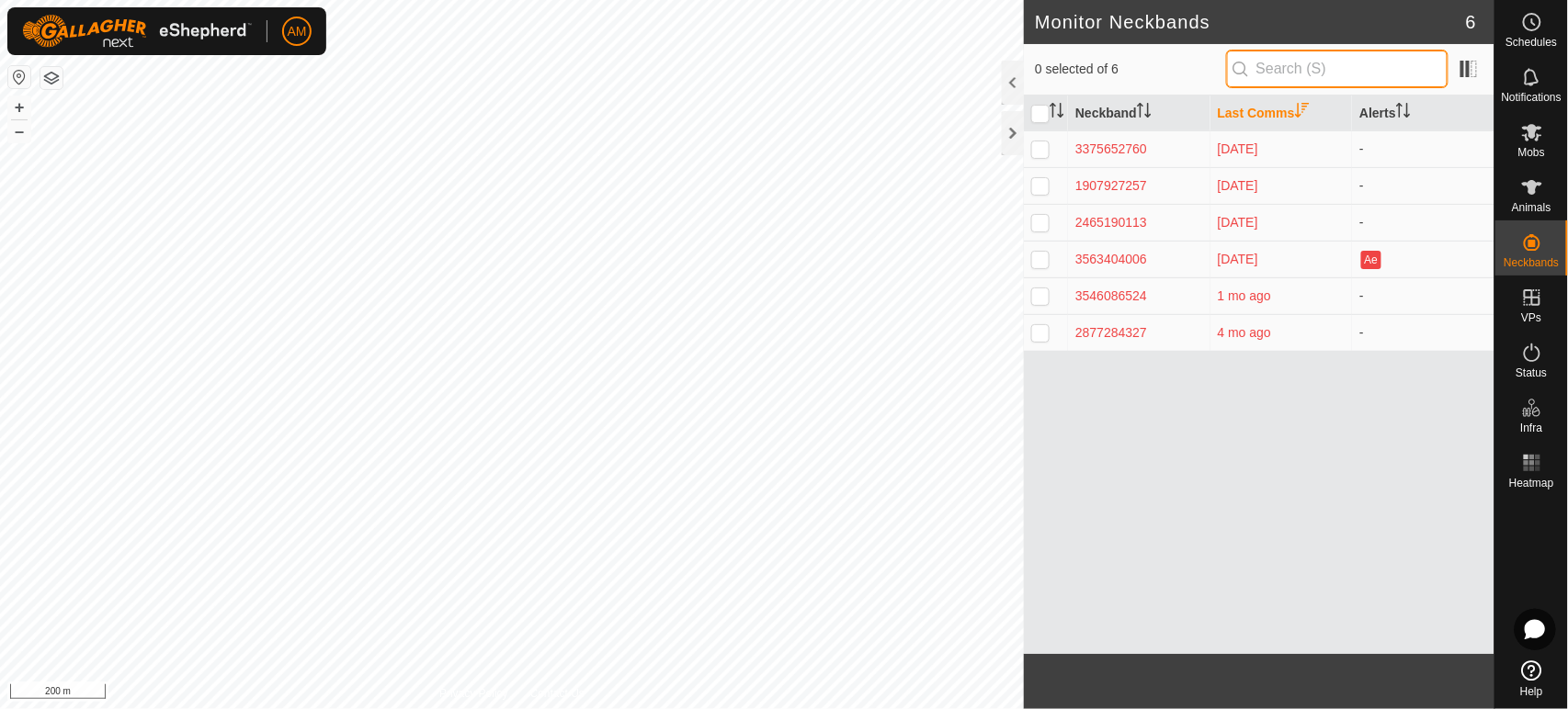
click at [1367, 62] on input "text" at bounding box center [1337, 69] width 223 height 39
paste input "3563404006"
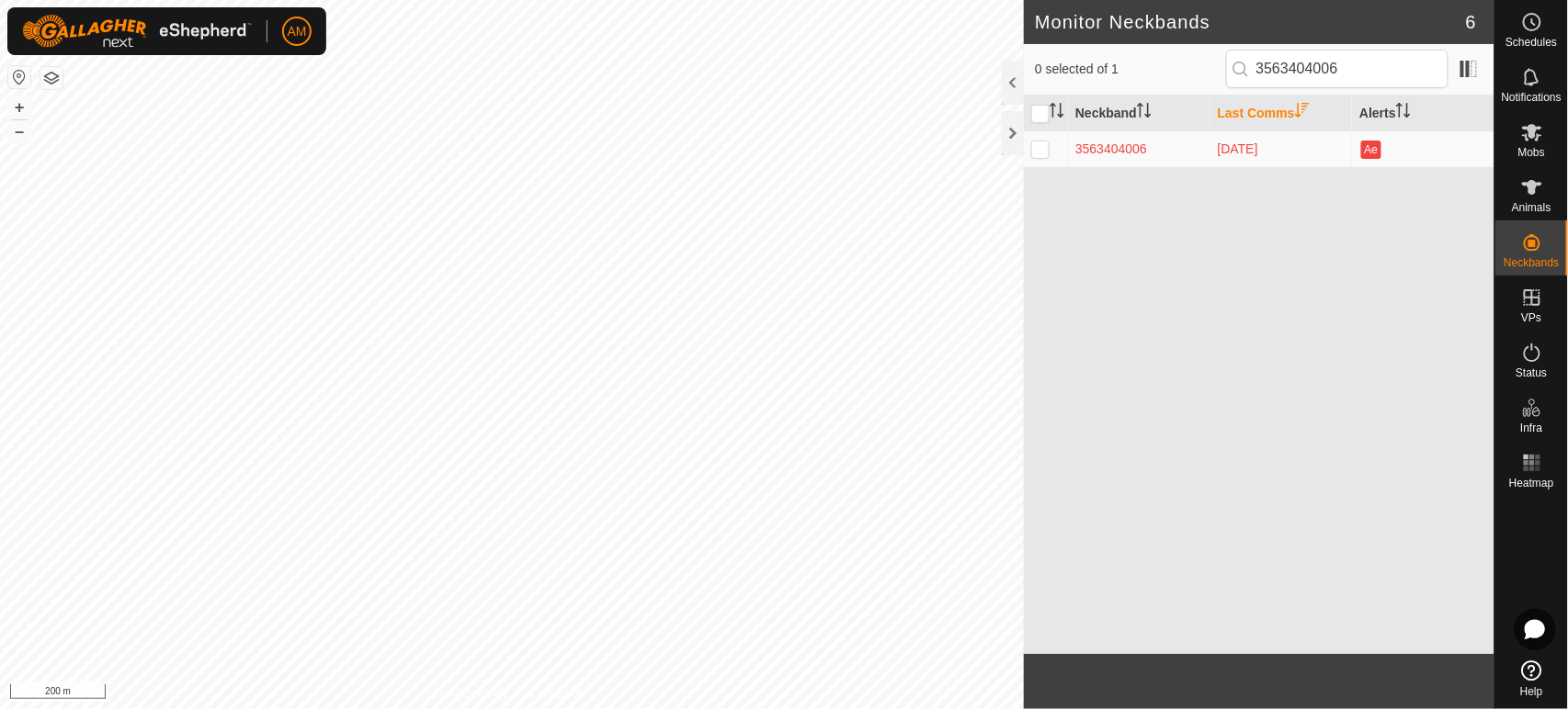
click at [1039, 152] on p-checkbox at bounding box center [1040, 149] width 18 height 15
click at [1039, 150] on p-checkbox at bounding box center [1040, 149] width 18 height 15
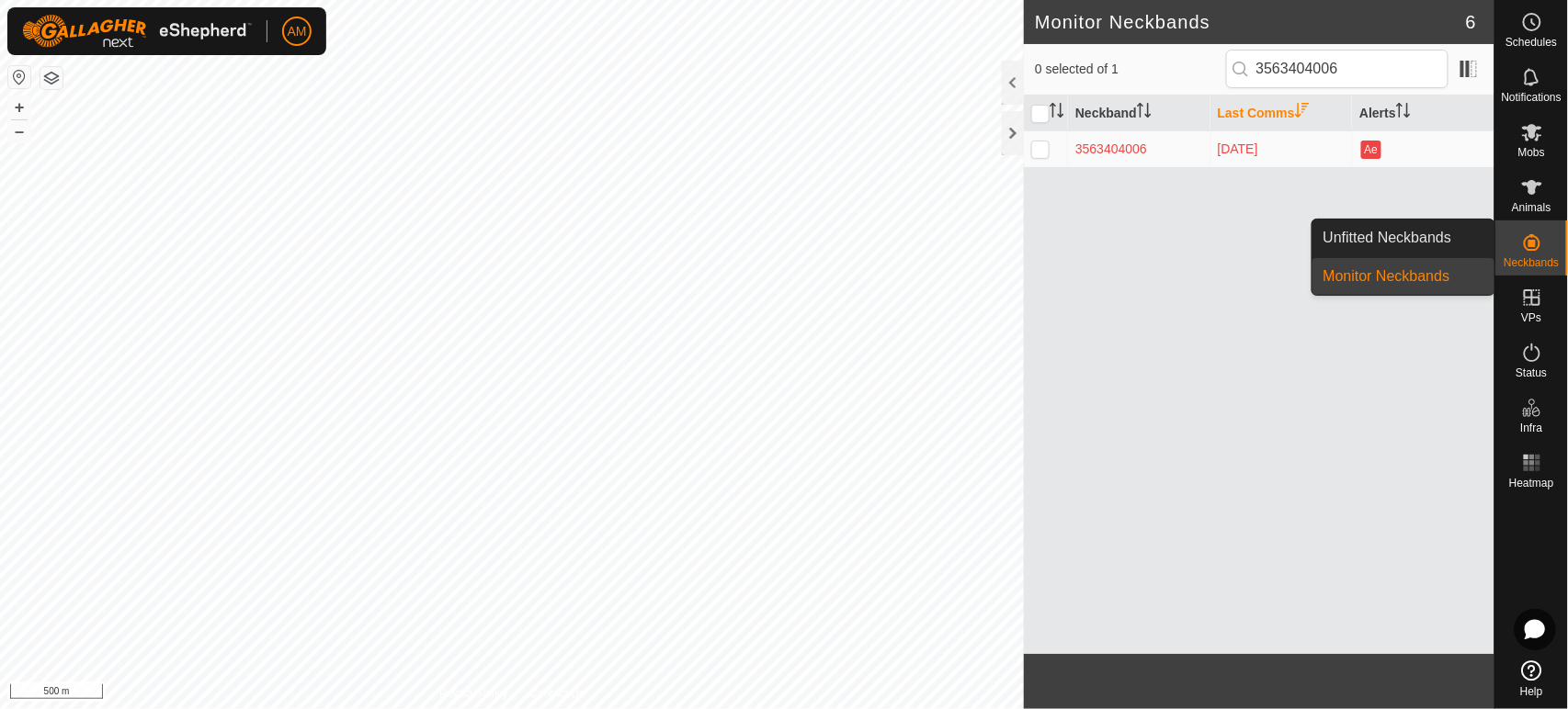
click at [1461, 245] on link "Unfitted Neckbands" at bounding box center [1403, 238] width 182 height 37
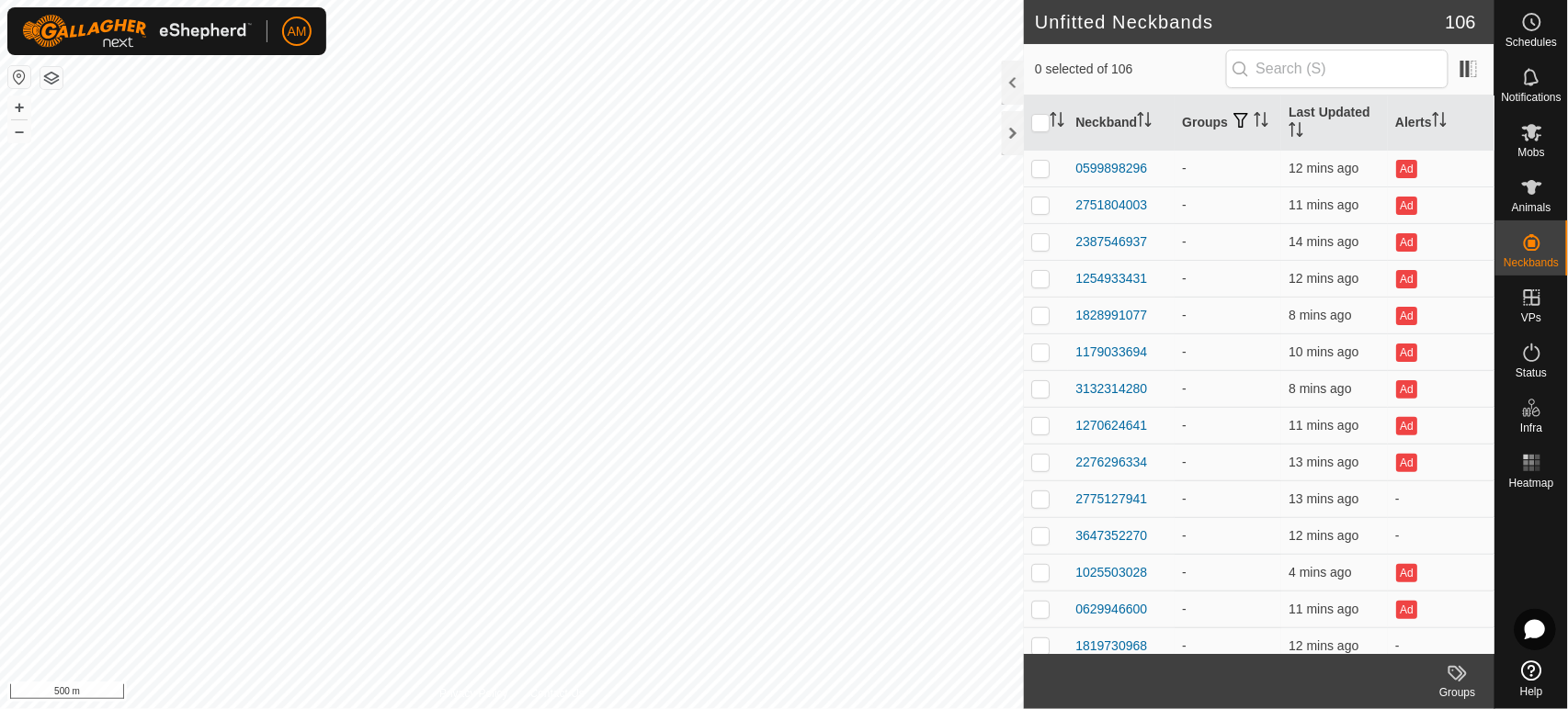
click at [1045, 123] on input "checkbox" at bounding box center [1040, 123] width 18 height 18
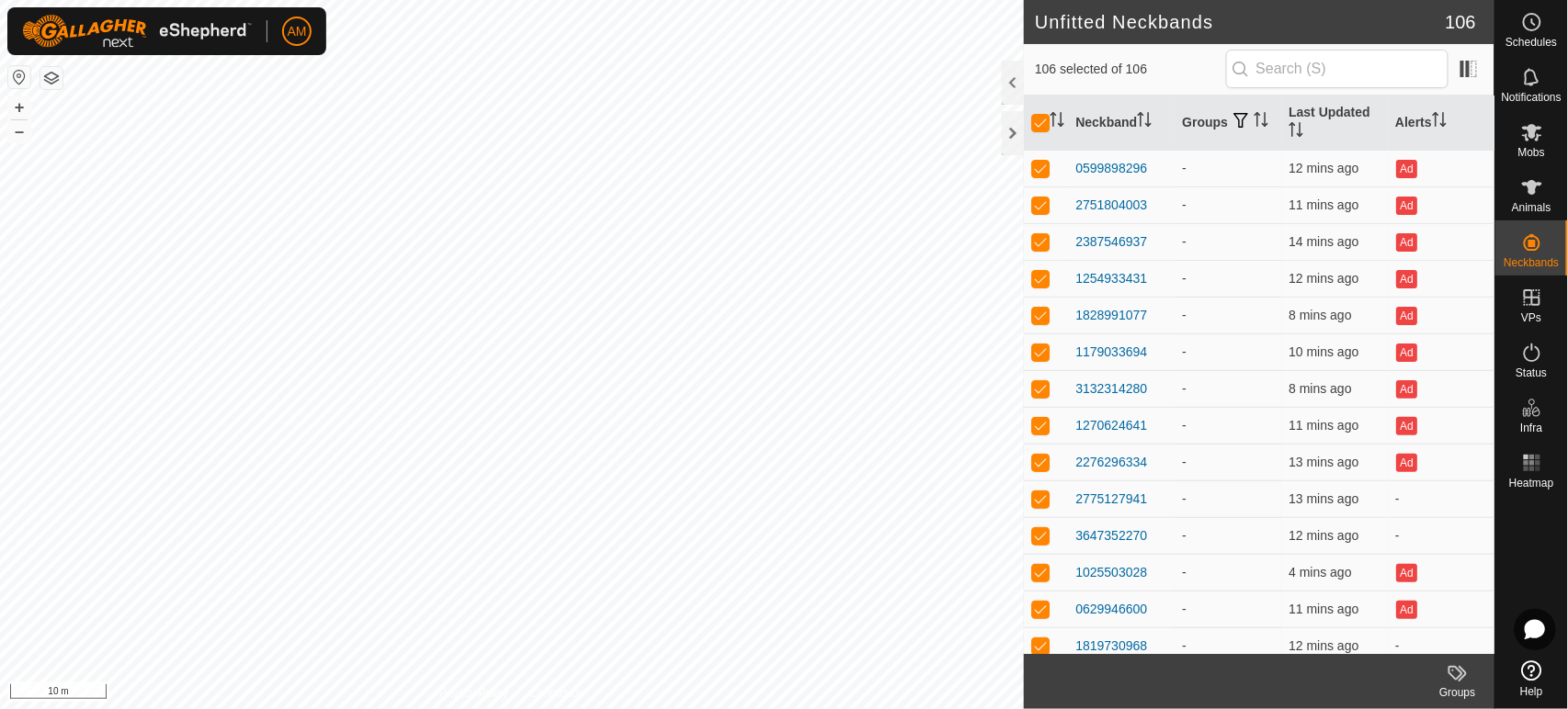
click at [1041, 125] on input "checkbox" at bounding box center [1040, 123] width 18 height 18
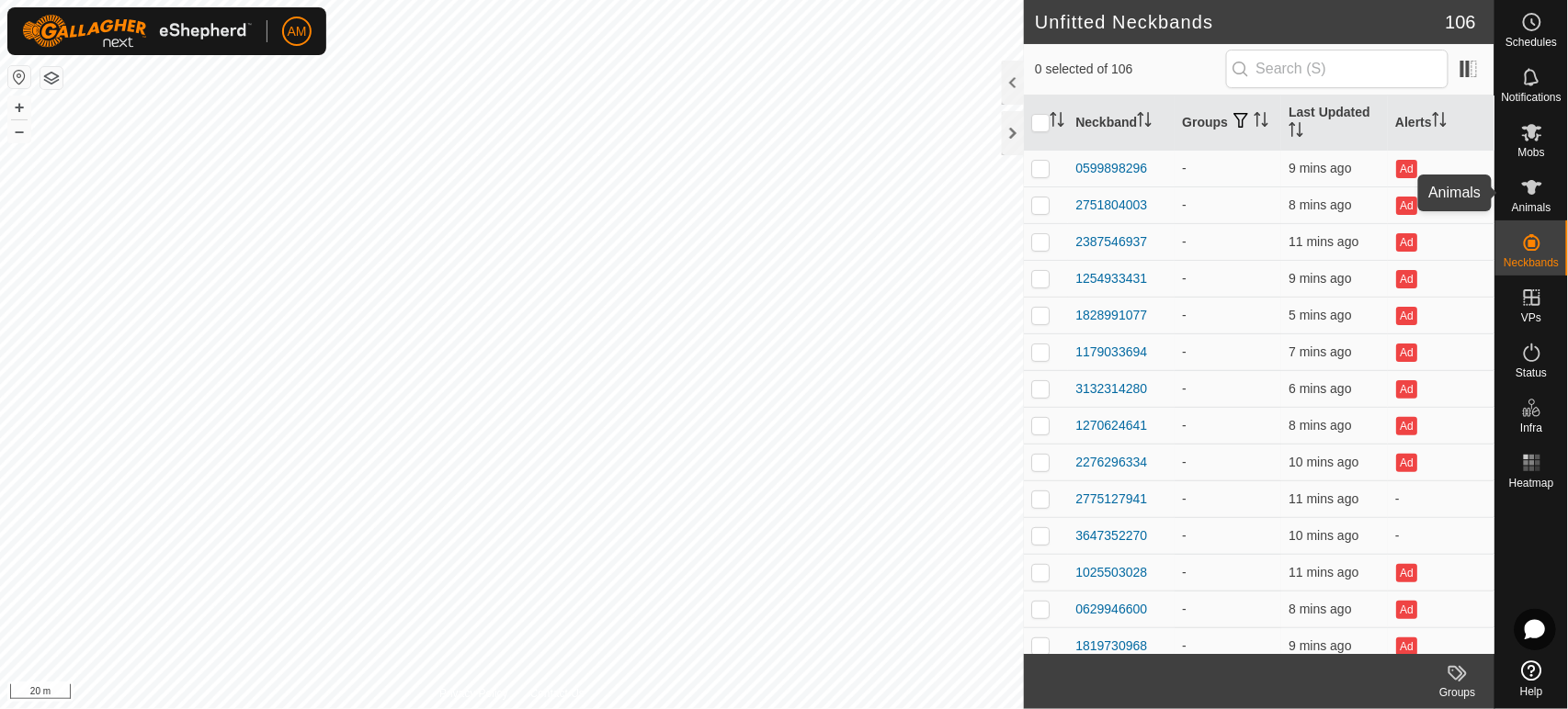
click at [1537, 187] on icon at bounding box center [1532, 188] width 22 height 22
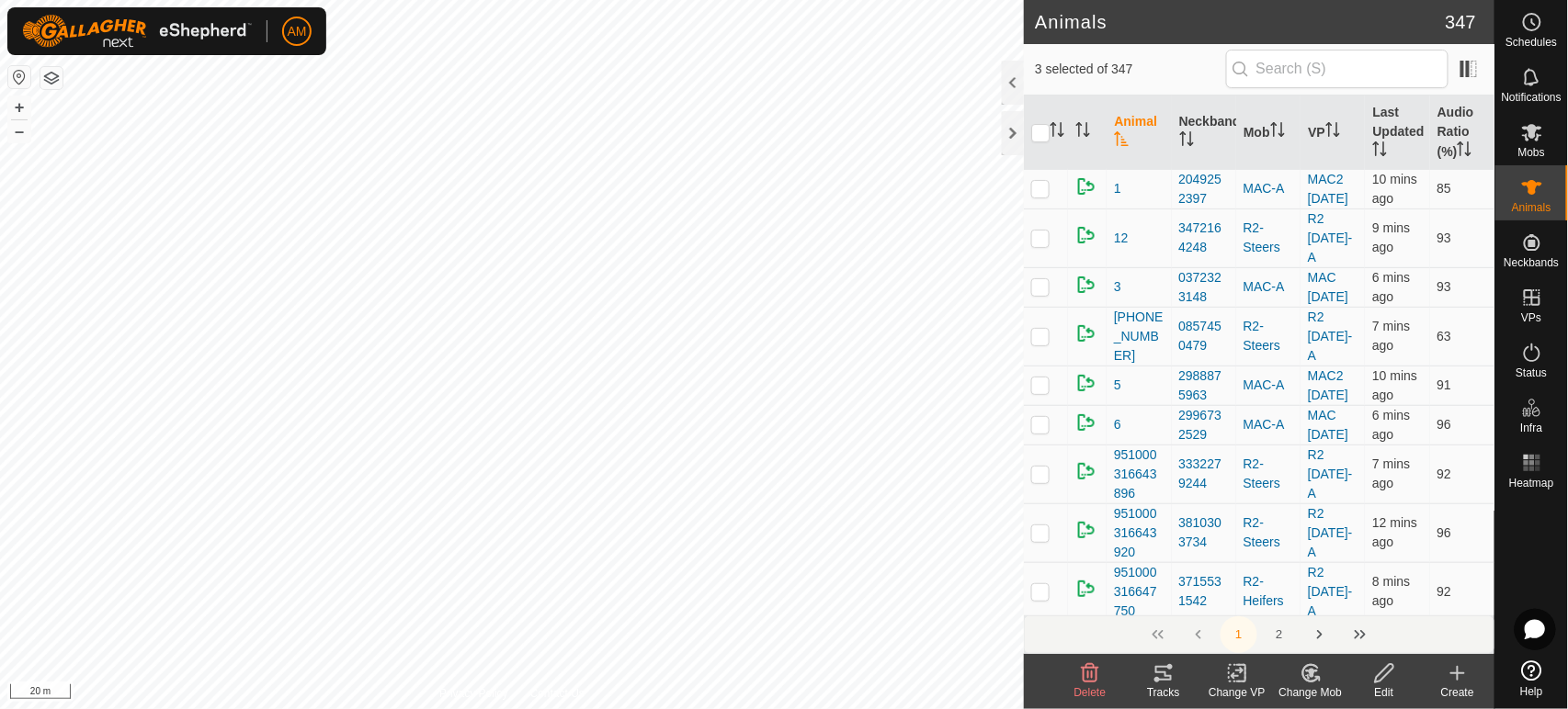
click at [1243, 685] on div "Change VP" at bounding box center [1237, 692] width 74 height 17
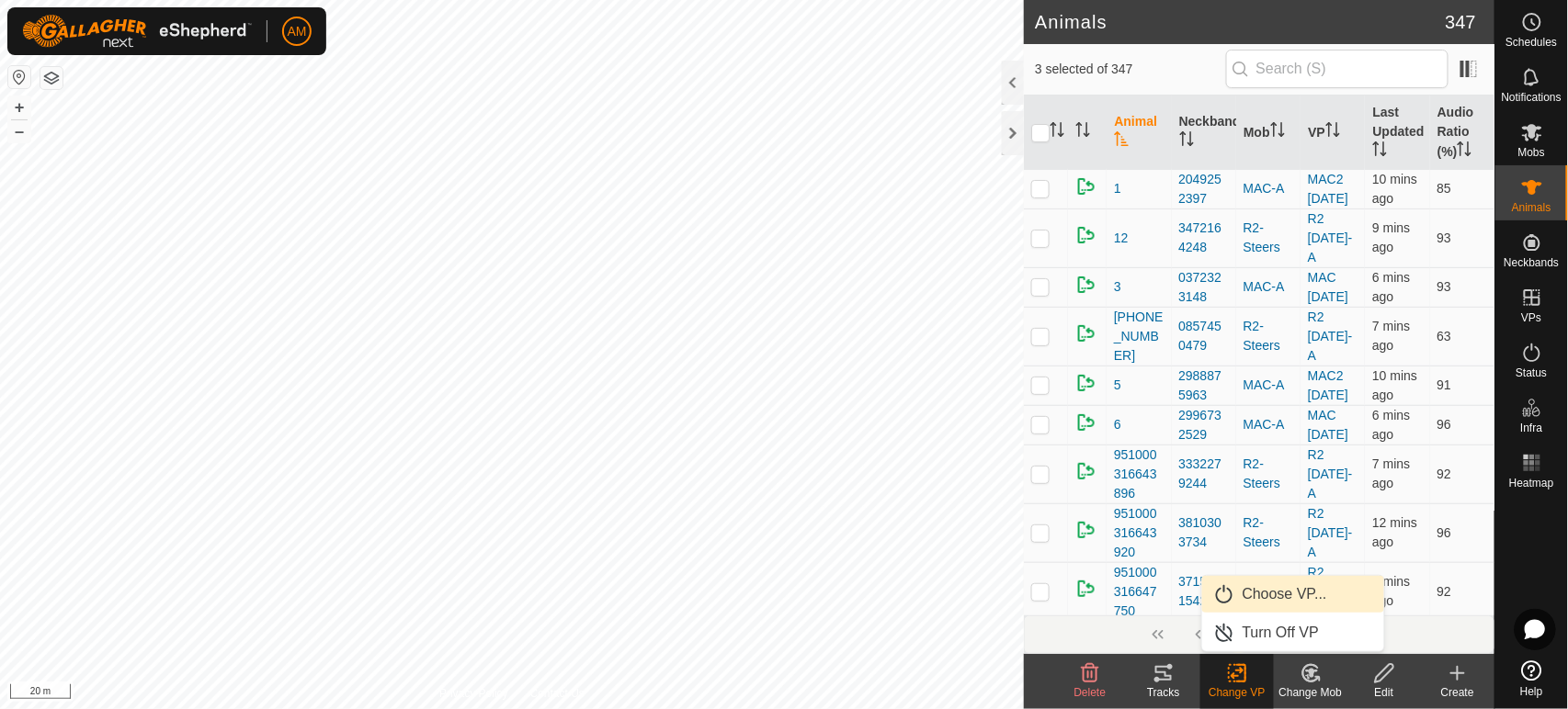
click at [1277, 583] on link "Choose VP..." at bounding box center [1292, 594] width 182 height 37
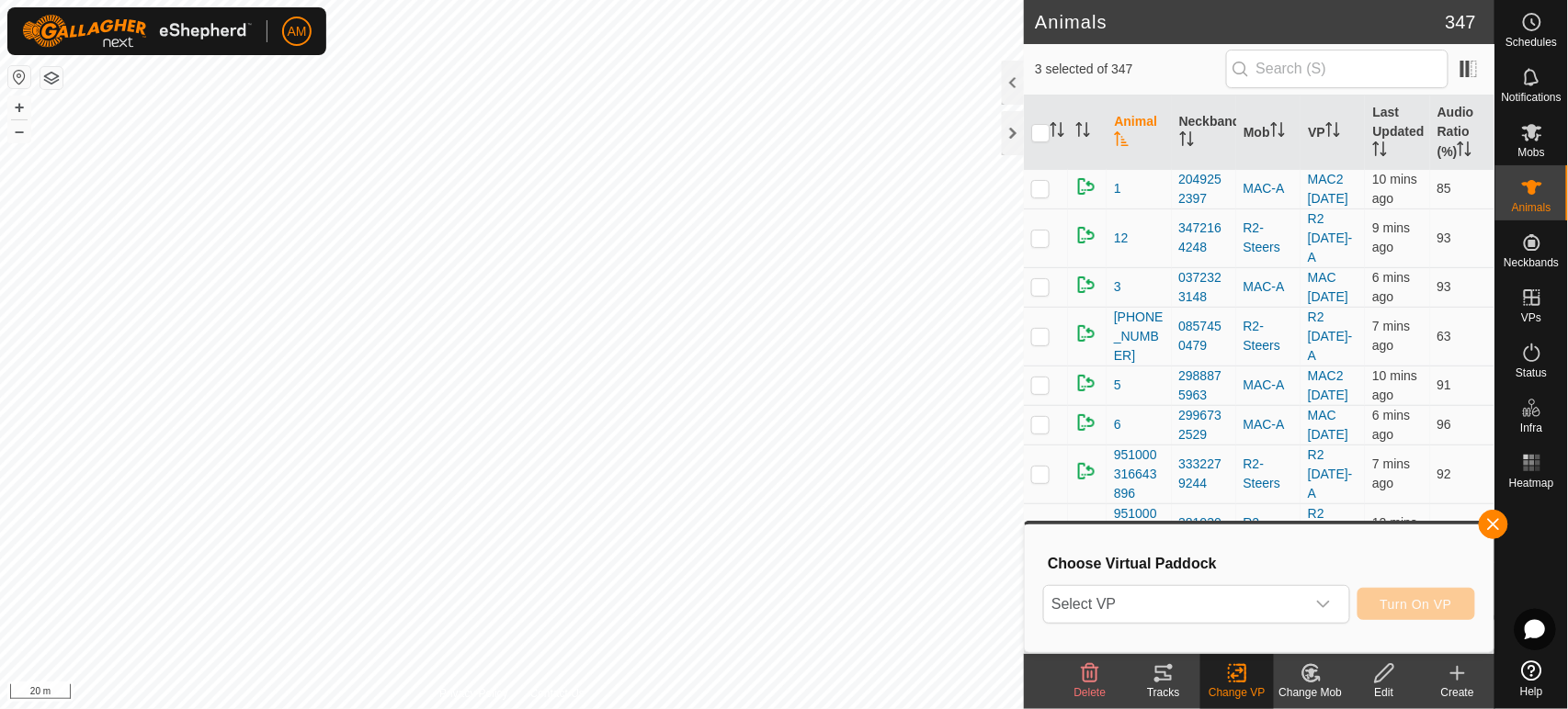
click at [1255, 616] on span "Select VP" at bounding box center [1173, 605] width 260 height 37
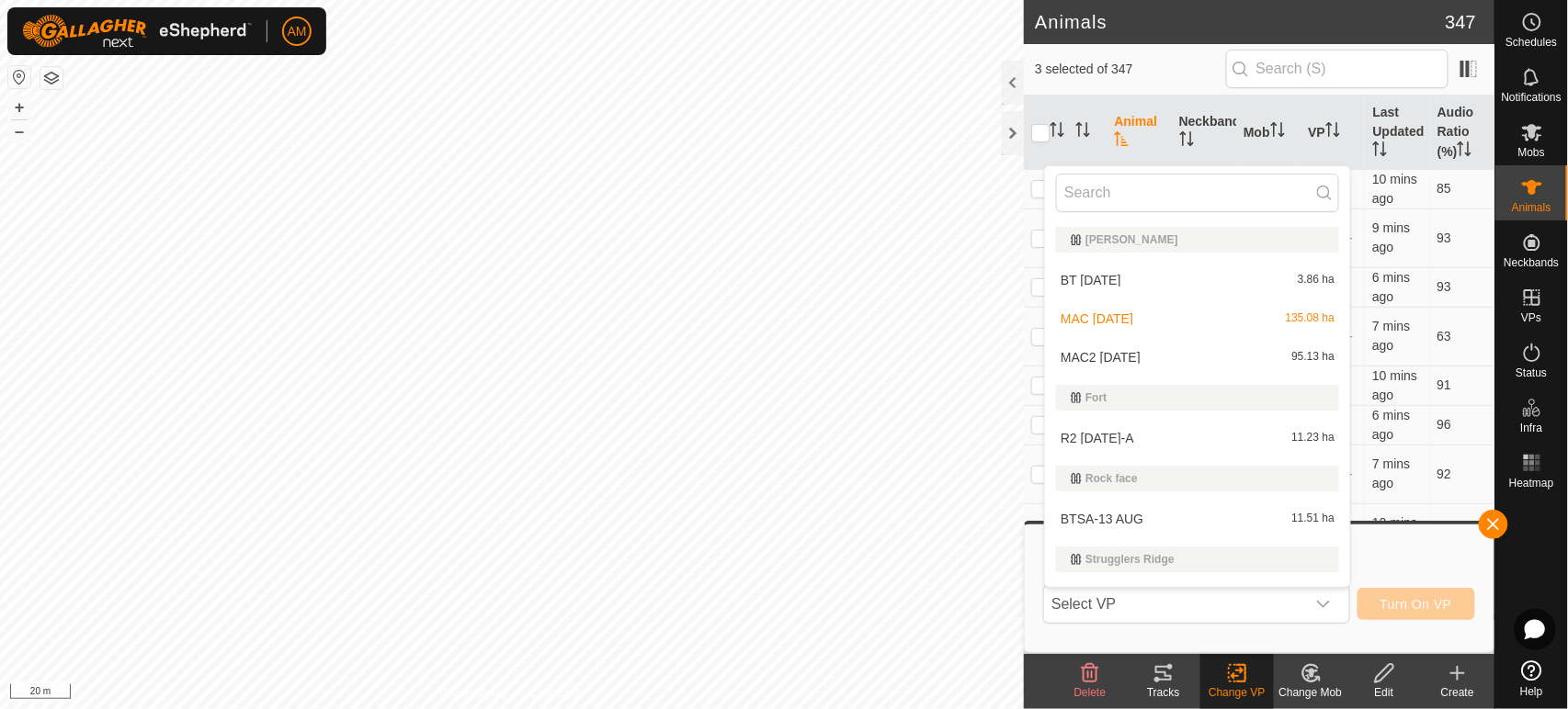
scroll to position [31, 0]
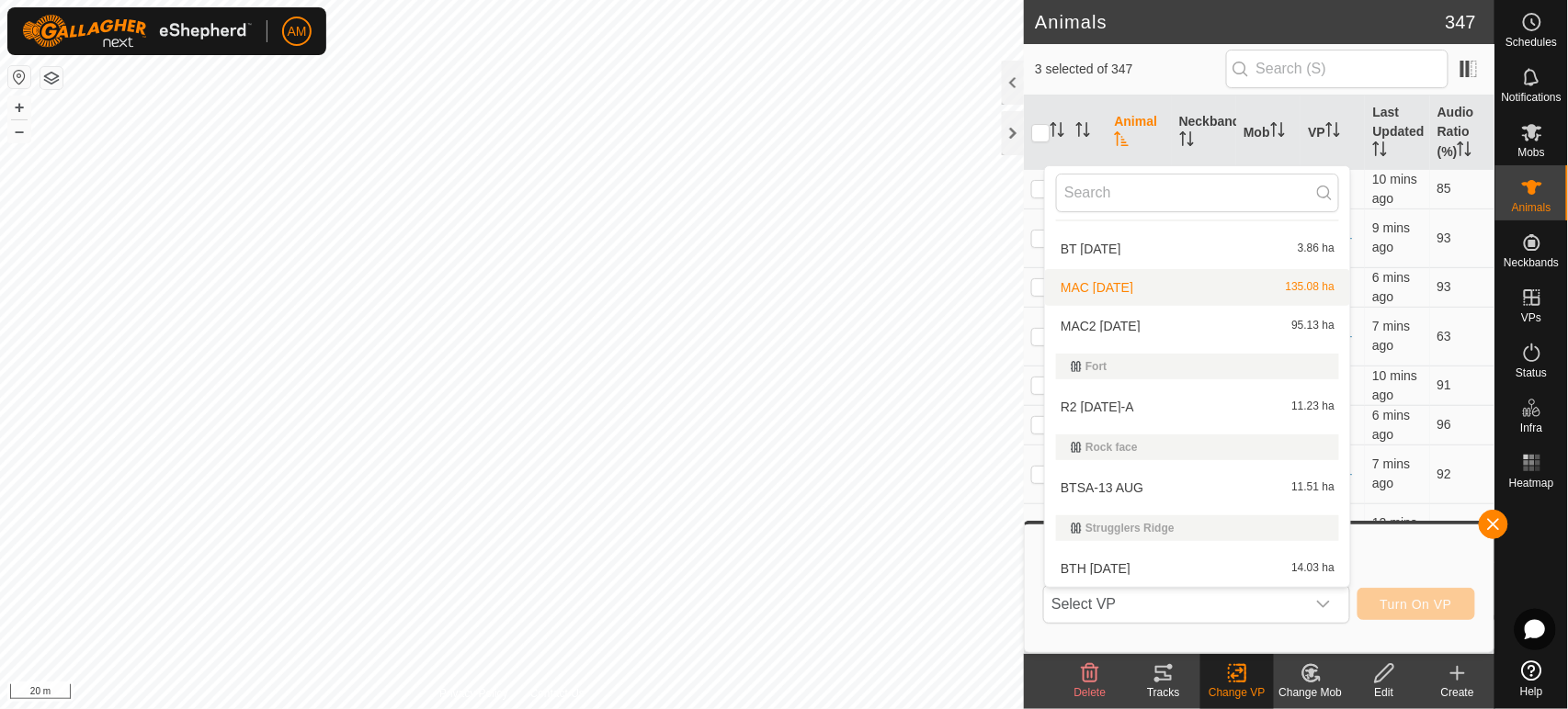
click at [1081, 284] on li "MAC 10 AUG 135.08 ha" at bounding box center [1197, 287] width 305 height 37
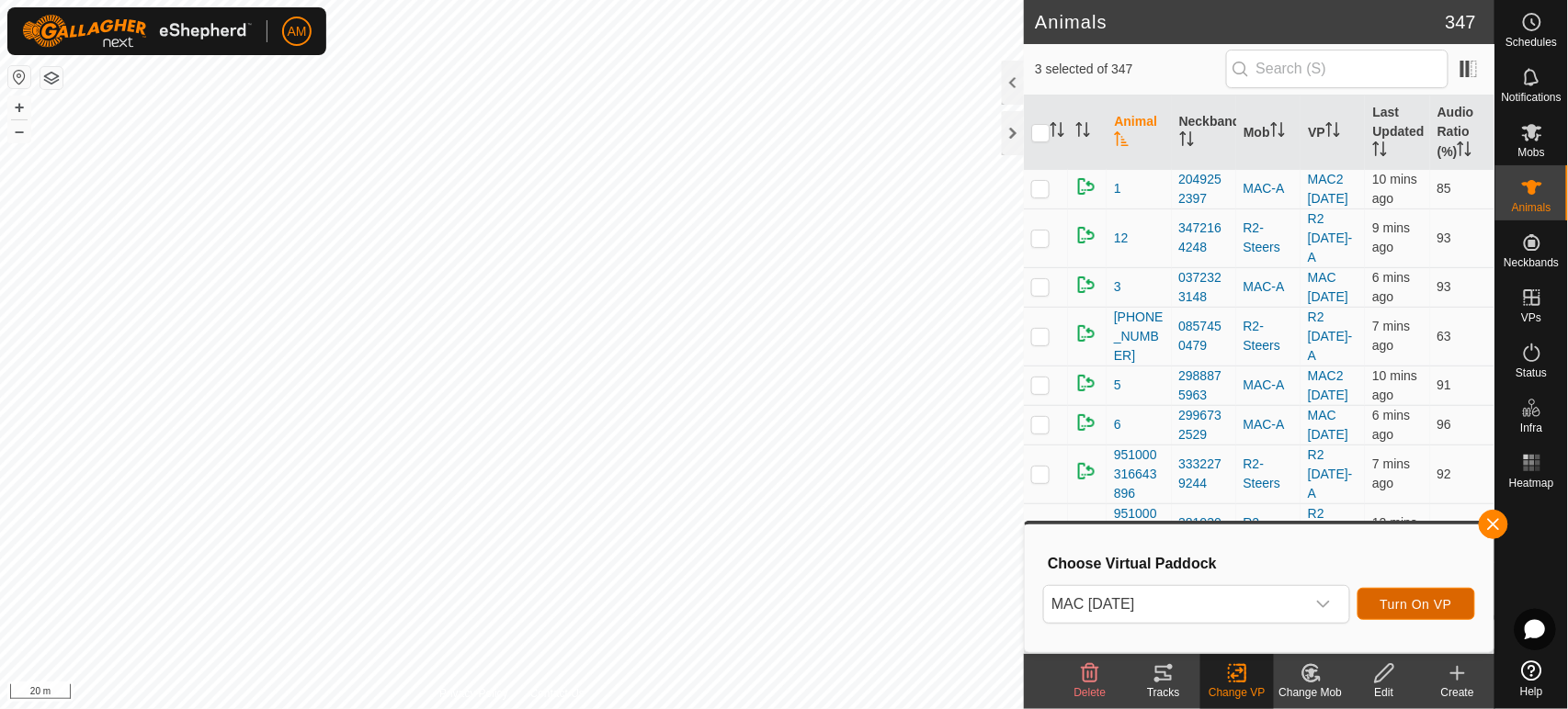
click at [1420, 601] on span "Turn On VP" at bounding box center [1416, 605] width 72 height 15
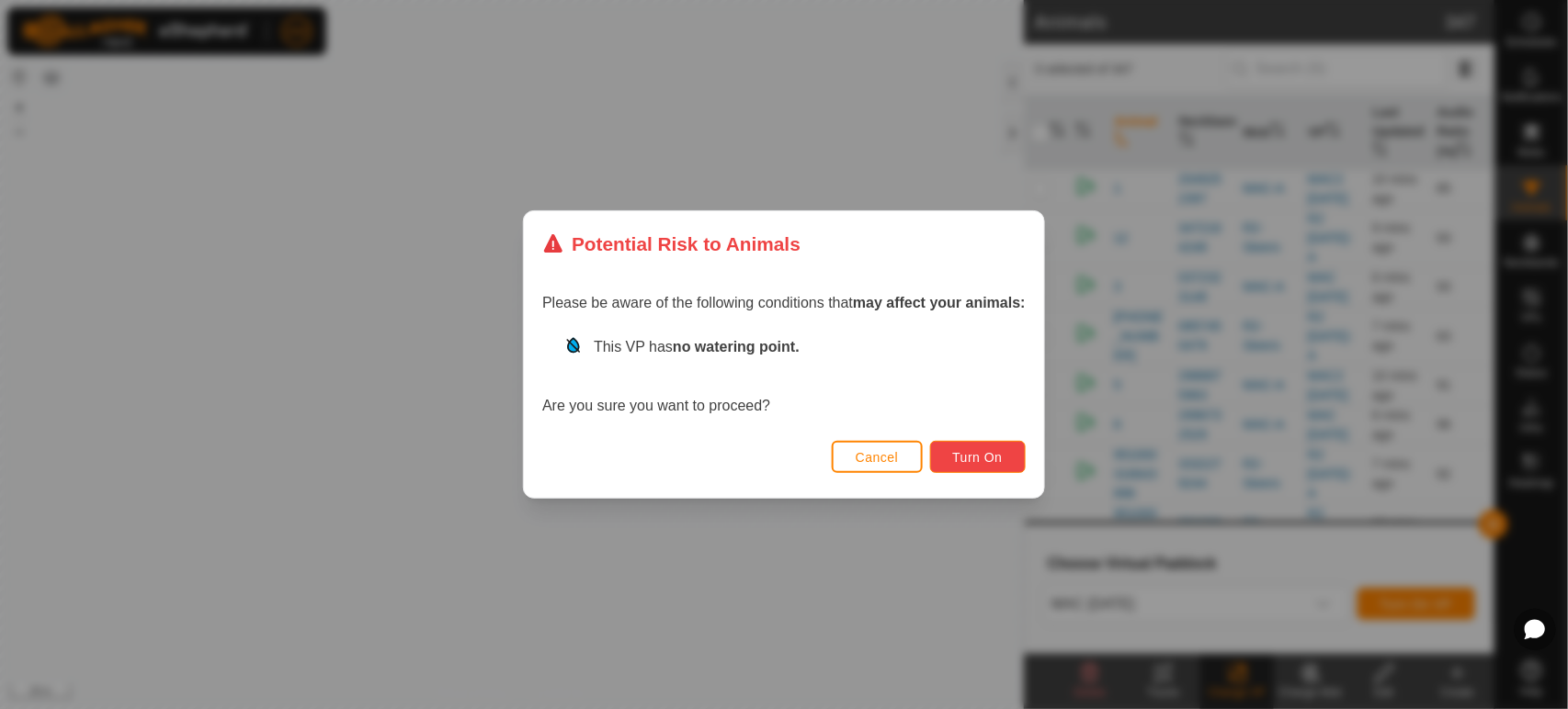
click at [958, 456] on span "Turn On" at bounding box center [978, 458] width 50 height 15
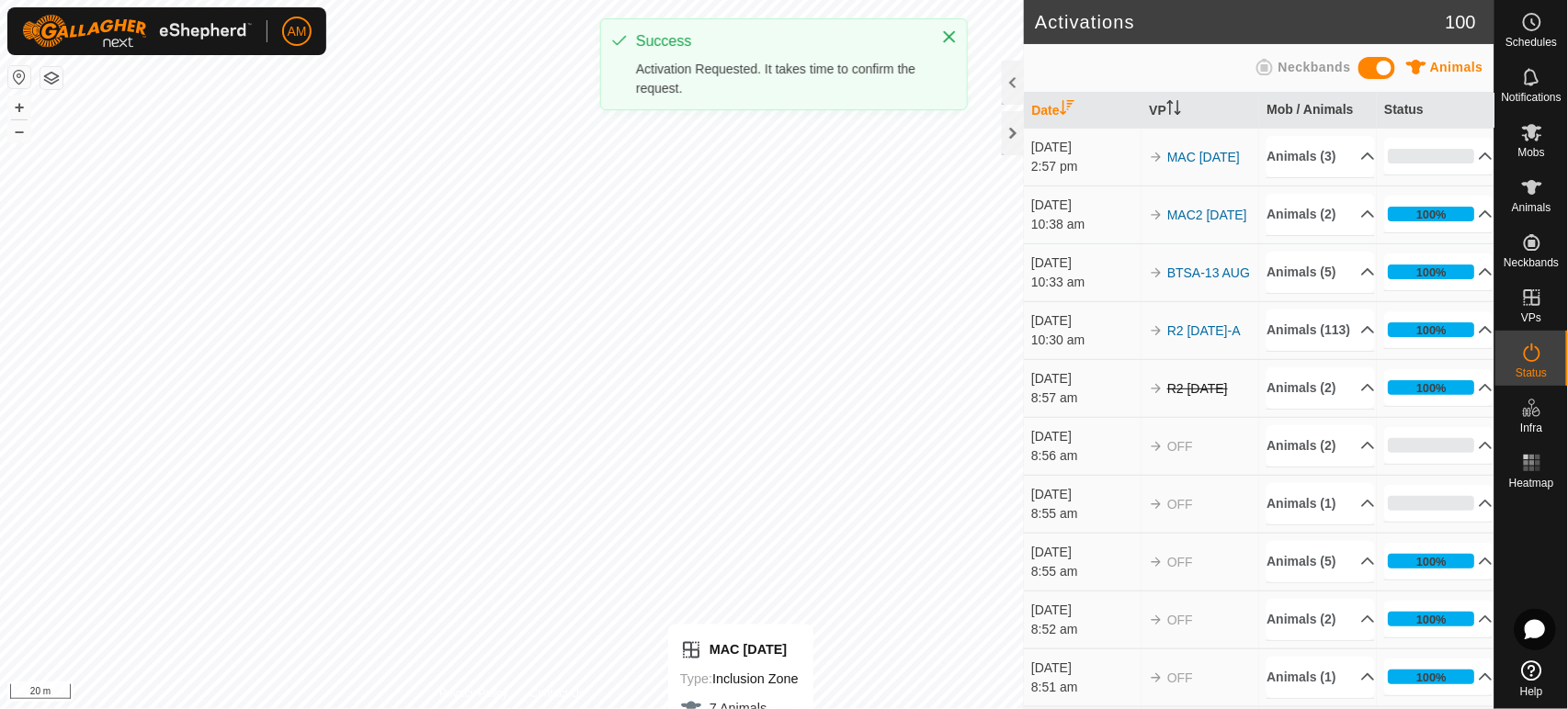
click at [740, 708] on html "AM Schedules Notifications Mobs Animals Neckbands VPs Status Infra Heatmap Help…" at bounding box center [784, 354] width 1568 height 709
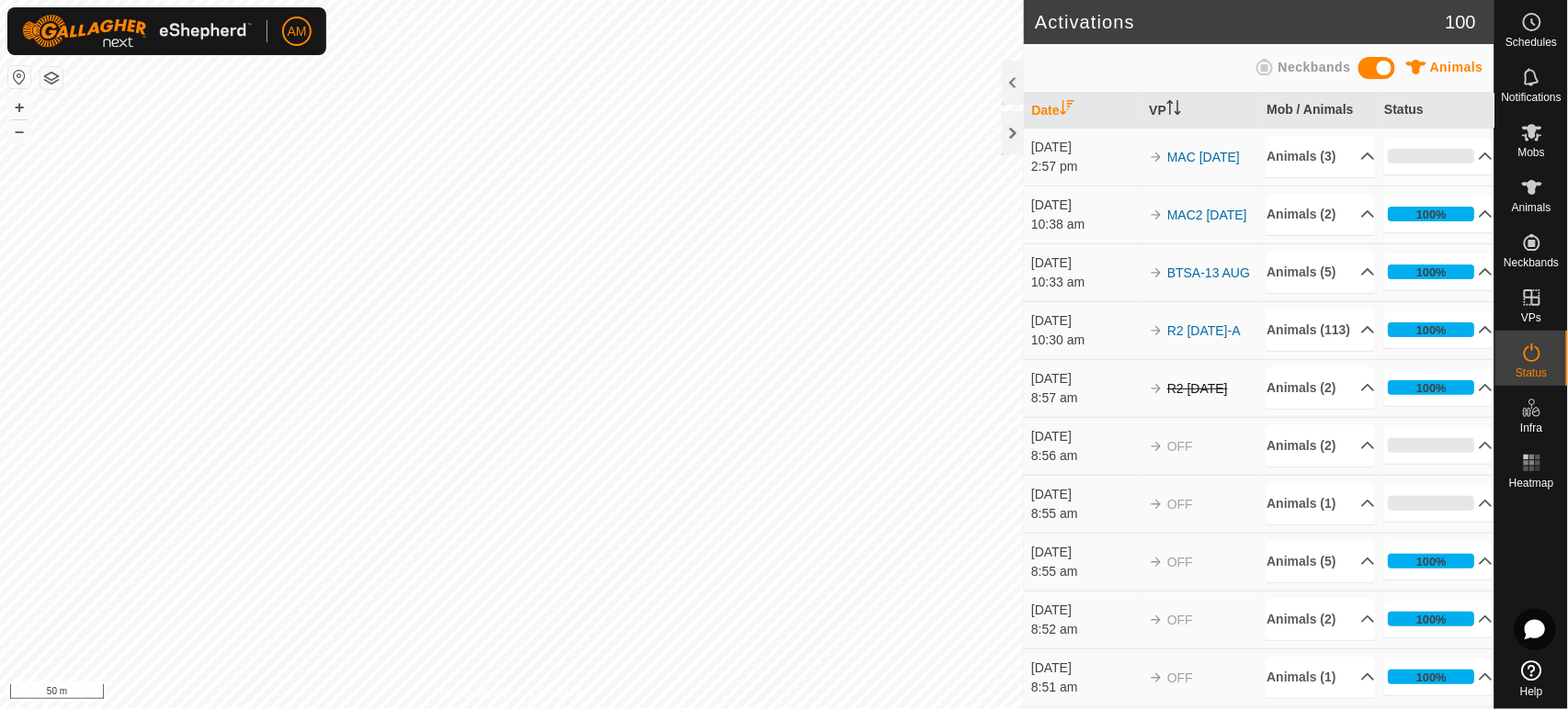
click at [577, 695] on div "Privacy Policy Contact Us 982123533665566 1460318677 MAC-A MAC 10 AUG + – ⇧ i 5…" at bounding box center [511, 354] width 1023 height 709
click at [423, 708] on html "AM Schedules Notifications Mobs Animals Neckbands VPs Status Infra Heatmap Help…" at bounding box center [784, 354] width 1568 height 709
click at [581, 708] on html "AM Schedules Notifications Mobs Animals Neckbands VPs Status Infra Heatmap Help…" at bounding box center [784, 354] width 1568 height 709
click at [692, 708] on html "AM Schedules Notifications Mobs Animals Neckbands VPs Status Infra Heatmap Help…" at bounding box center [784, 354] width 1568 height 709
